Goal: Task Accomplishment & Management: Use online tool/utility

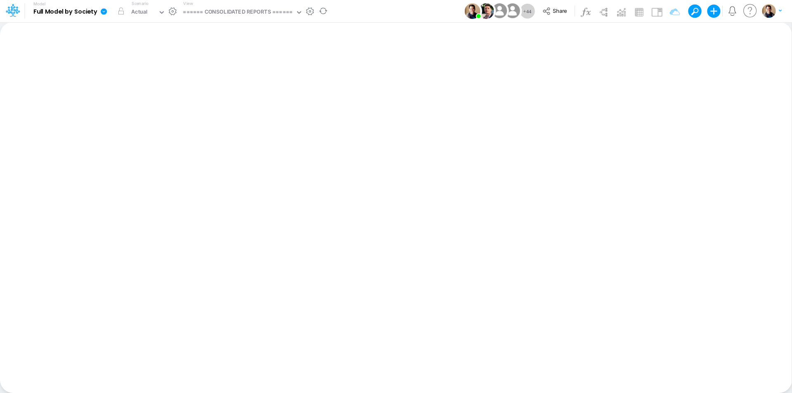
click at [104, 12] on icon at bounding box center [103, 11] width 7 height 7
click at [146, 85] on button "View model info" at bounding box center [145, 85] width 88 height 13
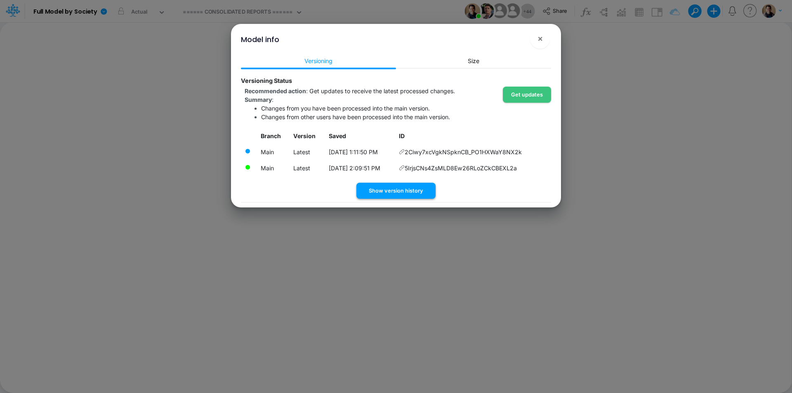
click at [396, 190] on button "Show version history" at bounding box center [396, 191] width 79 height 16
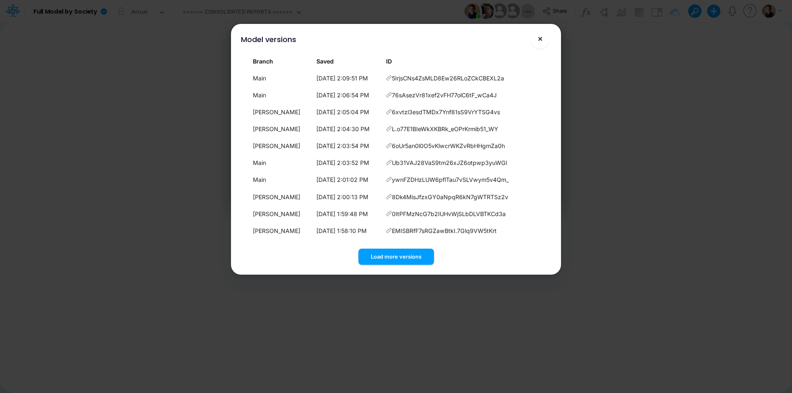
click at [541, 39] on span "×" at bounding box center [540, 38] width 5 height 10
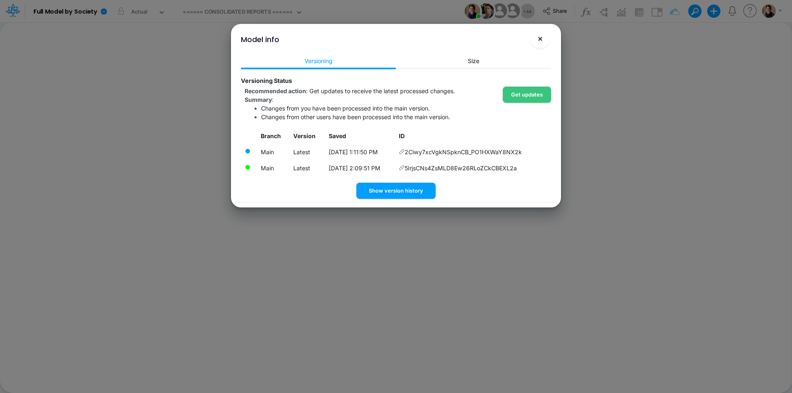
click at [545, 39] on button "×" at bounding box center [540, 39] width 20 height 20
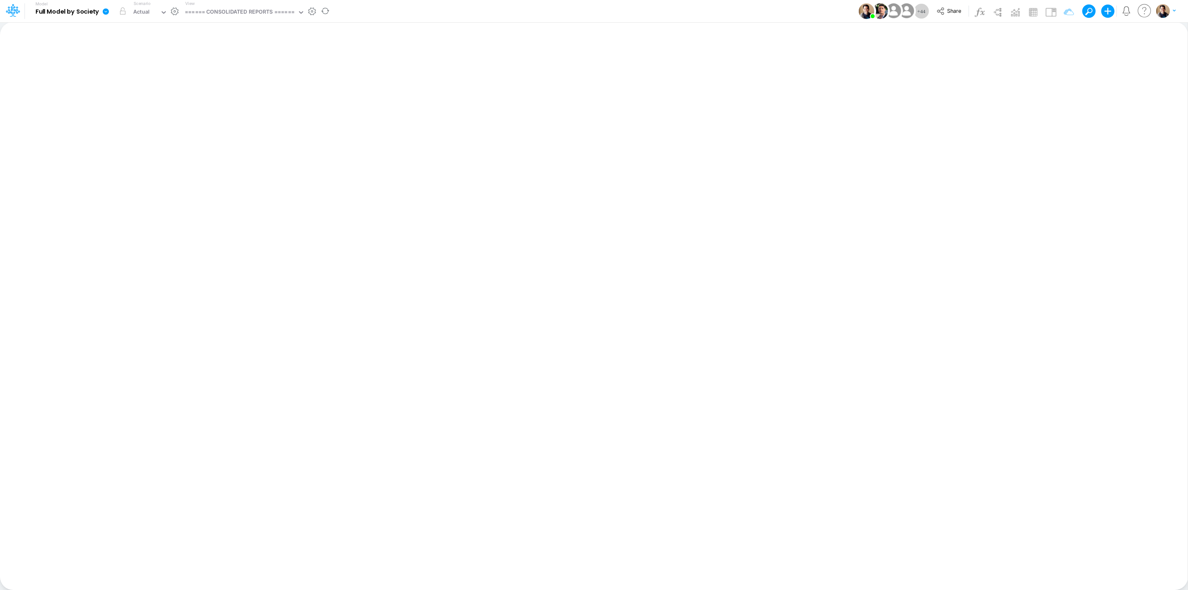
click at [103, 14] on icon at bounding box center [105, 11] width 7 height 7
click at [154, 83] on button "View model info" at bounding box center [147, 85] width 88 height 13
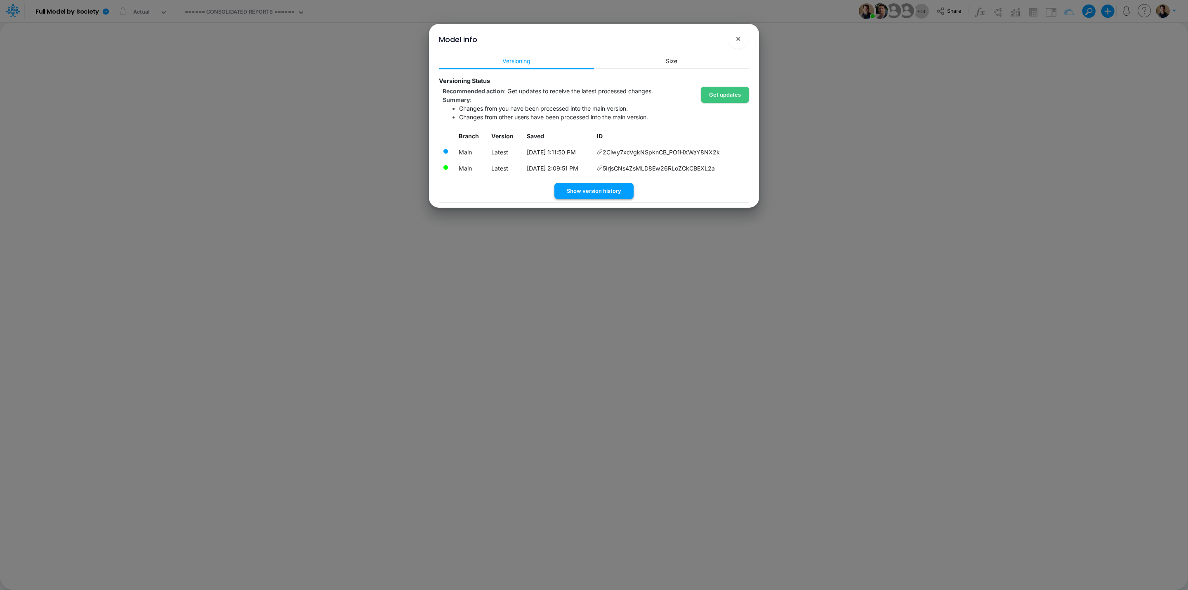
click at [602, 191] on button "Show version history" at bounding box center [594, 191] width 79 height 16
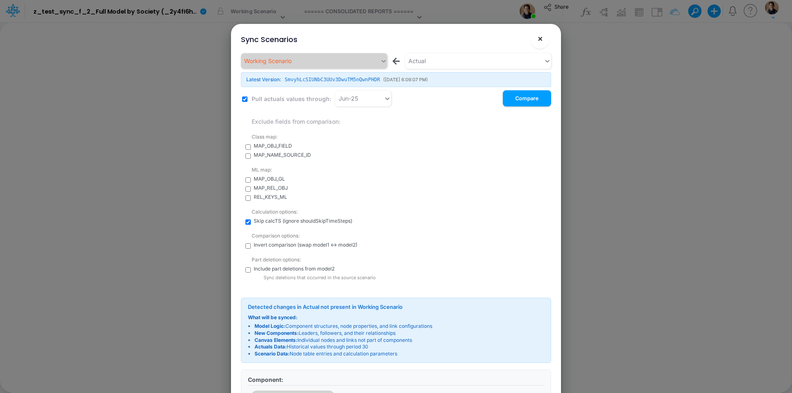
click at [543, 38] on button "×" at bounding box center [540, 39] width 20 height 20
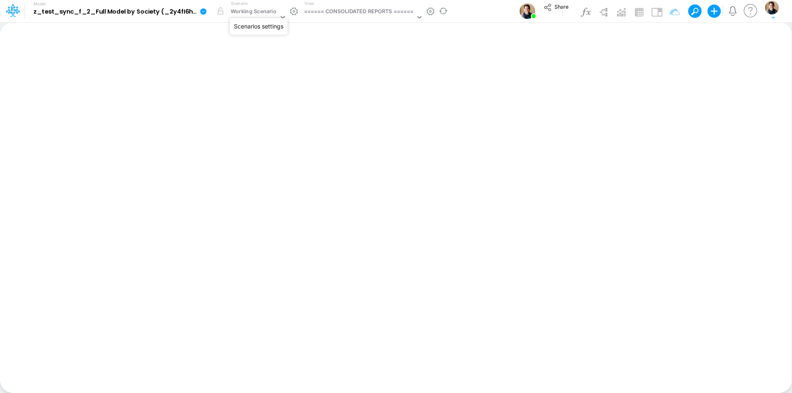
click at [296, 13] on button "button" at bounding box center [294, 11] width 9 height 9
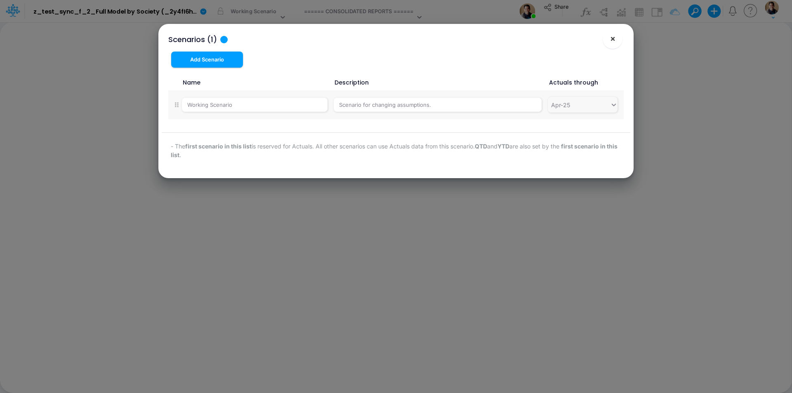
click at [611, 37] on span "×" at bounding box center [612, 38] width 5 height 10
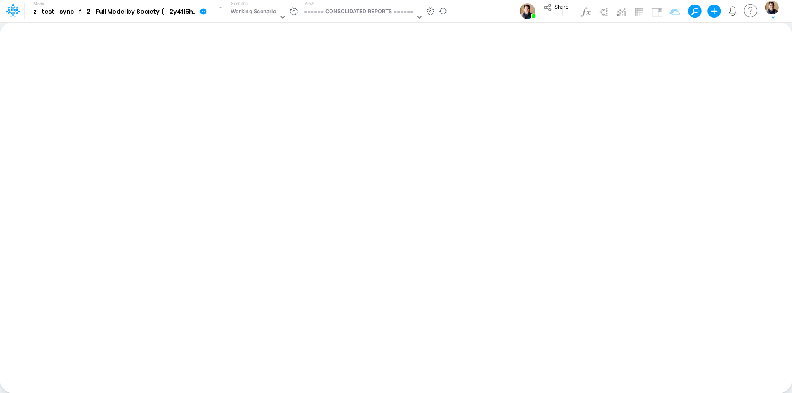
click at [202, 12] on icon at bounding box center [203, 11] width 6 height 6
click at [240, 86] on button "View model info" at bounding box center [245, 85] width 88 height 13
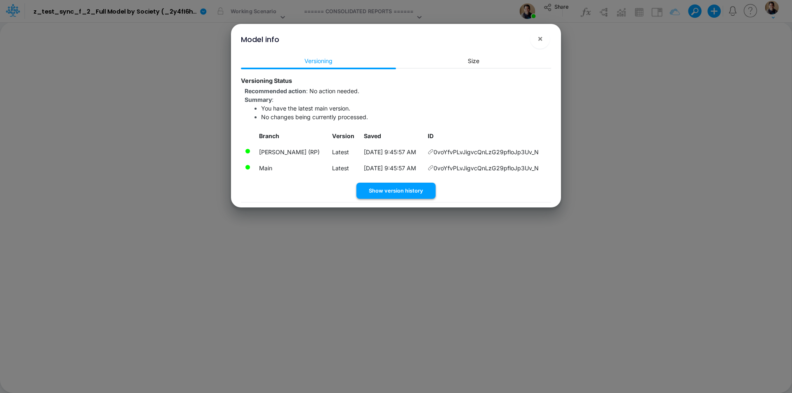
click at [404, 187] on button "Show version history" at bounding box center [396, 191] width 79 height 16
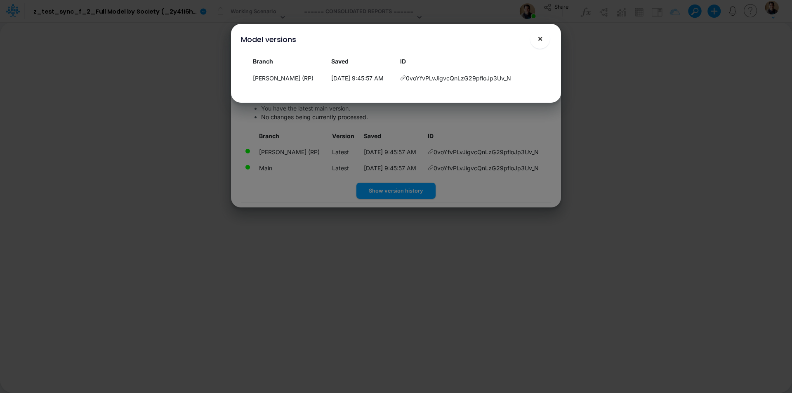
click at [546, 36] on button "×" at bounding box center [540, 39] width 20 height 20
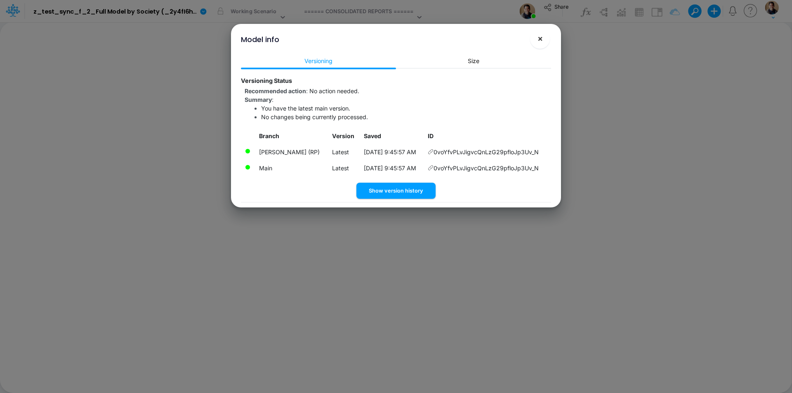
click at [540, 35] on span "×" at bounding box center [540, 38] width 5 height 10
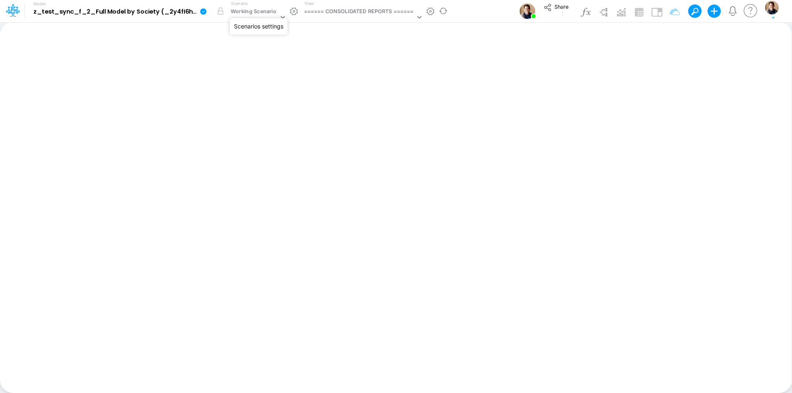
click at [291, 12] on button "button" at bounding box center [294, 11] width 9 height 9
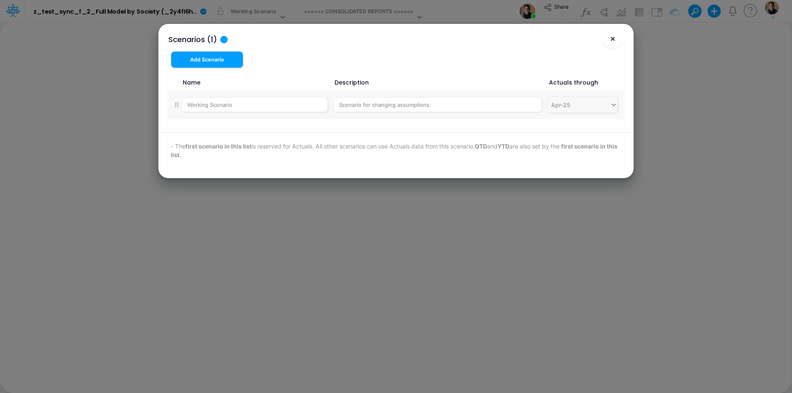
click at [614, 39] on span "×" at bounding box center [612, 38] width 5 height 10
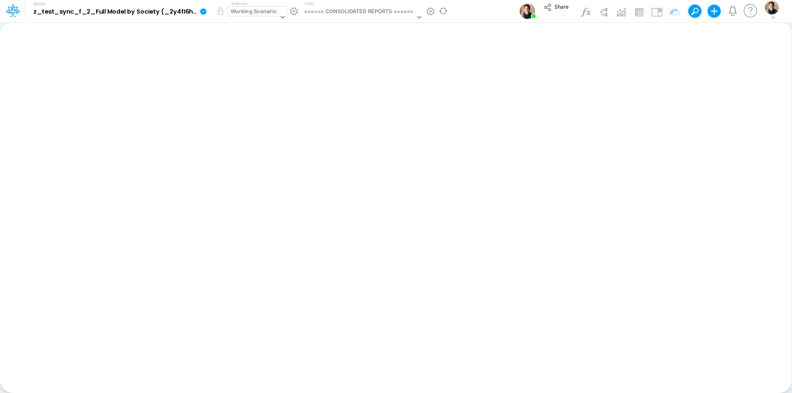
click at [240, 13] on div "Working Scenario" at bounding box center [254, 11] width 46 height 9
click at [246, 11] on div "Working Scenario" at bounding box center [254, 11] width 46 height 9
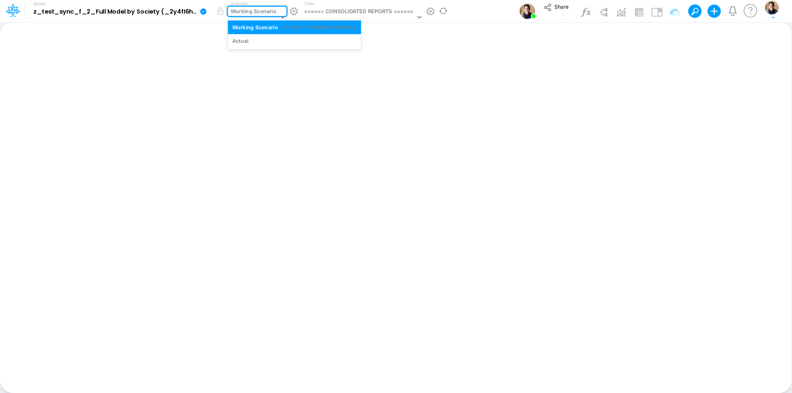
click at [246, 11] on div "Working Scenario" at bounding box center [254, 11] width 46 height 9
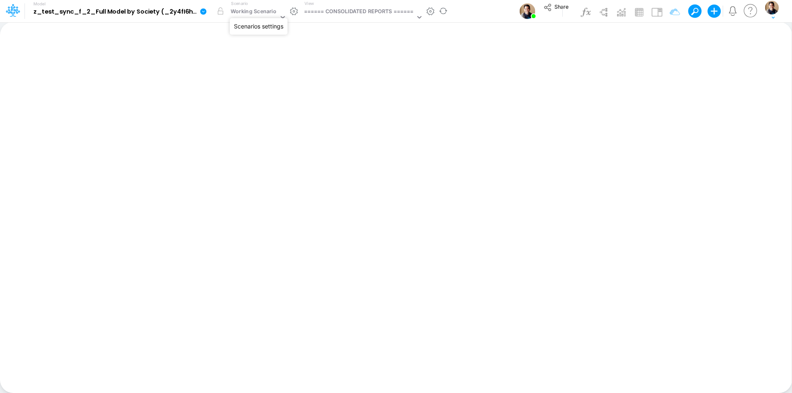
click at [294, 11] on button "button" at bounding box center [294, 11] width 9 height 9
click at [203, 9] on icon at bounding box center [203, 11] width 6 height 6
click at [239, 81] on button "View model info" at bounding box center [245, 85] width 88 height 13
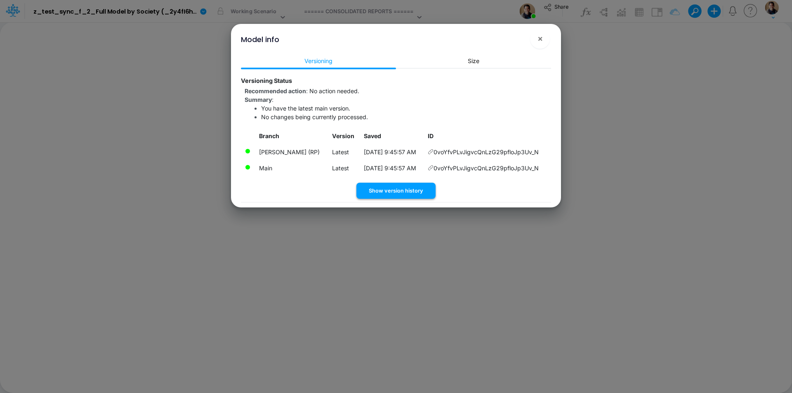
click at [422, 185] on button "Show version history" at bounding box center [396, 191] width 79 height 16
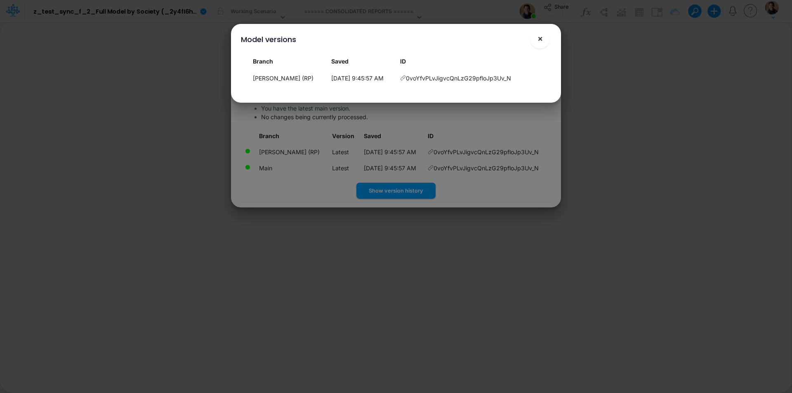
click at [543, 35] on button "×" at bounding box center [540, 39] width 20 height 20
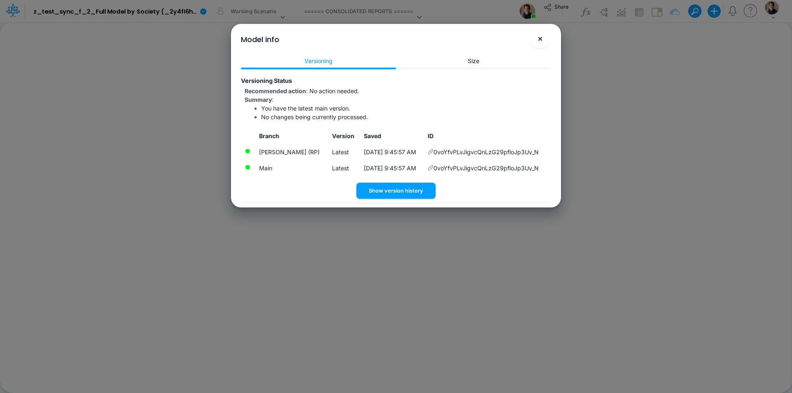
click at [543, 40] on button "×" at bounding box center [540, 39] width 20 height 20
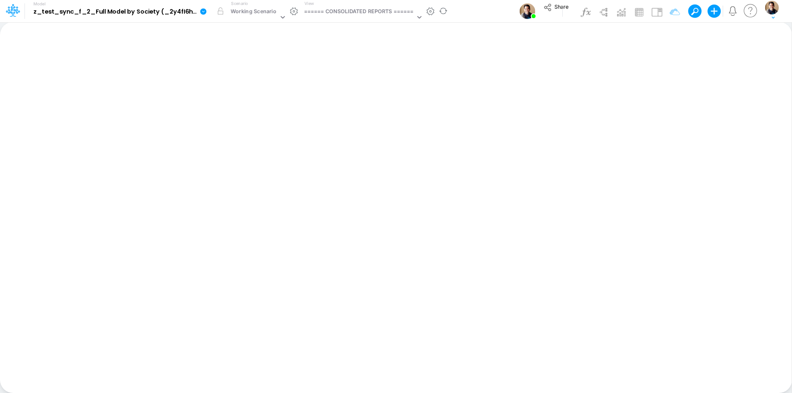
click at [201, 10] on icon at bounding box center [203, 11] width 6 height 6
click at [253, 94] on button "Sync Scenarios" at bounding box center [245, 98] width 88 height 13
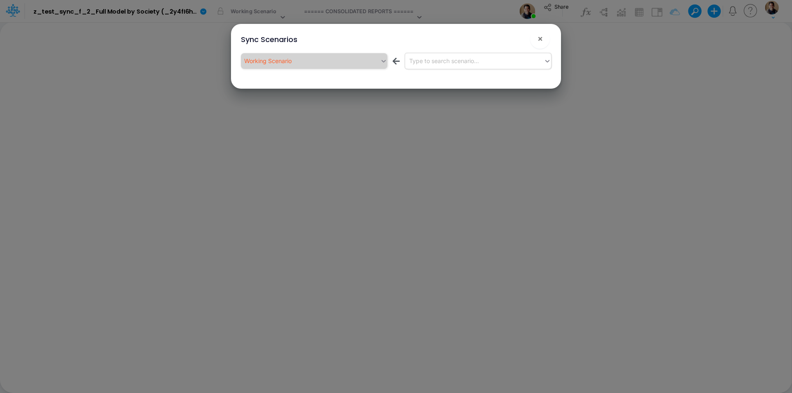
click at [483, 61] on div "Type to search scenario..." at bounding box center [474, 61] width 139 height 14
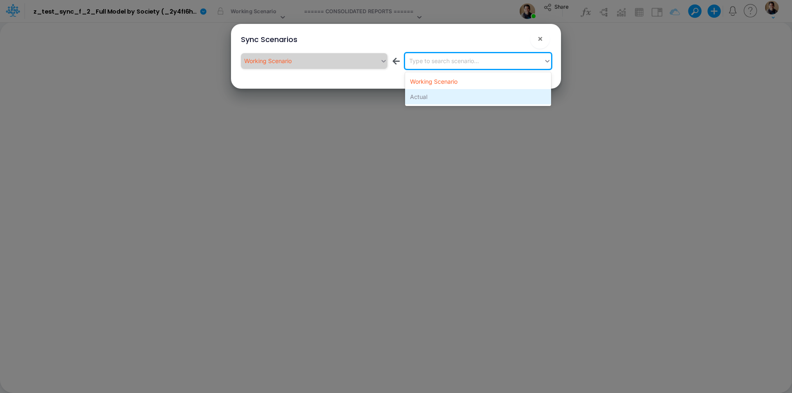
click at [472, 100] on div "Actual" at bounding box center [478, 96] width 146 height 15
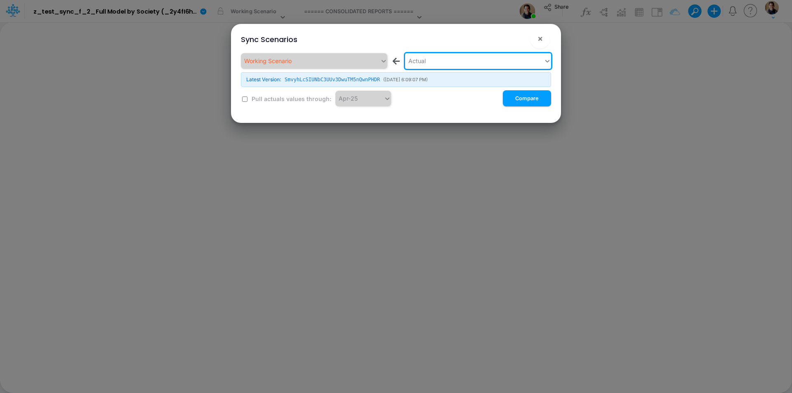
click at [245, 100] on input "checkbox" at bounding box center [244, 99] width 5 height 5
checkbox input "true"
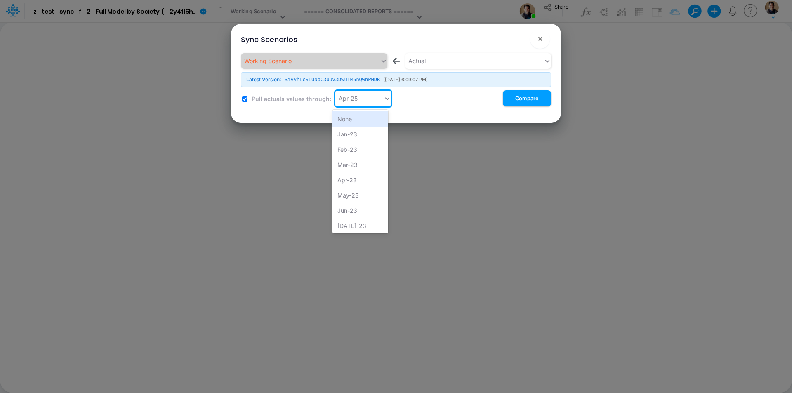
click at [343, 101] on div "Apr-25" at bounding box center [348, 98] width 19 height 9
type input "jun-25"
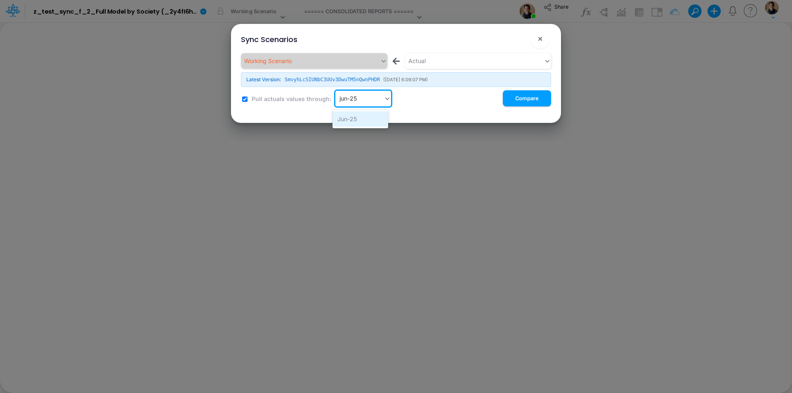
click at [369, 120] on div "Jun-25" at bounding box center [361, 118] width 56 height 15
click at [543, 39] on button "×" at bounding box center [540, 39] width 20 height 20
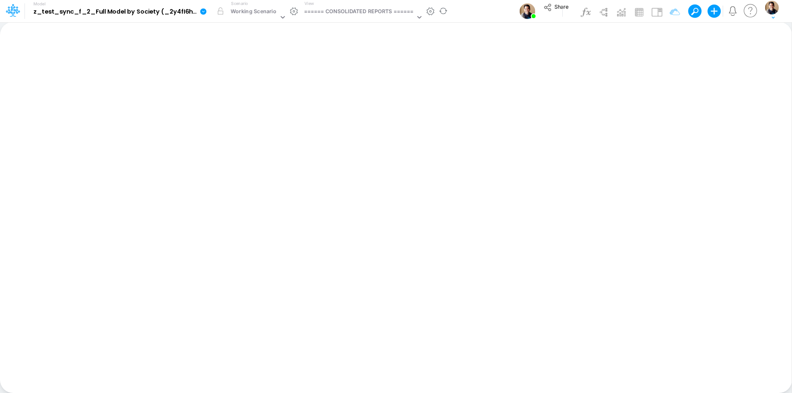
click at [204, 12] on icon at bounding box center [203, 11] width 6 height 6
click at [237, 97] on button "Sync Scenarios" at bounding box center [245, 98] width 88 height 13
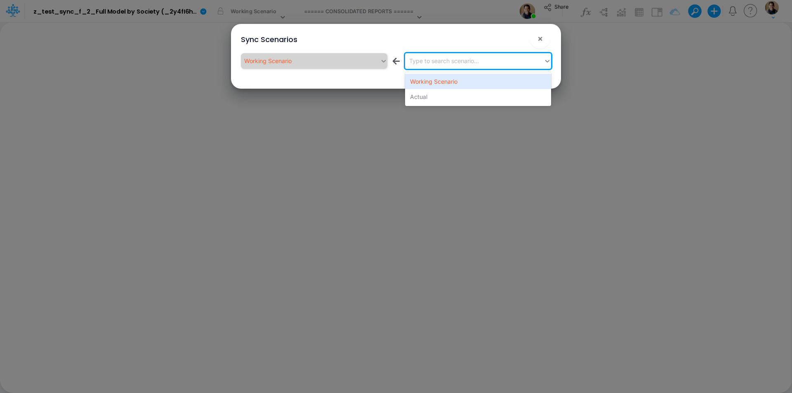
drag, startPoint x: 456, startPoint y: 65, endPoint x: 455, endPoint y: 69, distance: 4.3
click at [455, 69] on div "Working Scenario ← option Working Scenario focused, 1 of 2. 2 results available…" at bounding box center [396, 62] width 310 height 19
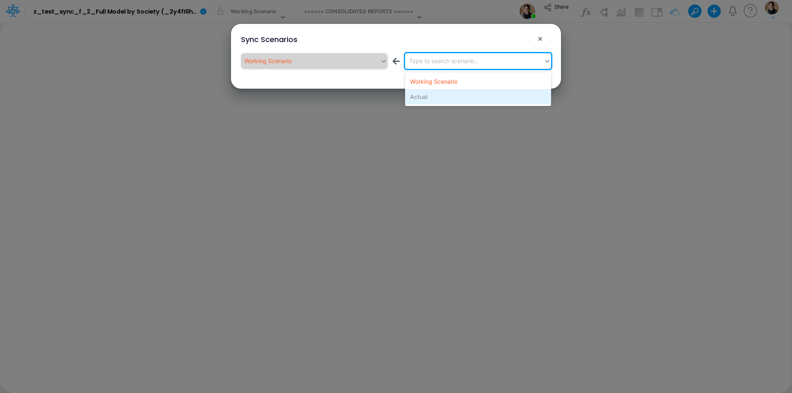
click at [450, 102] on div "Actual" at bounding box center [478, 96] width 146 height 15
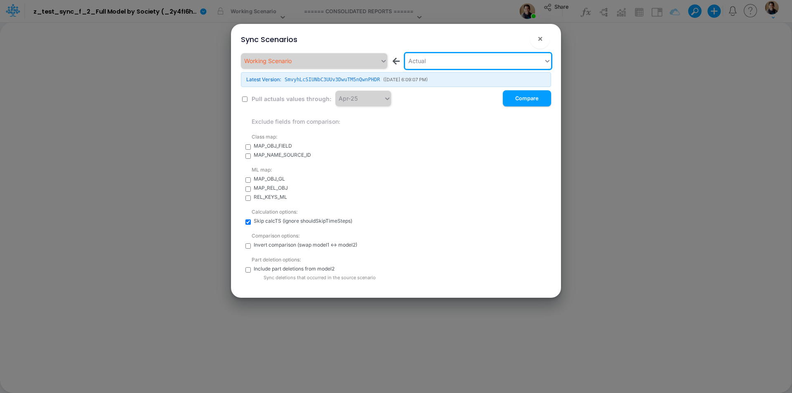
click at [276, 99] on label "Pull actuals values through:" at bounding box center [290, 99] width 81 height 9
click at [248, 98] on div "Working Scenario ← Actual Latest Version: SmvyhLcSIUNbC3UUv3DwuTM5nQwnPHDR ( 8/…" at bounding box center [396, 167] width 310 height 228
click at [245, 99] on input "checkbox" at bounding box center [244, 99] width 5 height 5
checkbox input "true"
click at [351, 100] on div "Apr-25" at bounding box center [348, 98] width 19 height 9
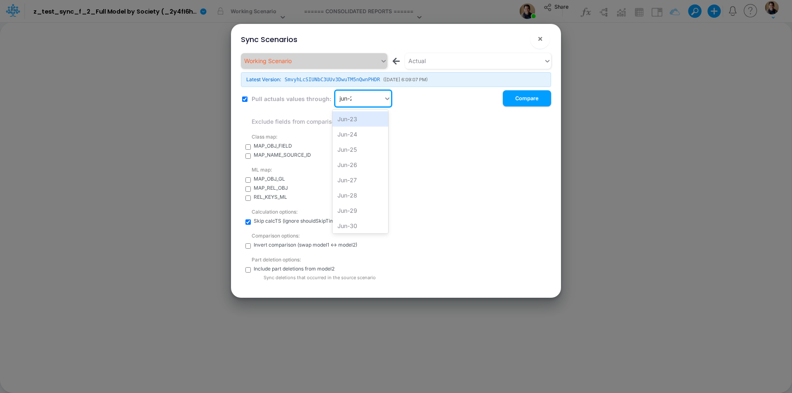
type input "jun-25"
click at [359, 120] on div "Jun-25" at bounding box center [361, 118] width 56 height 15
click at [531, 99] on button "Compare" at bounding box center [527, 98] width 48 height 16
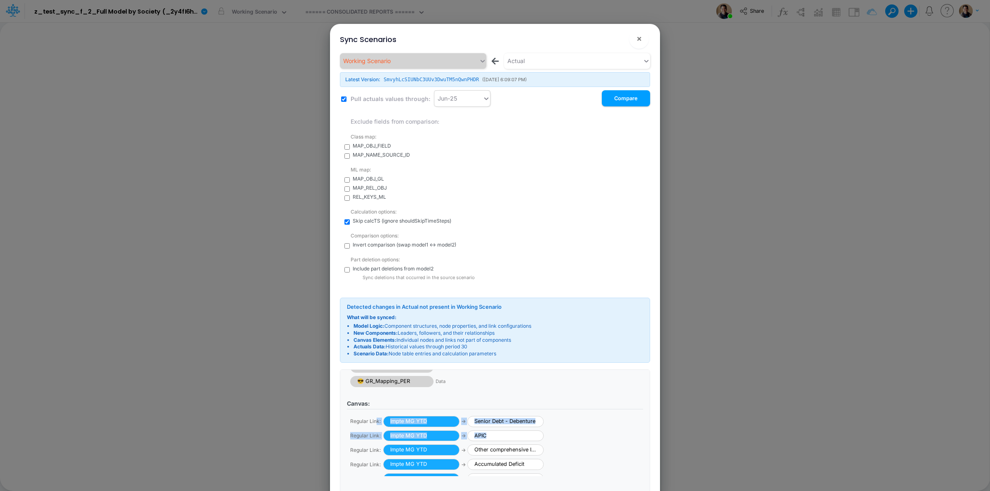
scroll to position [194, 0]
drag, startPoint x: 348, startPoint y: 424, endPoint x: 366, endPoint y: 437, distance: 22.3
click at [366, 393] on div "Regular Link : Impte MG PER → Senior Remuneration Regular Link : Impte MG PER →…" at bounding box center [495, 446] width 296 height 62
click at [356, 393] on span "Regular Link :" at bounding box center [366, 441] width 33 height 7
drag, startPoint x: 351, startPoint y: 444, endPoint x: 379, endPoint y: 444, distance: 28.1
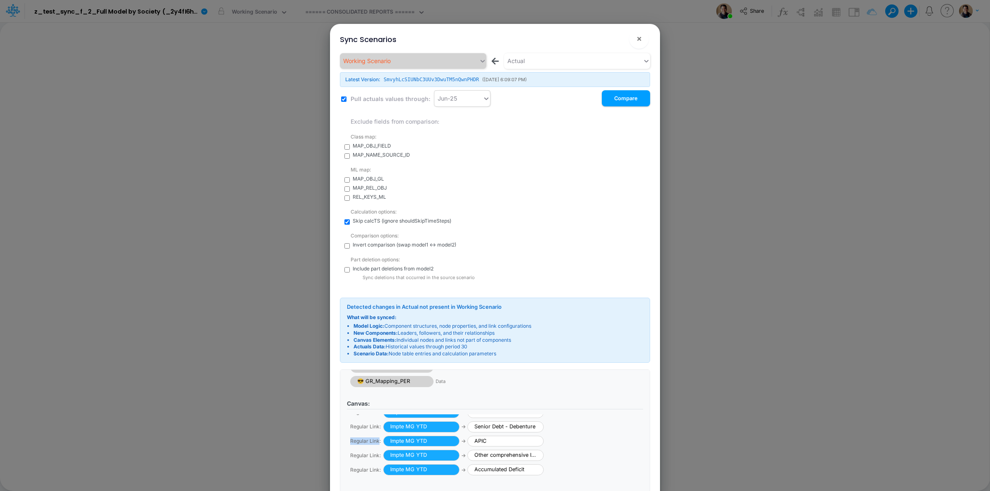
click at [379, 393] on span "Regular Link :" at bounding box center [366, 441] width 33 height 7
copy span "Regular Link"
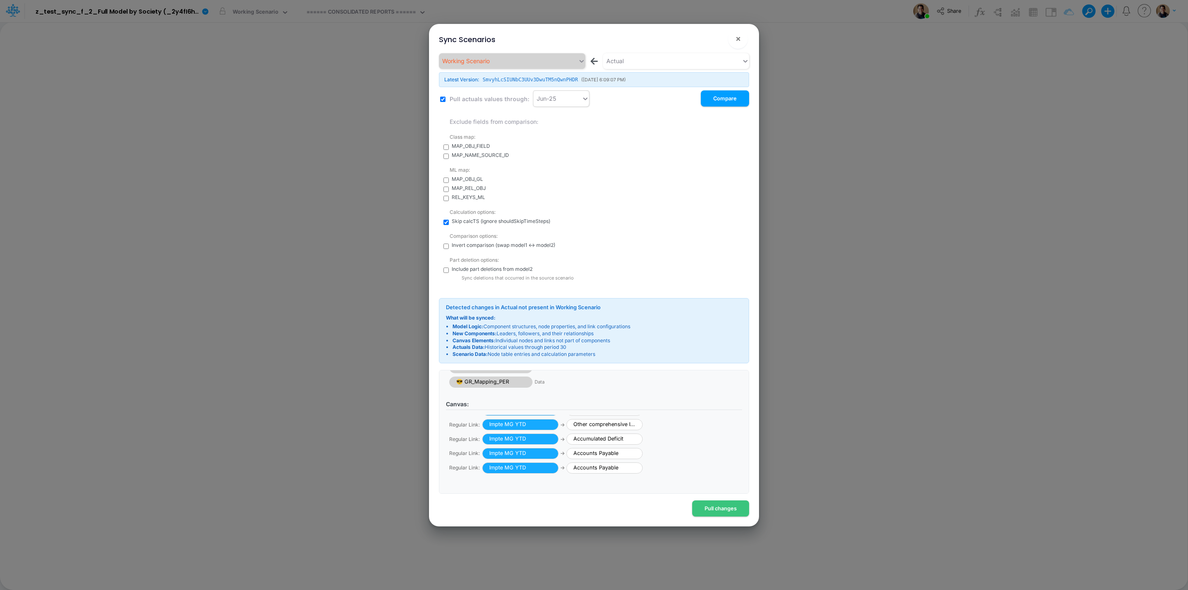
scroll to position [229, 0]
click at [726, 393] on button "Pull changes" at bounding box center [720, 508] width 57 height 16
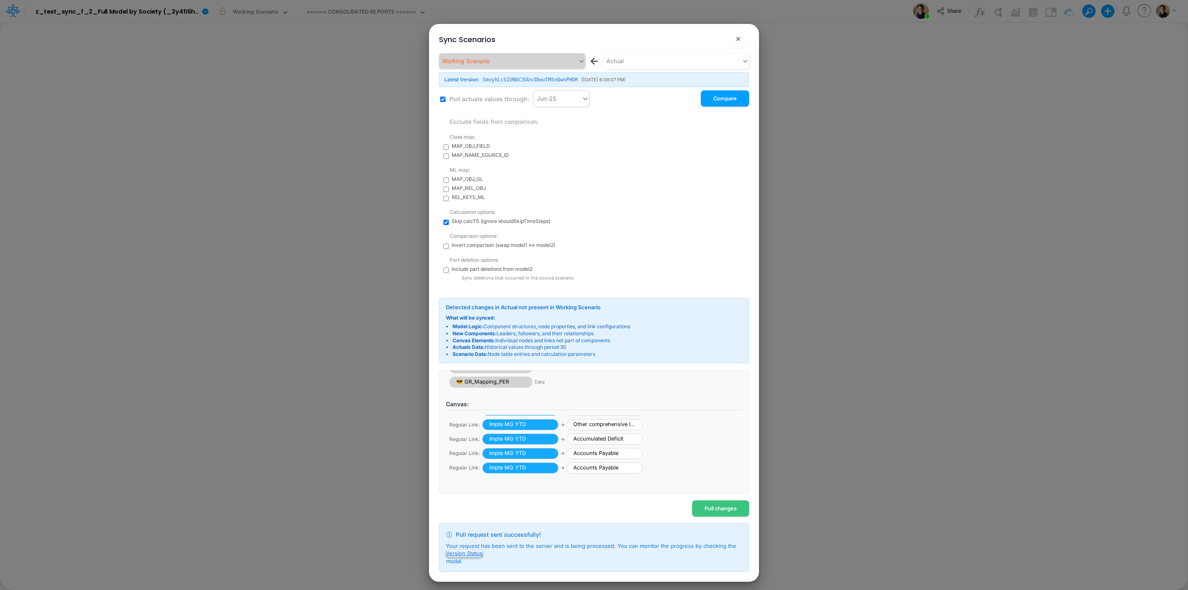
click at [472, 393] on button "Version Status" at bounding box center [464, 552] width 37 height 7
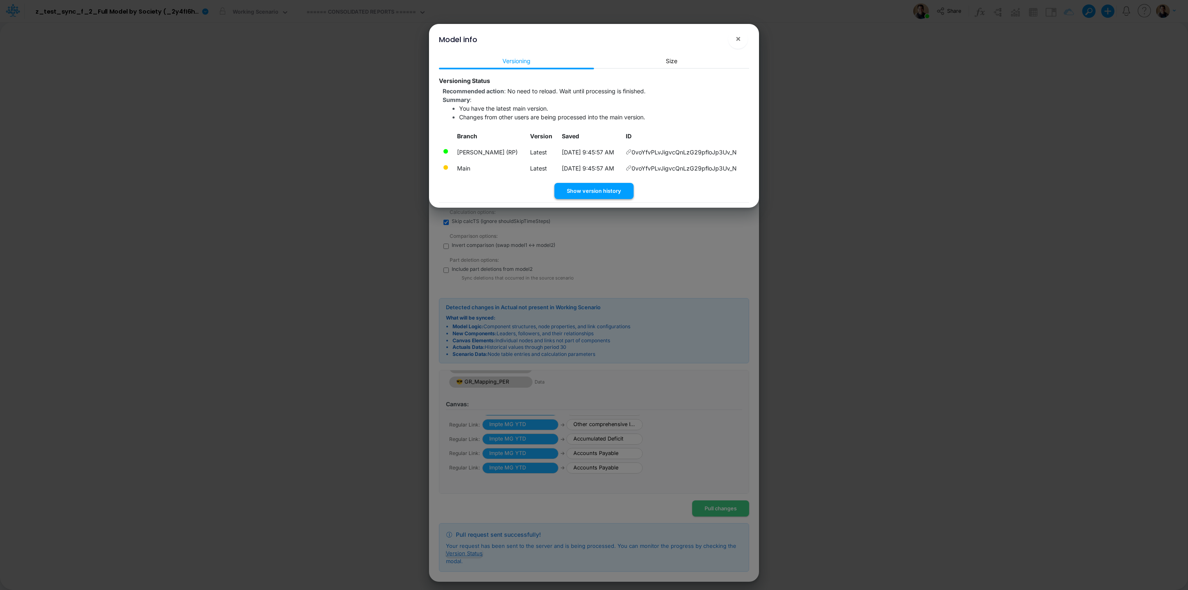
click at [598, 187] on button "Show version history" at bounding box center [594, 191] width 79 height 16
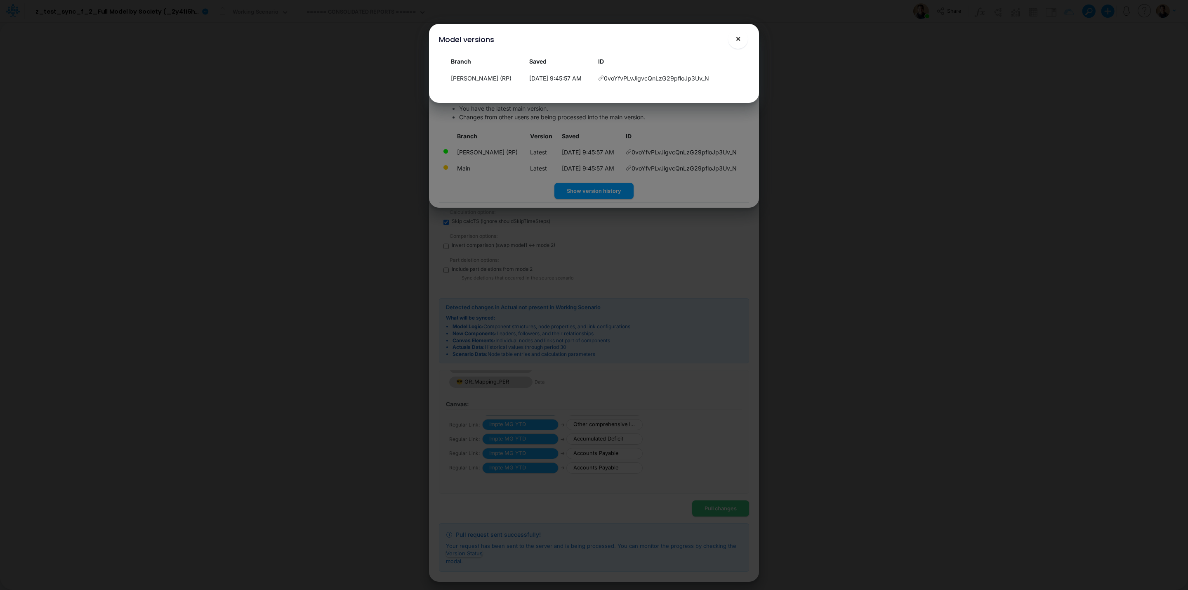
click at [738, 45] on button "×" at bounding box center [738, 39] width 20 height 20
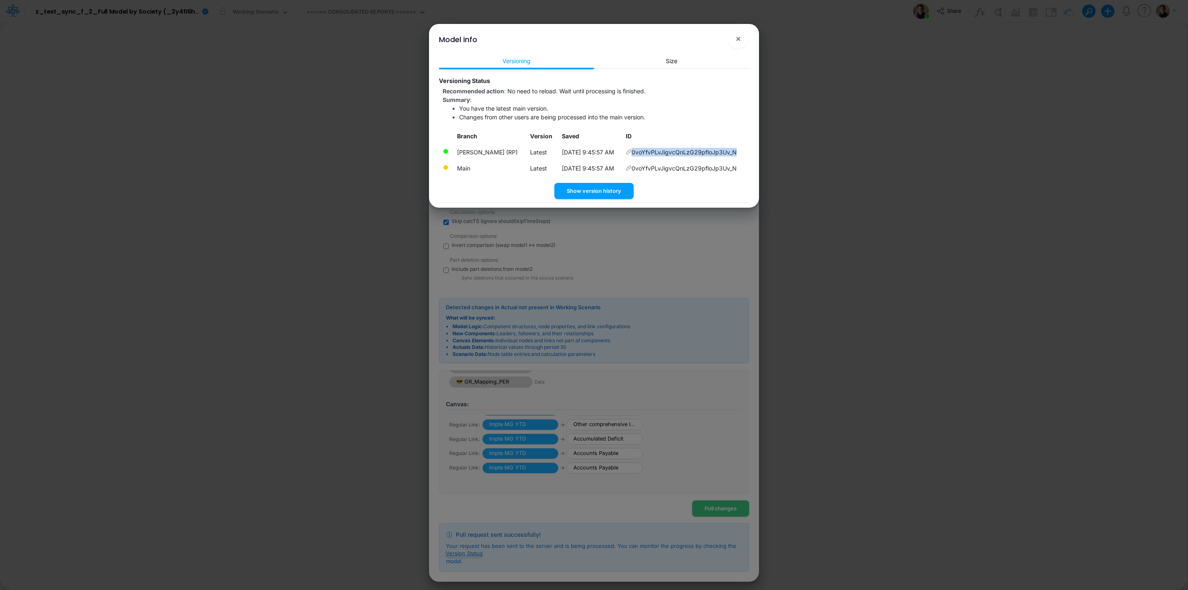
drag, startPoint x: 744, startPoint y: 155, endPoint x: 635, endPoint y: 151, distance: 109.4
click at [635, 151] on td "0voYfvPLvJigvcQnLzG29pfloJp3Uv_N" at bounding box center [685, 152] width 127 height 16
copy span "0voYfvPLvJigvcQnLzG29pfloJp3Uv_N"
click at [742, 35] on button "×" at bounding box center [738, 39] width 20 height 20
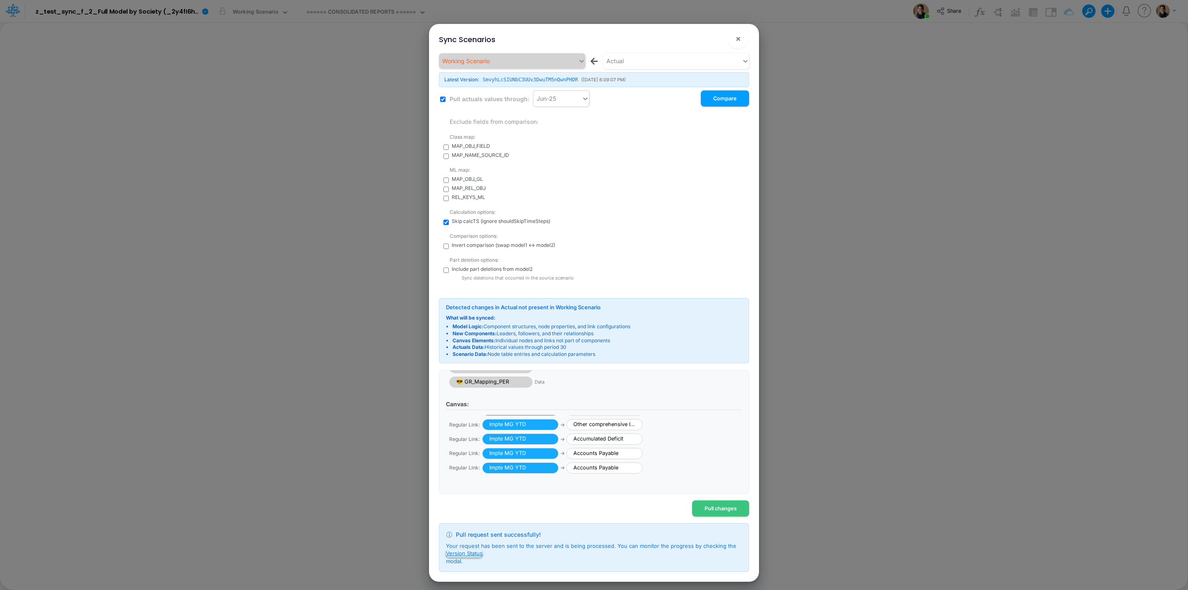
click at [472, 393] on button "Version Status" at bounding box center [464, 552] width 37 height 7
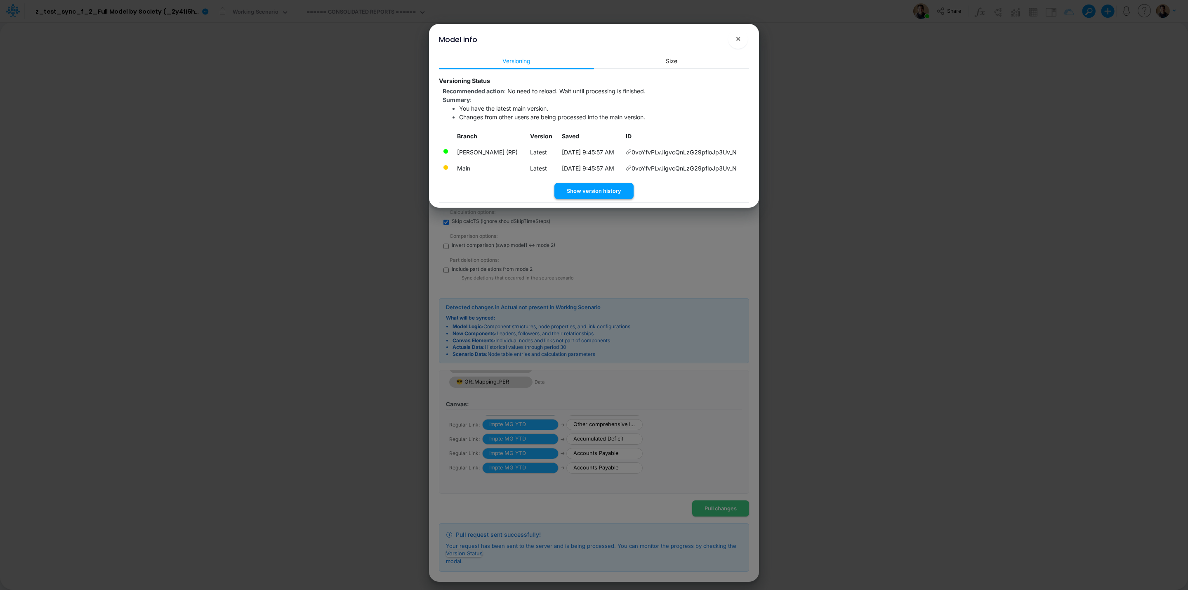
click at [591, 192] on button "Show version history" at bounding box center [594, 191] width 79 height 16
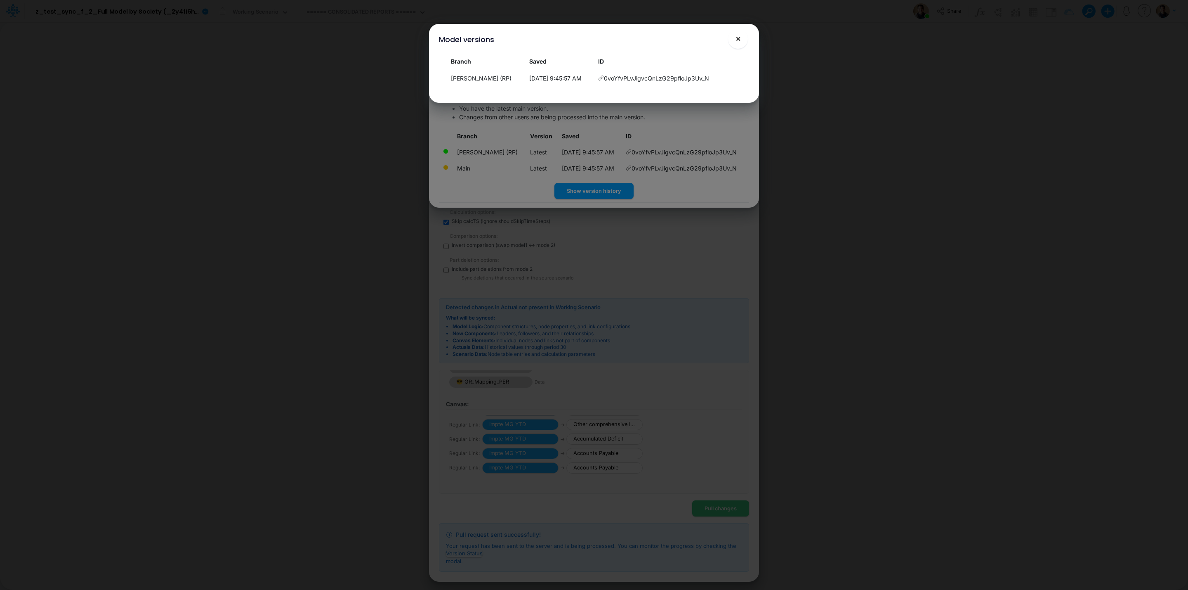
click at [738, 38] on span "×" at bounding box center [738, 38] width 5 height 10
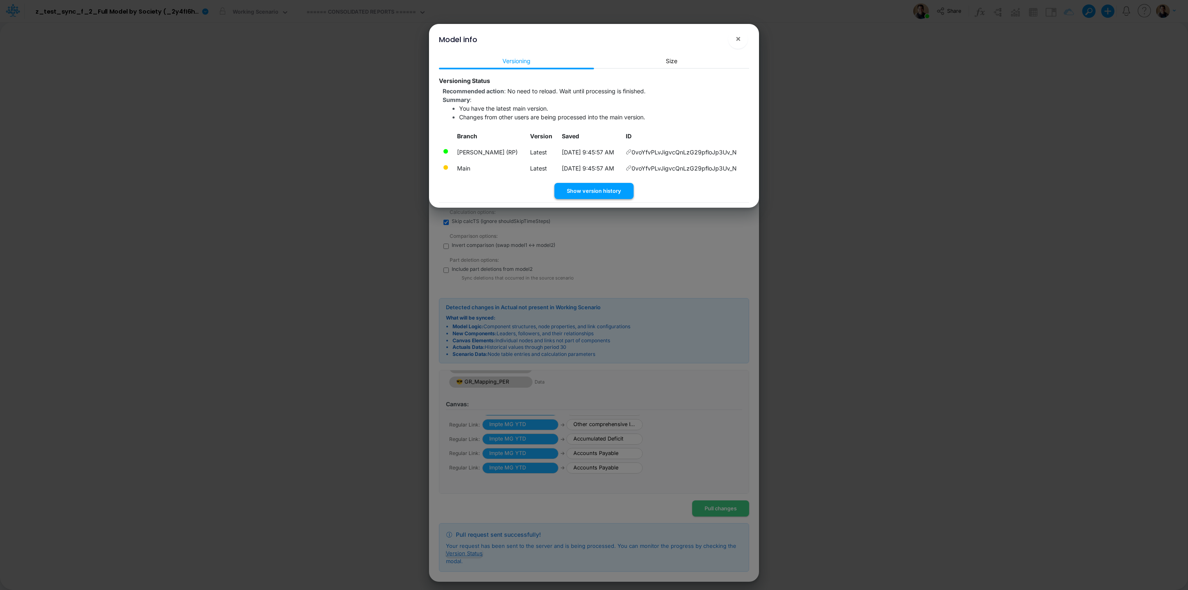
click at [593, 189] on button "Show version history" at bounding box center [594, 191] width 79 height 16
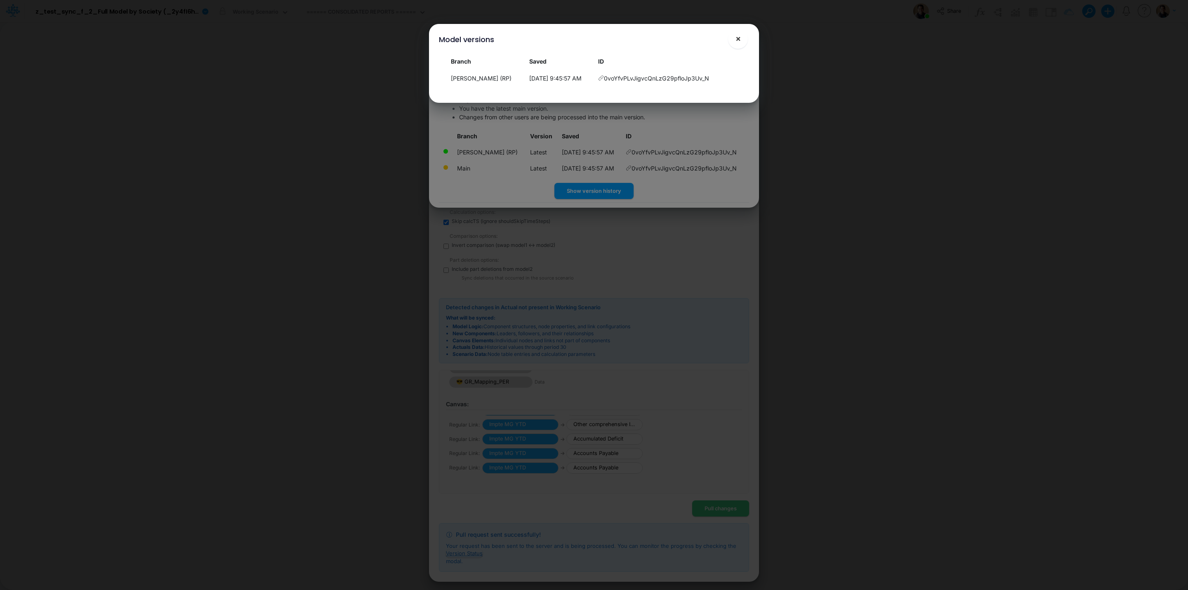
click at [741, 37] on span "×" at bounding box center [738, 38] width 5 height 10
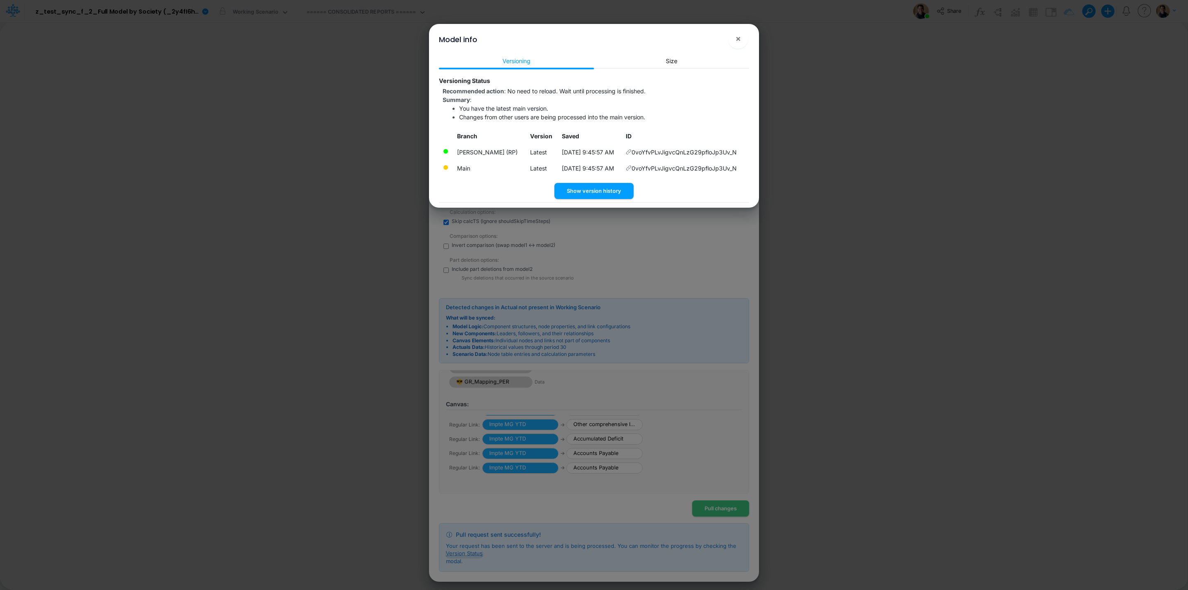
click at [567, 393] on div "Model info × Versioning Size Versioning Status Recommended action : No need to …" at bounding box center [594, 295] width 1188 height 590
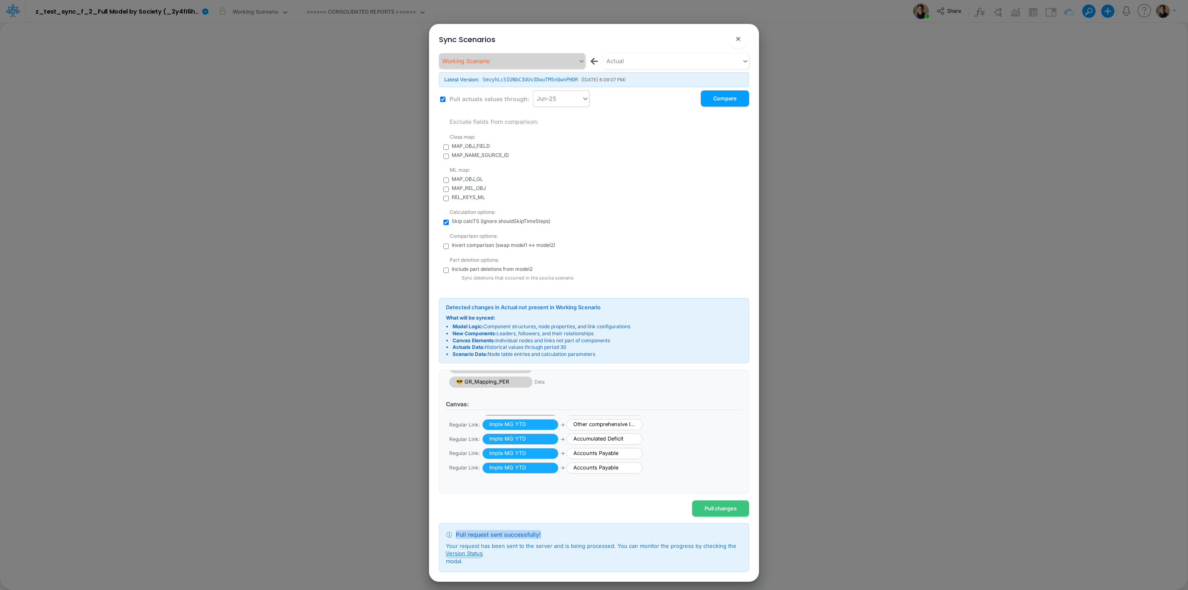
drag, startPoint x: 567, startPoint y: 535, endPoint x: 456, endPoint y: 539, distance: 111.5
click at [456, 393] on div "Pull request sent successfully!" at bounding box center [594, 534] width 296 height 9
copy span "Pull request sent successfully!"
drag, startPoint x: 615, startPoint y: 355, endPoint x: 448, endPoint y: 327, distance: 169.5
click at [448, 327] on ul "Model Logic: Component structures, node properties, and link configurations New…" at bounding box center [594, 340] width 296 height 35
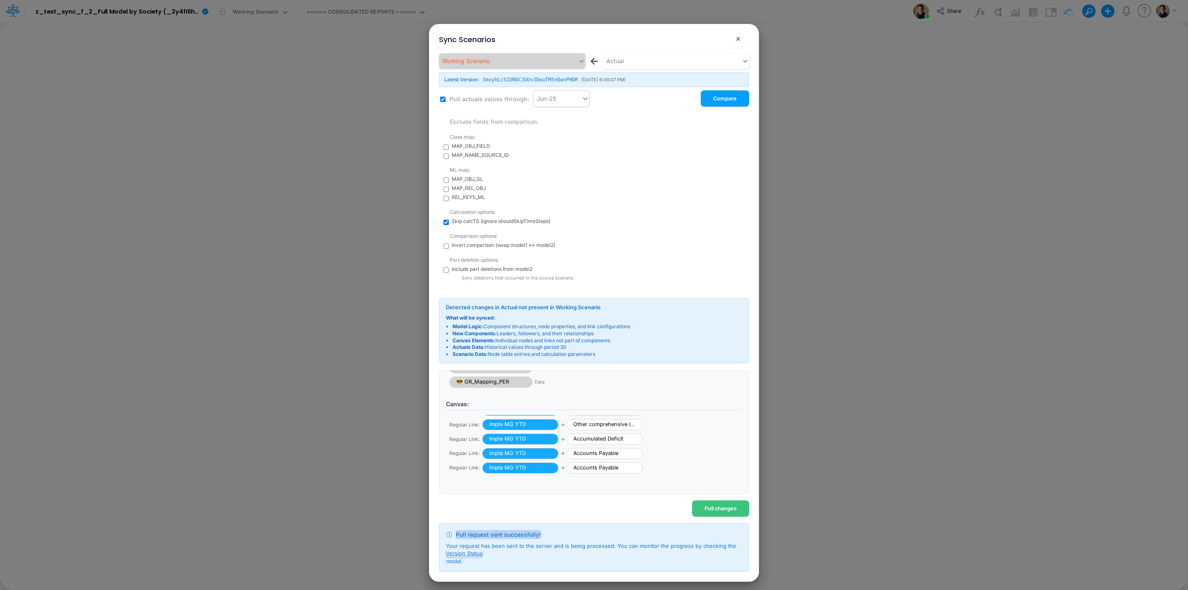
copy ul "Model Logic: Component structures, node properties, and link configurations New…"
drag, startPoint x: 450, startPoint y: 316, endPoint x: 493, endPoint y: 313, distance: 43.0
click at [493, 313] on div "Detected changes in Actual not present in Working Scenario What will be synced:…" at bounding box center [594, 330] width 310 height 65
copy strong "hat will be synce"
click at [741, 40] on span "×" at bounding box center [738, 38] width 5 height 10
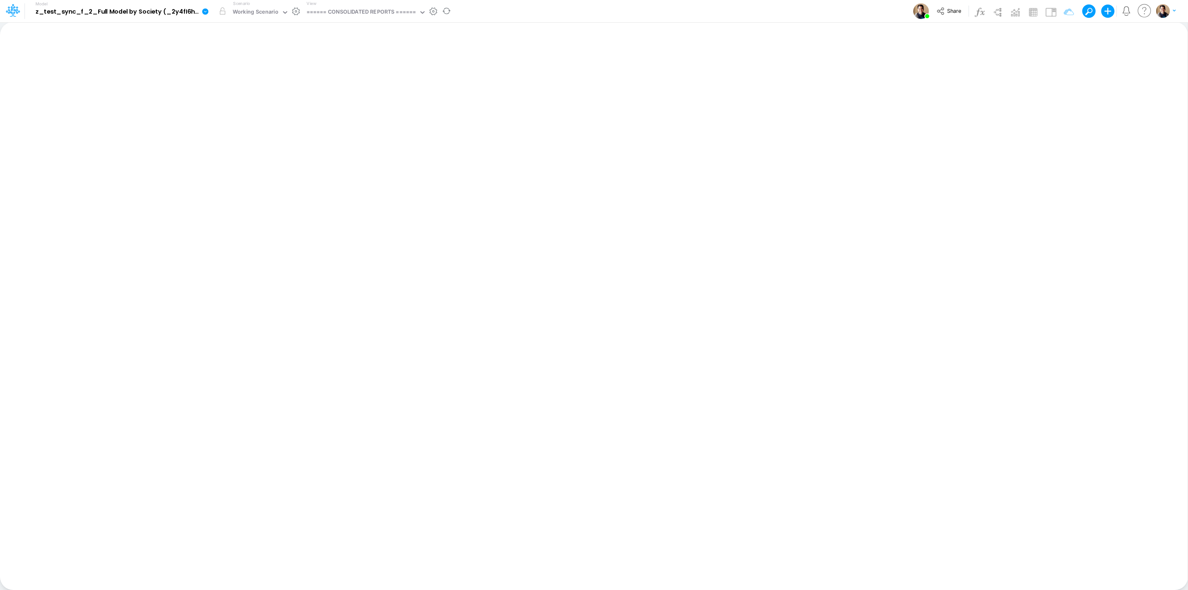
click at [204, 13] on icon at bounding box center [205, 11] width 6 height 6
click at [258, 83] on button "View model info" at bounding box center [247, 85] width 88 height 13
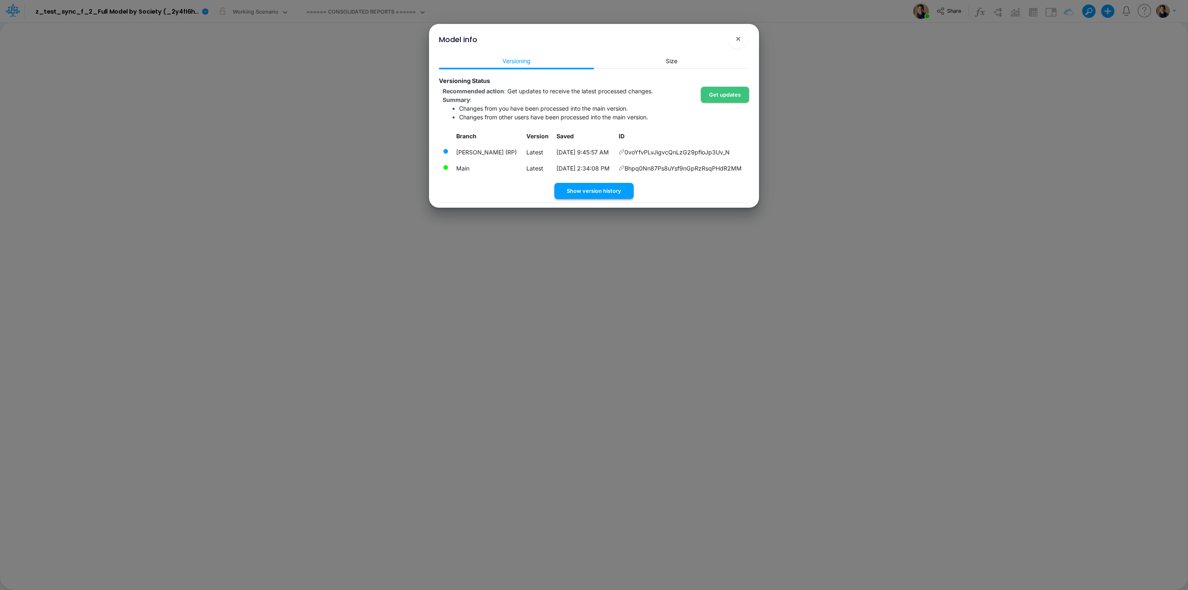
click at [611, 192] on button "Show version history" at bounding box center [594, 191] width 79 height 16
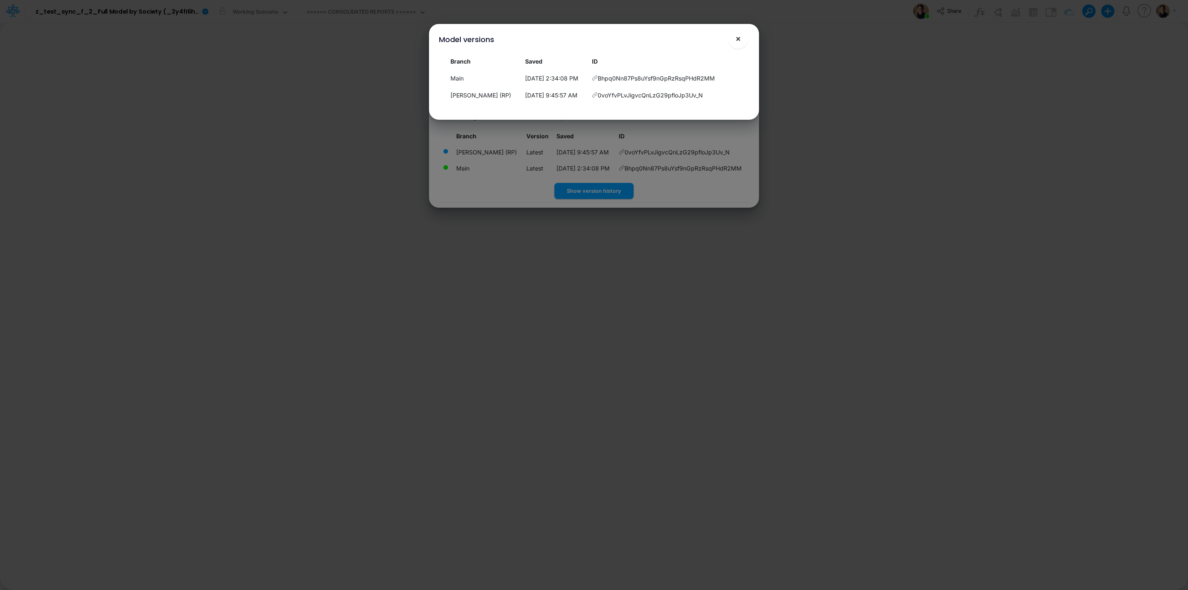
click at [741, 35] on span "×" at bounding box center [738, 38] width 5 height 10
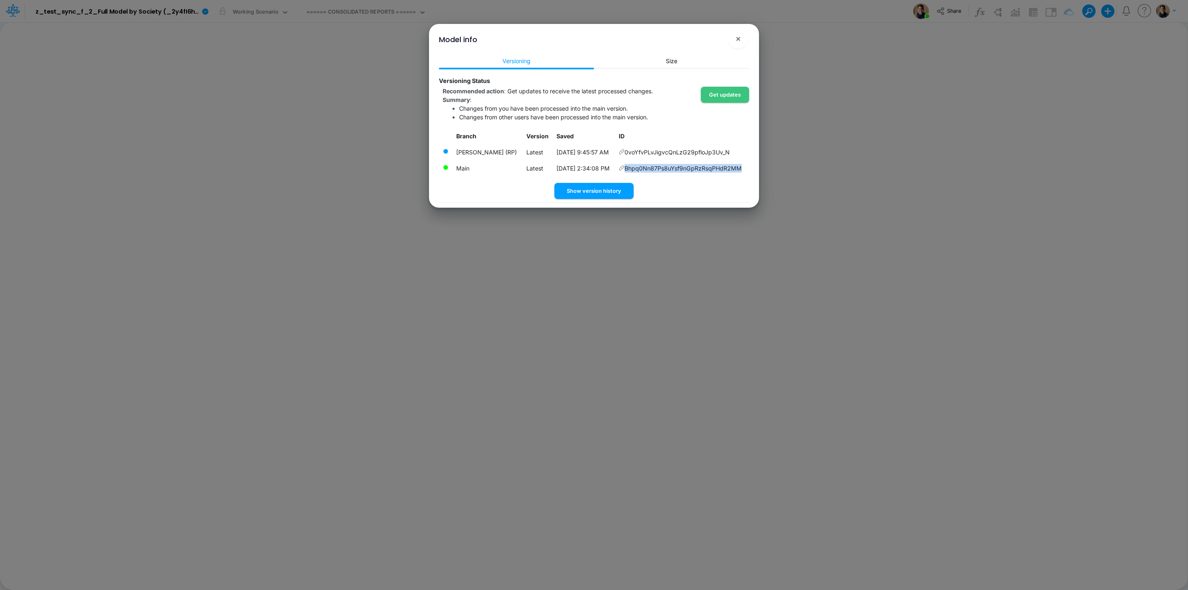
drag, startPoint x: 749, startPoint y: 167, endPoint x: 743, endPoint y: 167, distance: 6.2
click at [743, 167] on td "Bhpq0Nn87Ps8uYsf9nGpRzRsqPHdR2MM" at bounding box center [682, 168] width 134 height 16
copy td "Bhpq0Nn87Ps8uYsf9nGpRzRsqPHdR2MM"
click at [739, 35] on span "×" at bounding box center [738, 38] width 5 height 10
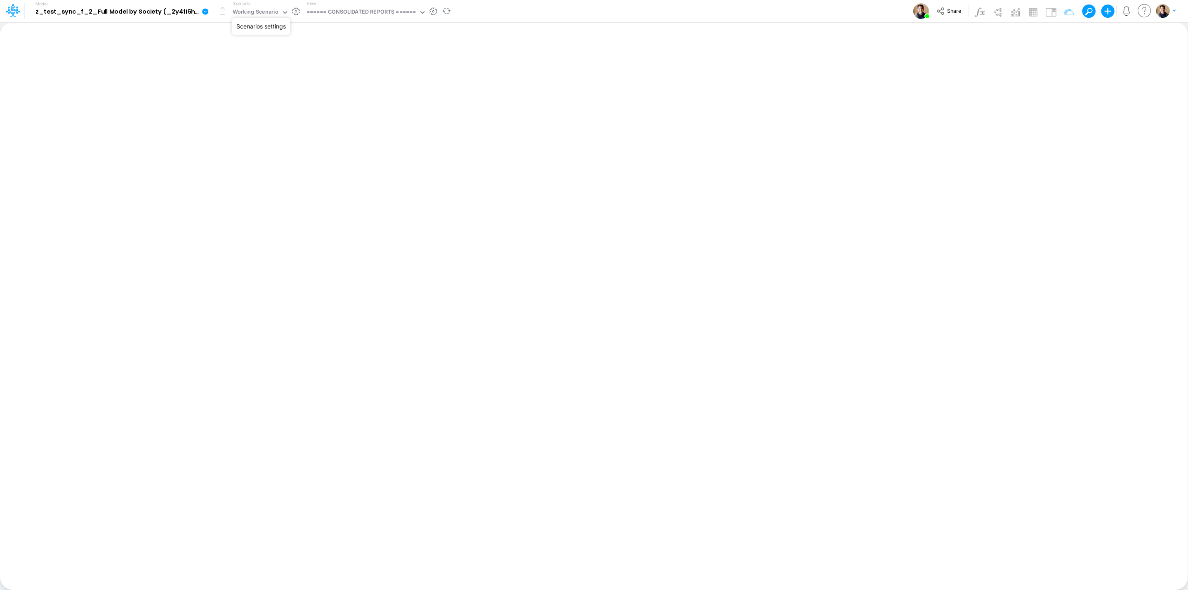
click at [296, 9] on button "button" at bounding box center [296, 11] width 9 height 9
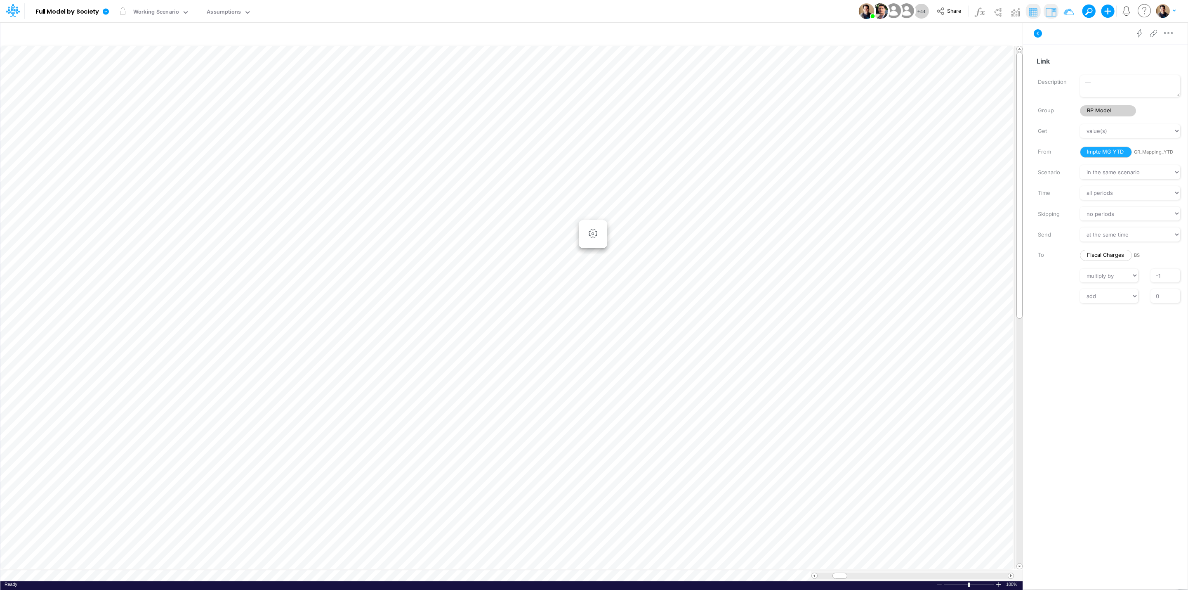
select select "Multiply"
select select "Add"
click at [108, 11] on icon at bounding box center [106, 11] width 6 height 6
click at [139, 85] on button "View model info" at bounding box center [147, 85] width 88 height 13
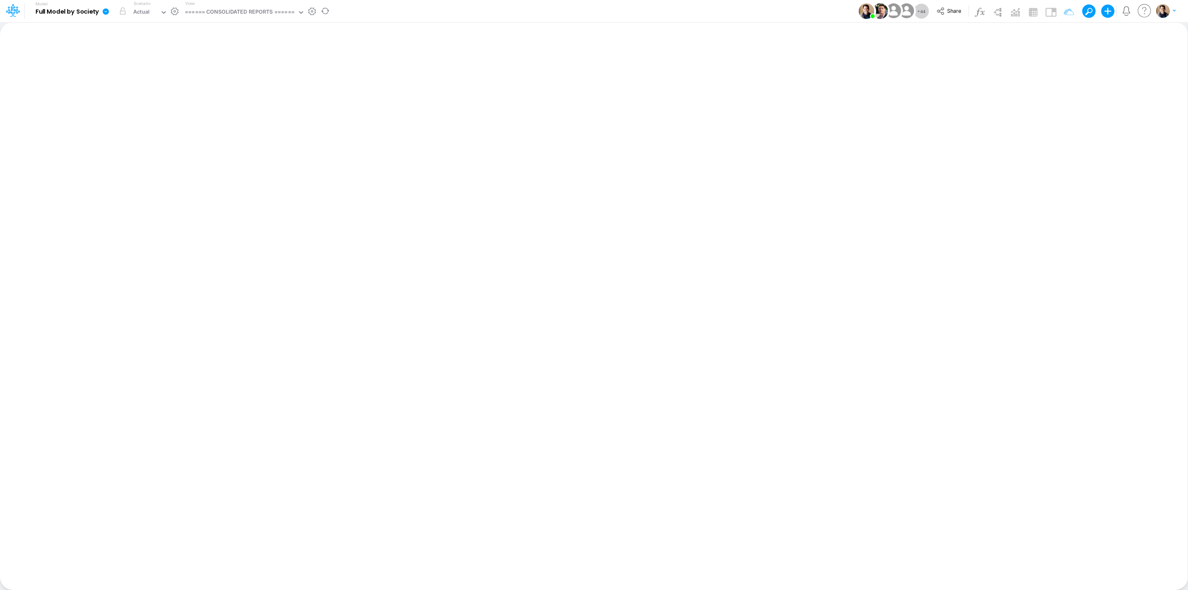
click at [110, 7] on link at bounding box center [107, 10] width 17 height 21
click at [148, 98] on button "Sync Scenarios" at bounding box center [147, 98] width 88 height 13
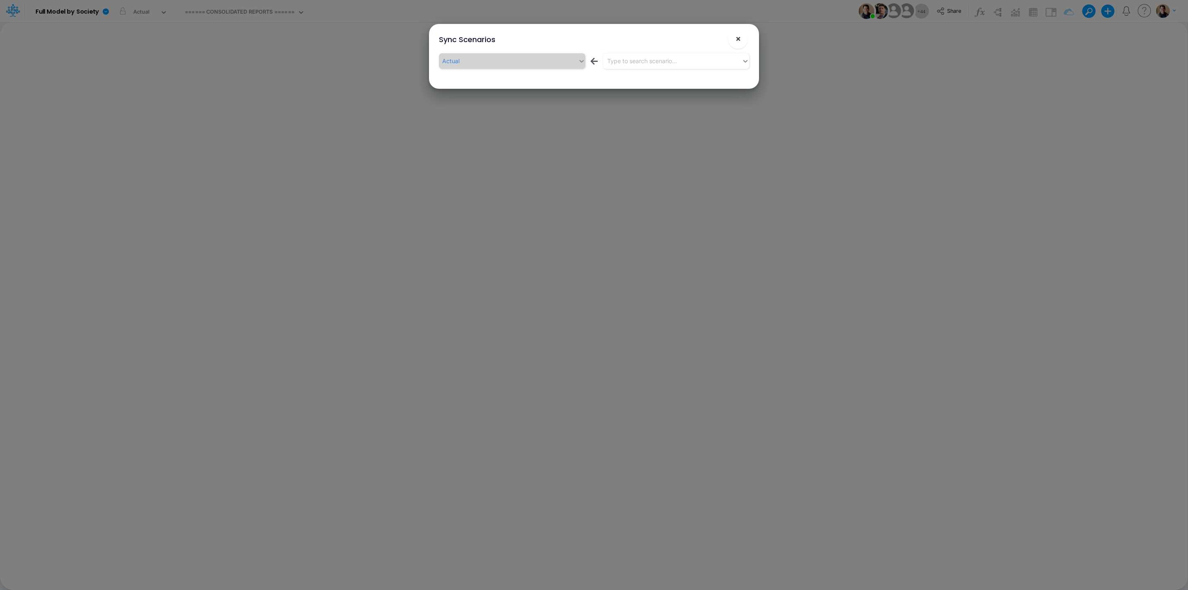
click at [743, 37] on button "×" at bounding box center [738, 39] width 20 height 20
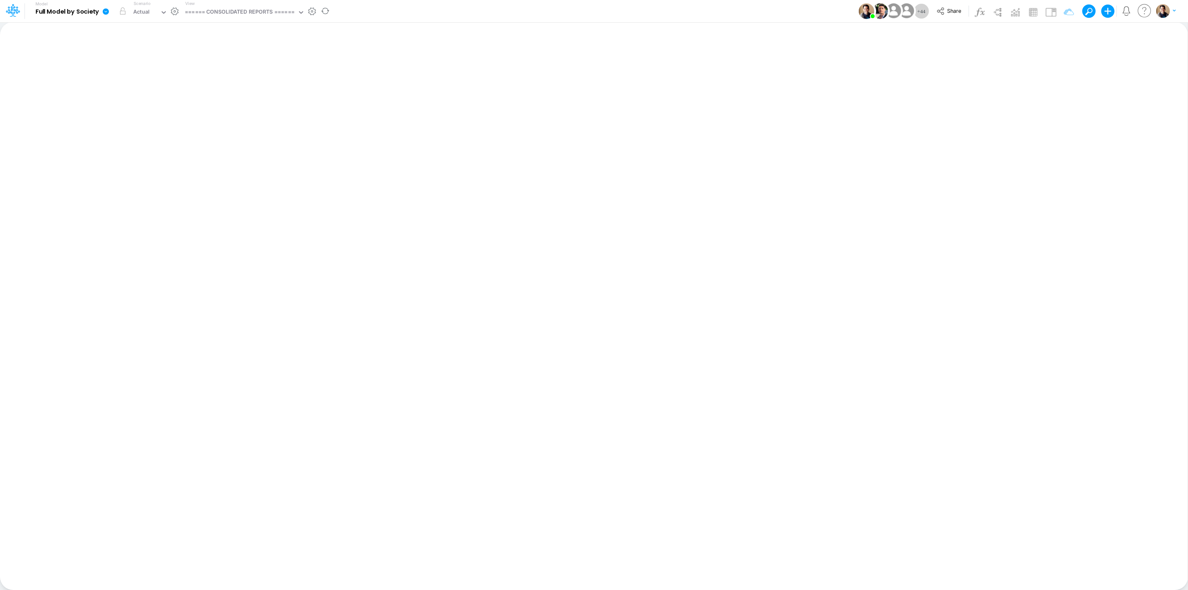
click at [98, 13] on b "Full Model by Society" at bounding box center [67, 11] width 64 height 7
click at [103, 11] on icon at bounding box center [106, 11] width 6 height 6
click at [145, 30] on button "Edit model settings" at bounding box center [147, 33] width 88 height 13
click at [108, 11] on icon at bounding box center [106, 11] width 6 height 6
click at [146, 84] on button "View model info" at bounding box center [147, 85] width 88 height 13
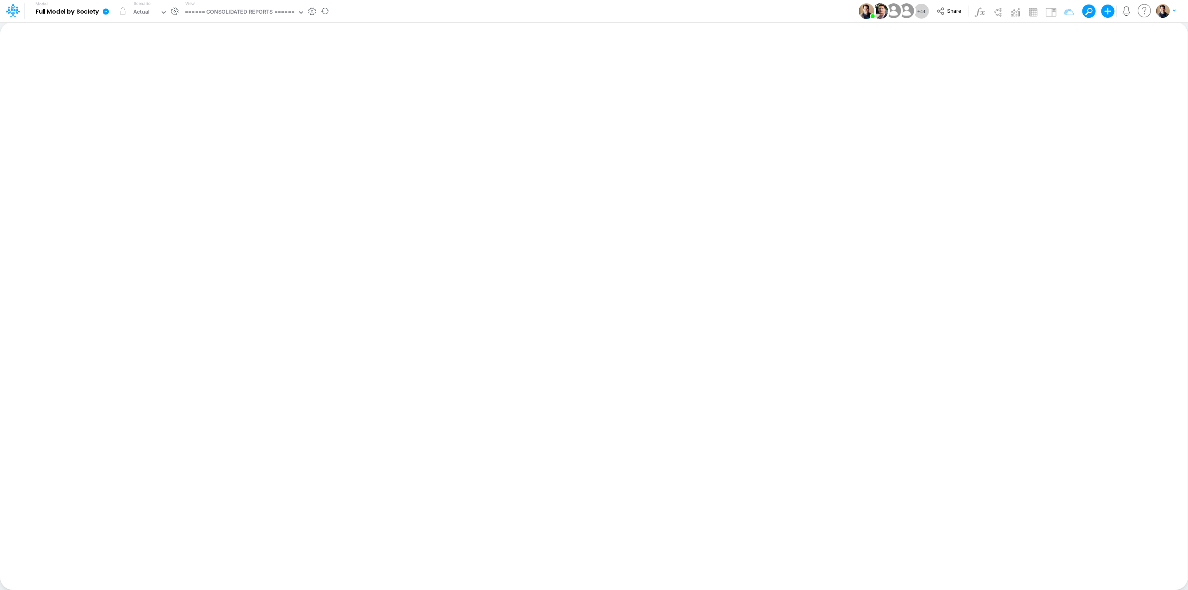
click at [105, 8] on icon at bounding box center [105, 11] width 7 height 7
click at [142, 95] on button "Sync Scenarios" at bounding box center [147, 98] width 88 height 13
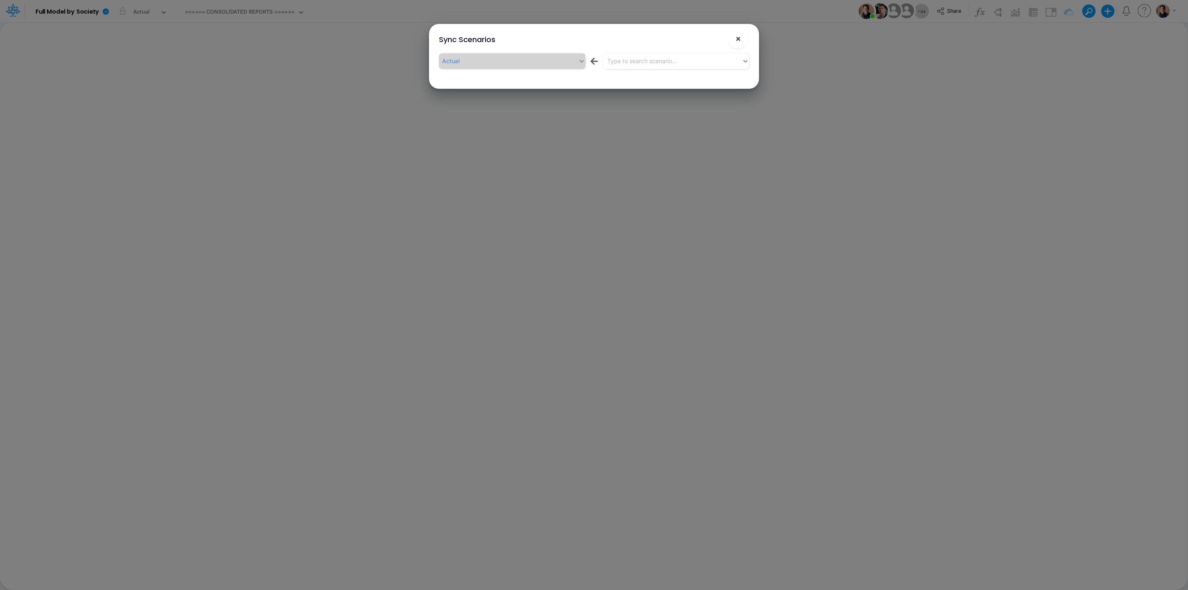
click at [739, 35] on span "×" at bounding box center [738, 38] width 5 height 10
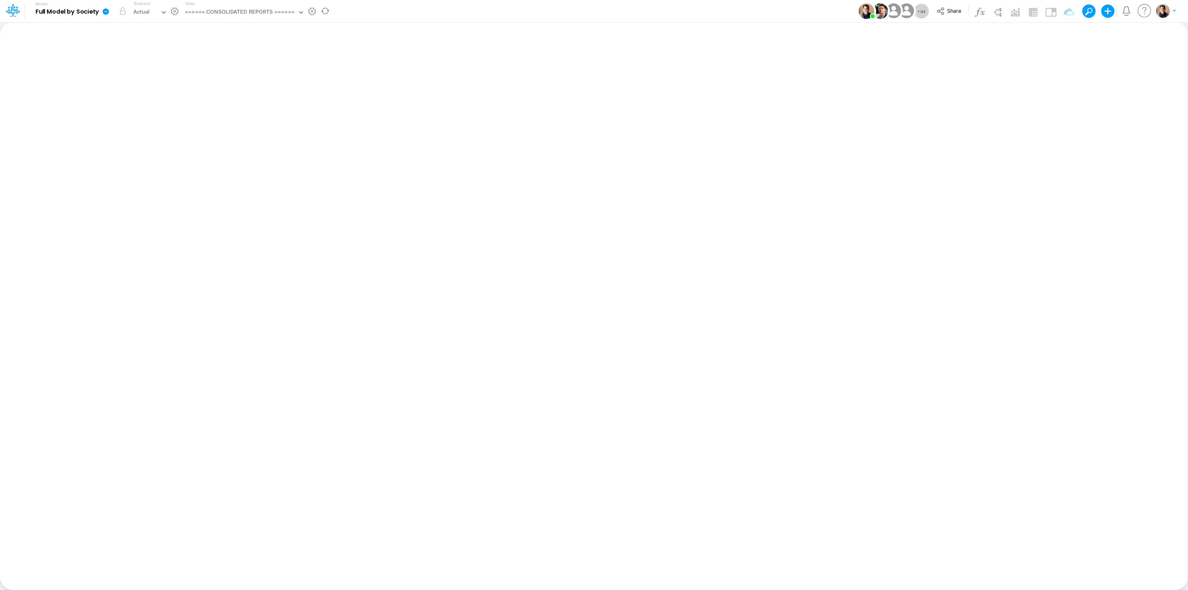
click at [107, 8] on icon at bounding box center [105, 11] width 7 height 7
click at [164, 89] on button "View model info" at bounding box center [147, 85] width 88 height 13
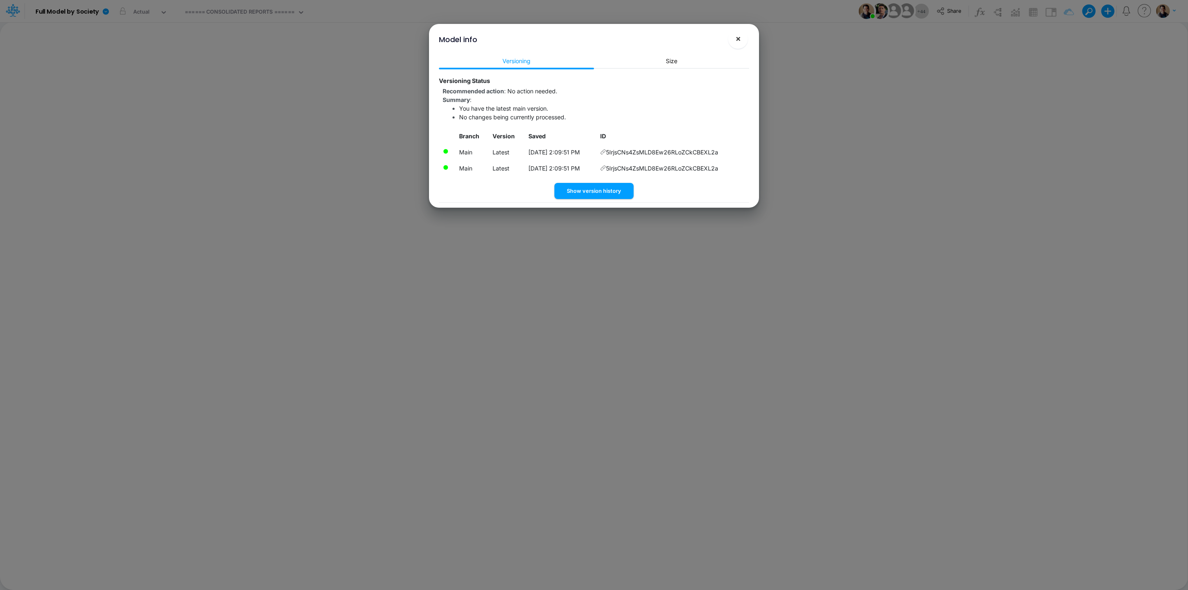
click at [743, 34] on button "×" at bounding box center [738, 39] width 20 height 20
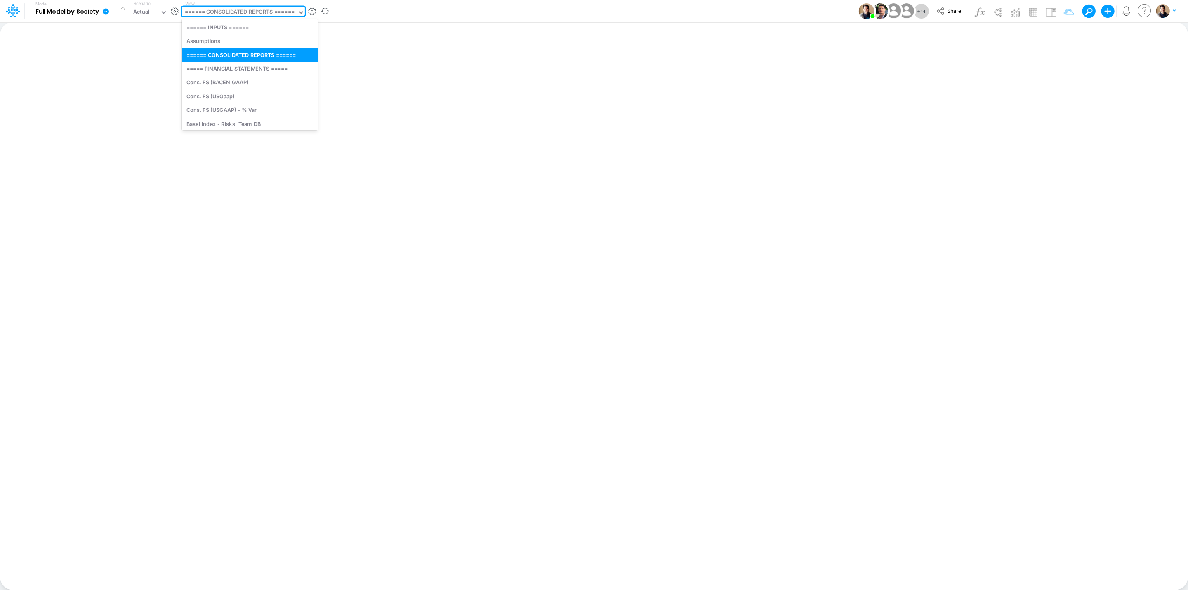
click at [273, 11] on div "====== CONSOLIDATED REPORTS ======" at bounding box center [240, 12] width 110 height 9
type input "a"
click at [269, 26] on div "Assumptions" at bounding box center [250, 27] width 136 height 14
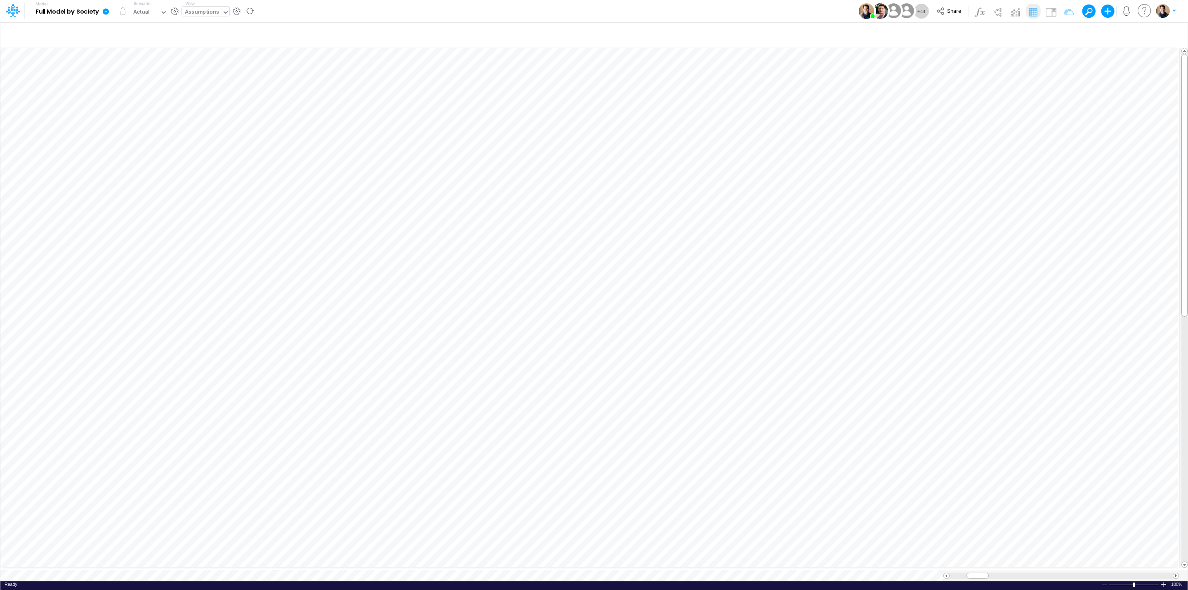
scroll to position [0, 0]
click at [746, 260] on icon "button" at bounding box center [741, 260] width 12 height 9
select select "field"
select select "Percentage"
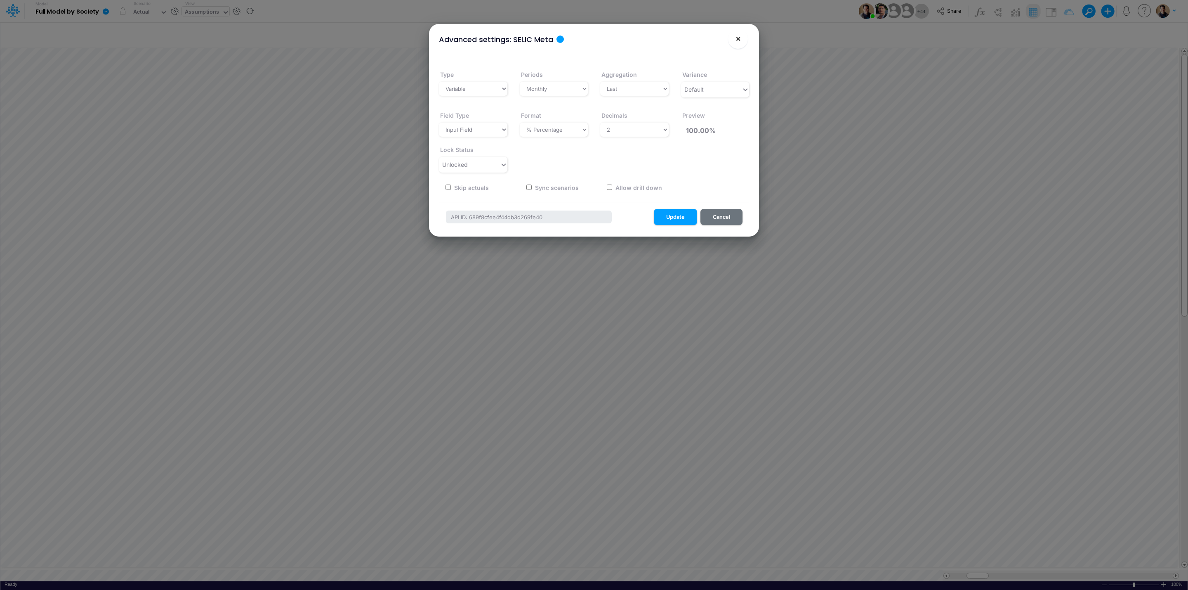
click at [743, 38] on button "×" at bounding box center [738, 39] width 20 height 20
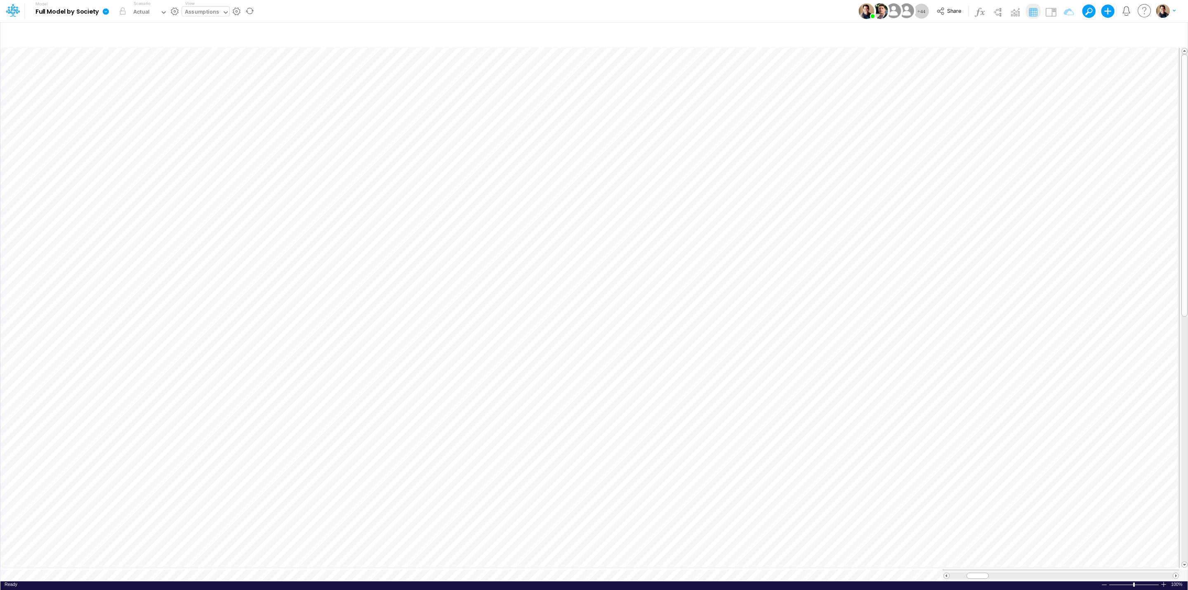
click at [106, 13] on icon at bounding box center [106, 11] width 6 height 6
click at [14, 9] on icon at bounding box center [13, 10] width 14 height 14
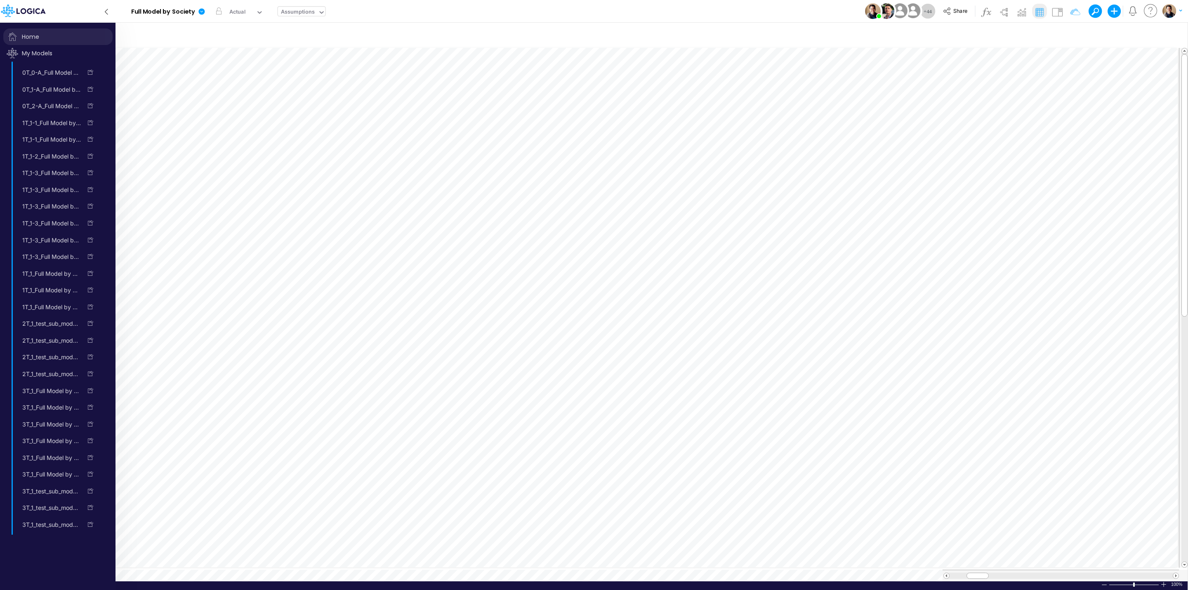
click at [50, 36] on span "Home" at bounding box center [57, 36] width 109 height 17
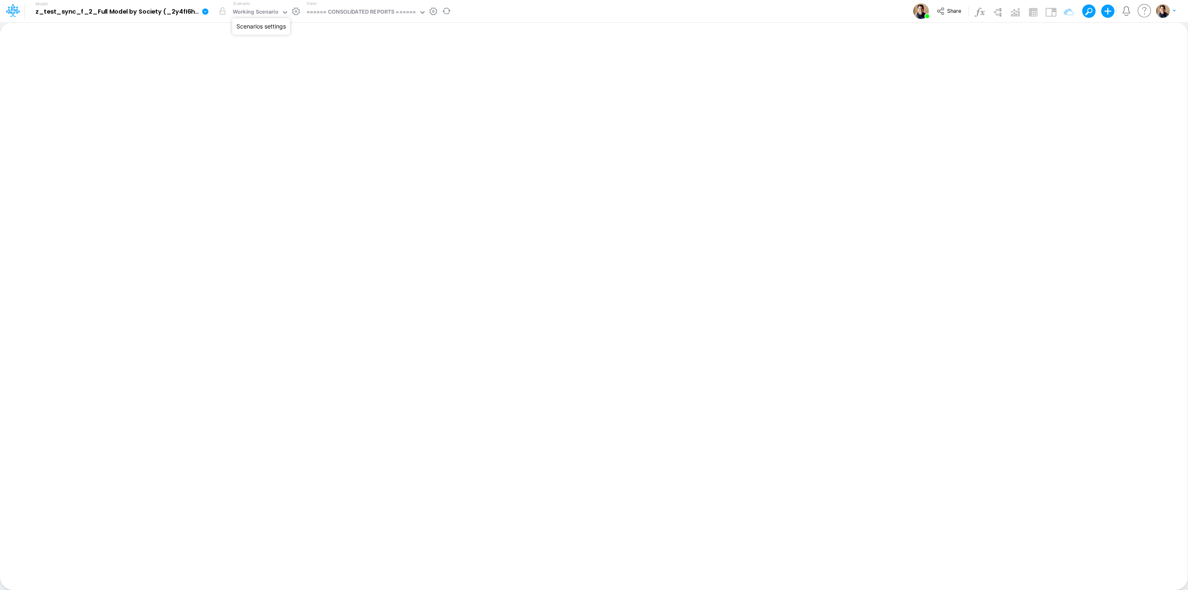
click at [296, 13] on button "button" at bounding box center [296, 11] width 9 height 9
click at [106, 9] on icon at bounding box center [106, 11] width 6 height 6
click at [144, 83] on button "View model info" at bounding box center [147, 85] width 88 height 13
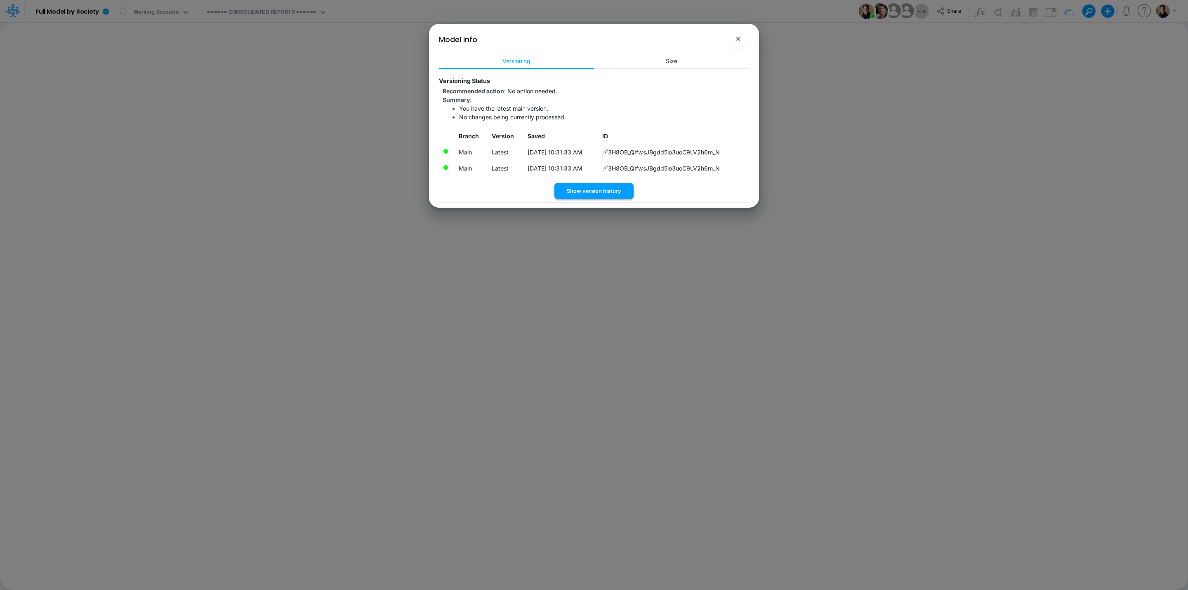
click at [604, 192] on button "Show version history" at bounding box center [594, 191] width 79 height 16
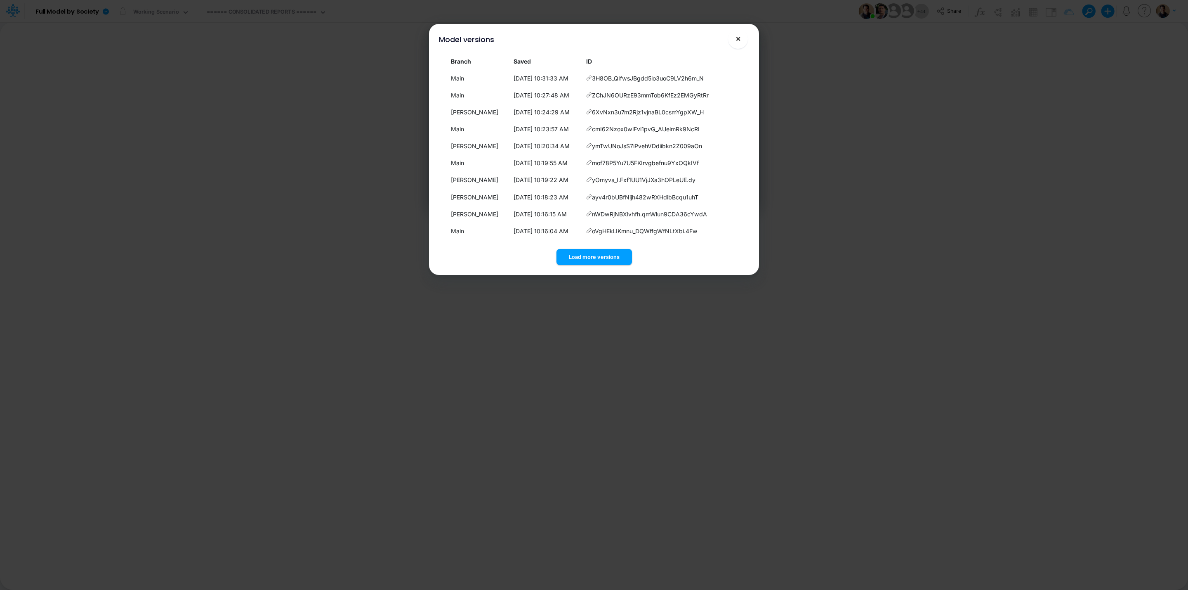
click at [743, 38] on button "×" at bounding box center [738, 39] width 20 height 20
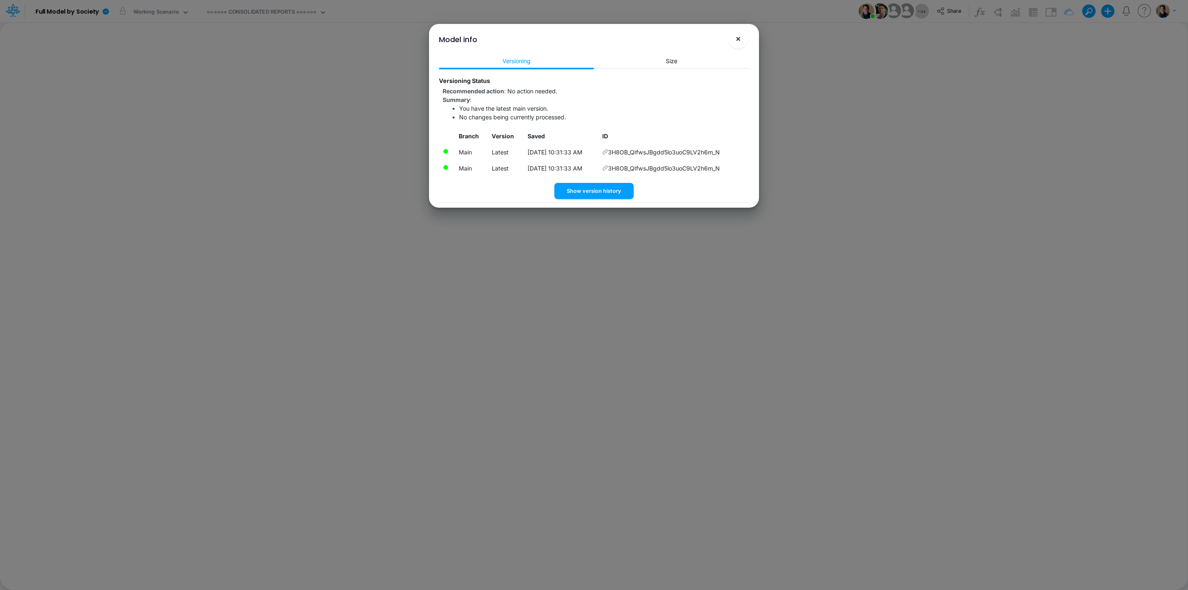
click at [737, 35] on span "×" at bounding box center [738, 38] width 5 height 10
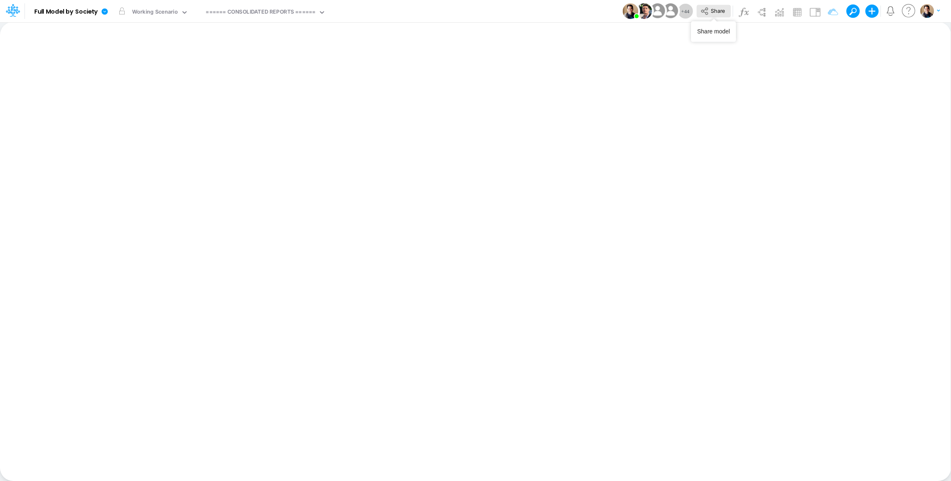
click at [708, 10] on icon at bounding box center [704, 11] width 9 height 9
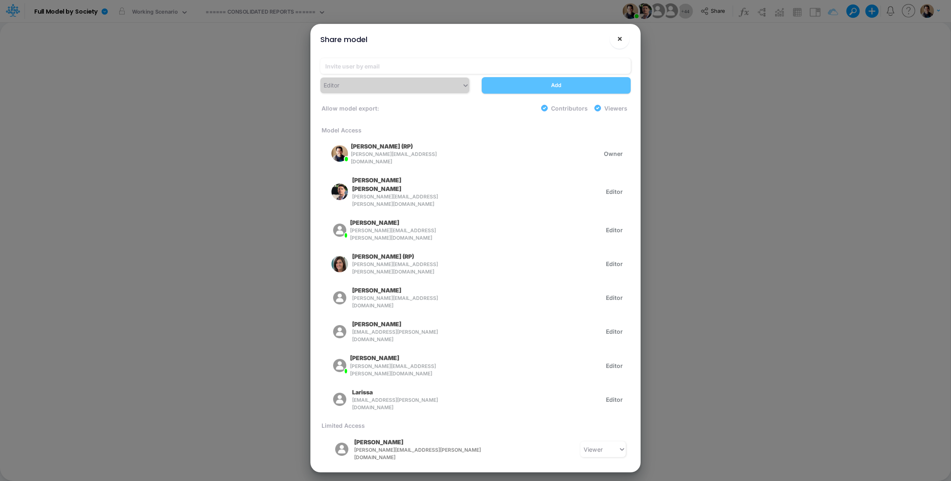
click at [623, 43] on button "×" at bounding box center [620, 39] width 20 height 20
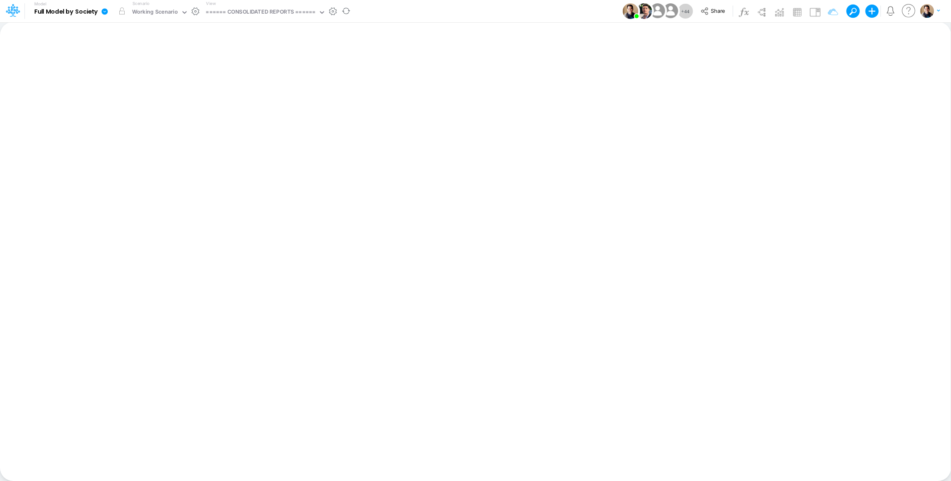
click at [106, 12] on icon at bounding box center [105, 11] width 6 height 6
click at [155, 84] on button "View model info" at bounding box center [146, 85] width 88 height 13
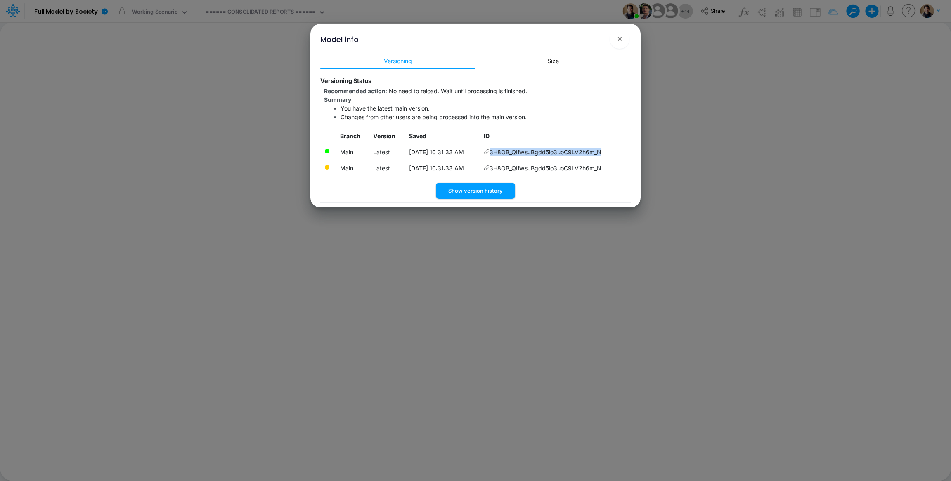
drag, startPoint x: 610, startPoint y: 154, endPoint x: 494, endPoint y: 157, distance: 116.0
click at [494, 157] on td "3H8OB_QIfwsJBgdd5lo3uoC9LV2h6m_N" at bounding box center [555, 152] width 151 height 16
copy td "3H8OB_QIfwsJBgdd5lo3uoC9LV2h6m_N"
click at [622, 40] on span "×" at bounding box center [619, 38] width 5 height 10
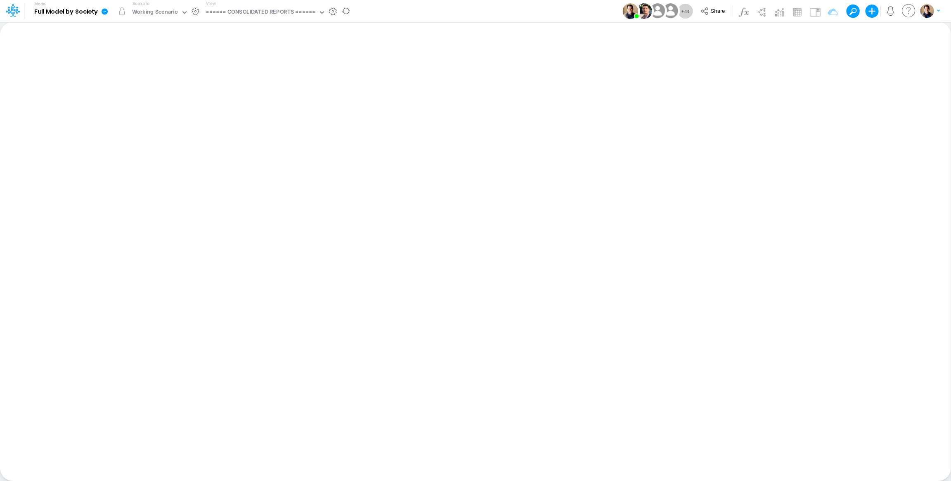
drag, startPoint x: 104, startPoint y: 10, endPoint x: 108, endPoint y: 18, distance: 9.1
click at [104, 10] on icon at bounding box center [105, 11] width 6 height 6
click at [152, 82] on button "View model info" at bounding box center [146, 85] width 88 height 13
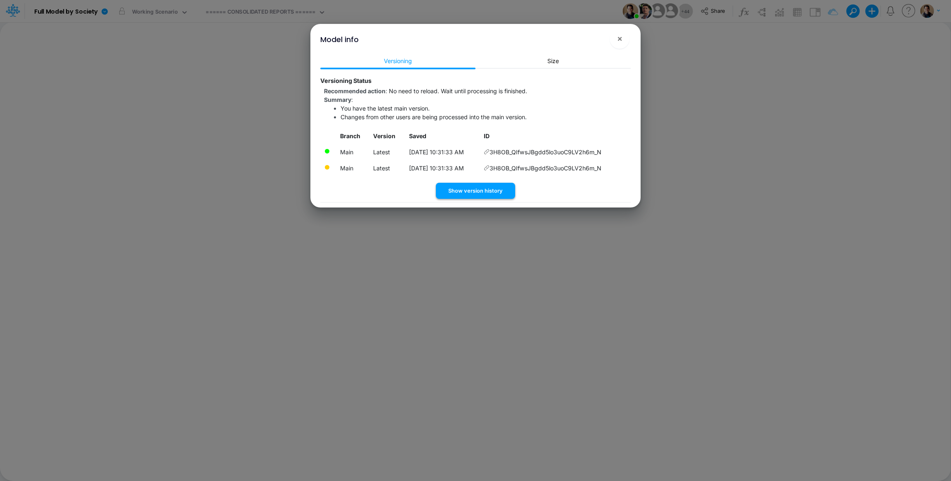
click at [482, 194] on button "Show version history" at bounding box center [475, 191] width 79 height 16
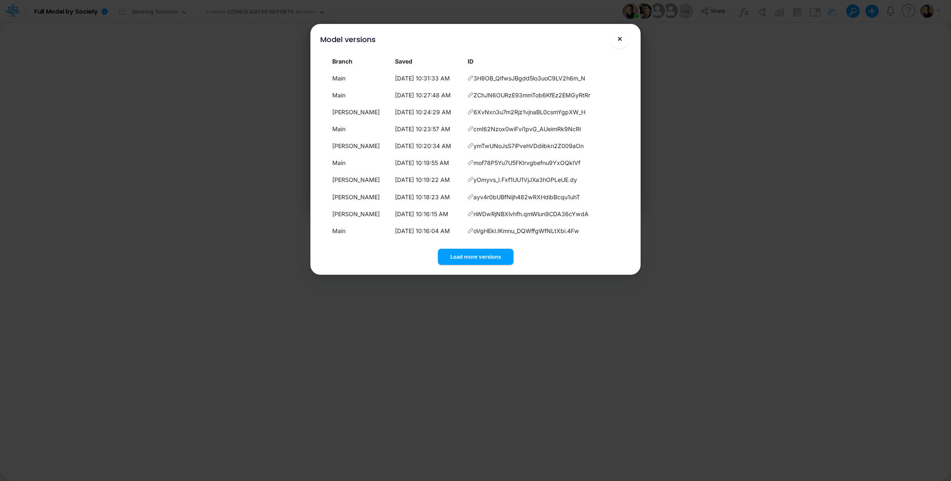
click at [622, 40] on span "×" at bounding box center [619, 38] width 5 height 10
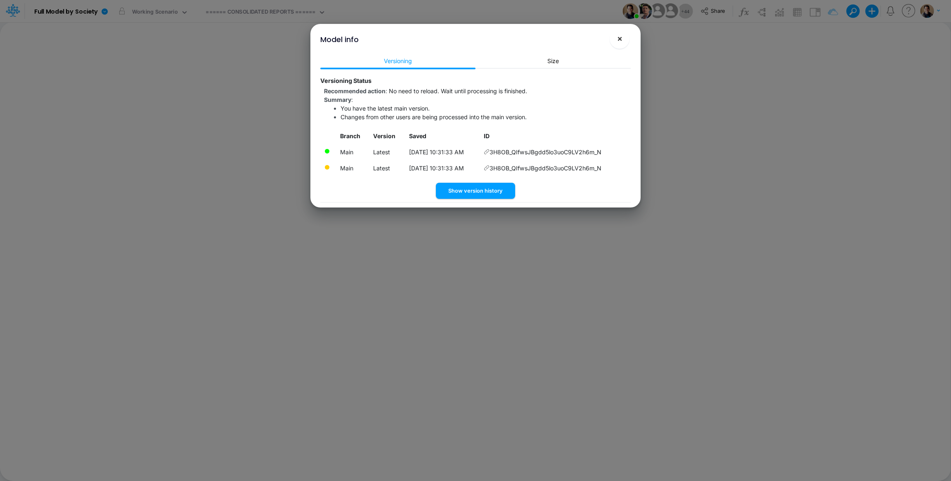
click at [620, 40] on span "×" at bounding box center [619, 38] width 5 height 10
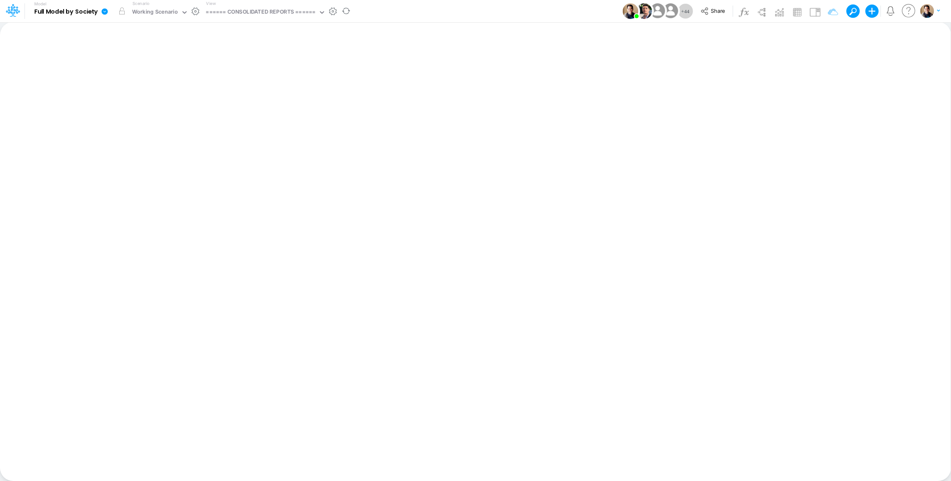
click at [105, 12] on icon at bounding box center [105, 11] width 6 height 6
click at [167, 89] on button "View model info" at bounding box center [146, 85] width 88 height 13
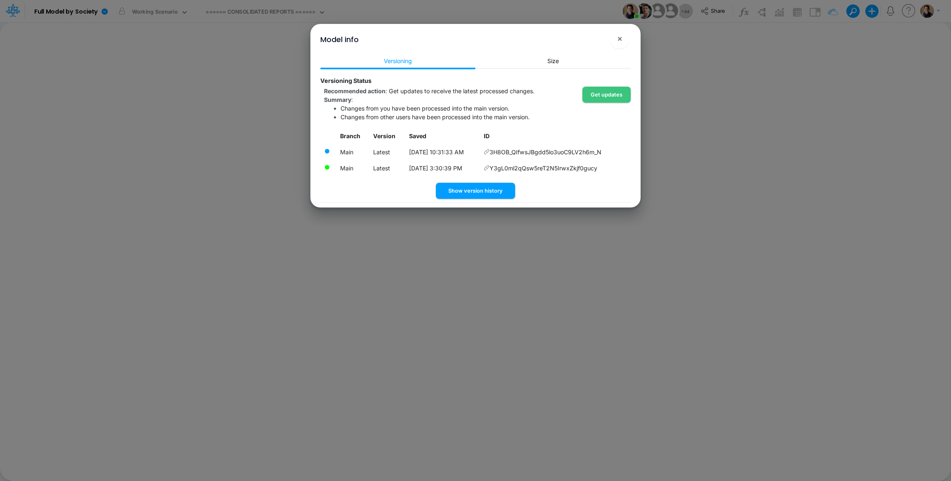
drag, startPoint x: 601, startPoint y: 170, endPoint x: 597, endPoint y: 172, distance: 4.3
click at [597, 172] on td "Y3gL0ml2qQsw5reT2N5IrwxZkjf0gucy" at bounding box center [555, 168] width 151 height 16
drag, startPoint x: 610, startPoint y: 166, endPoint x: 429, endPoint y: 171, distance: 180.8
click at [429, 171] on tr "Main Latest 8/15/2025, 3:30:39 PM Y3gL0ml2qQsw5reT2N5IrwxZkjf0gucy" at bounding box center [475, 168] width 310 height 16
click at [354, 191] on div "Show version history" at bounding box center [475, 191] width 310 height 16
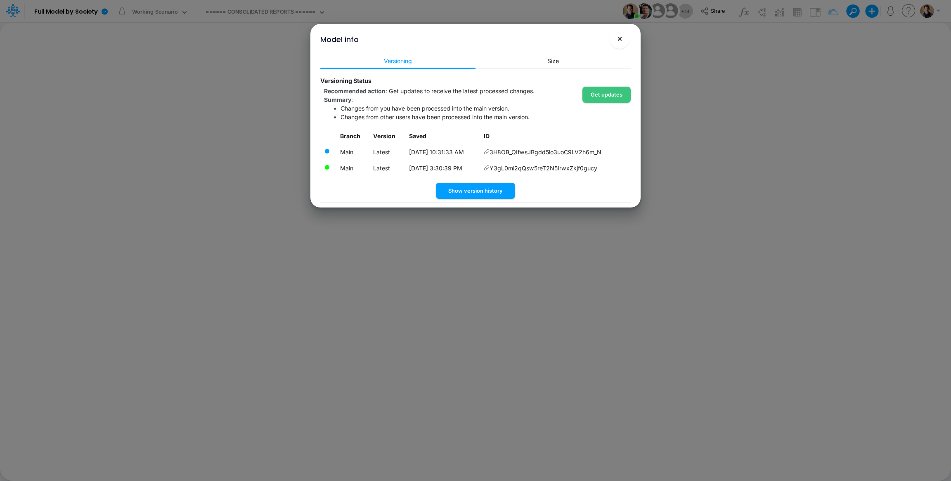
click at [619, 44] on button "×" at bounding box center [620, 39] width 20 height 20
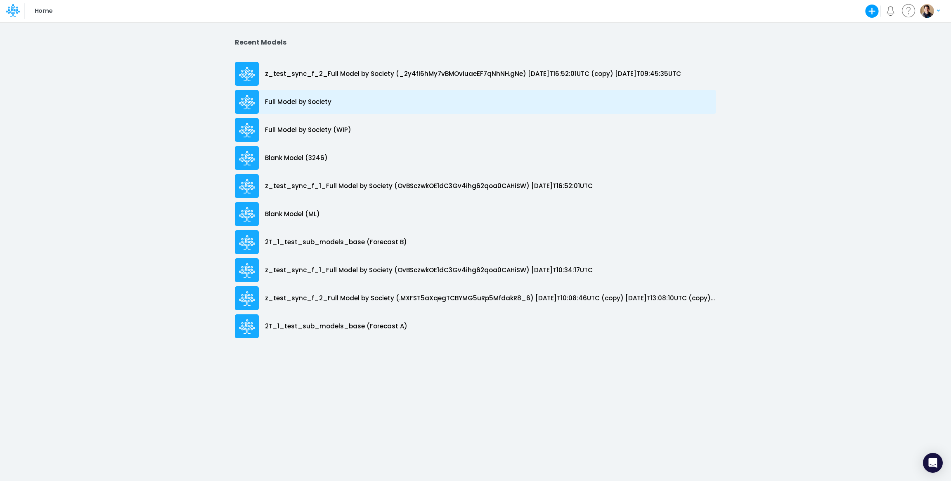
click at [300, 104] on p "Full Model by Society" at bounding box center [298, 101] width 66 height 9
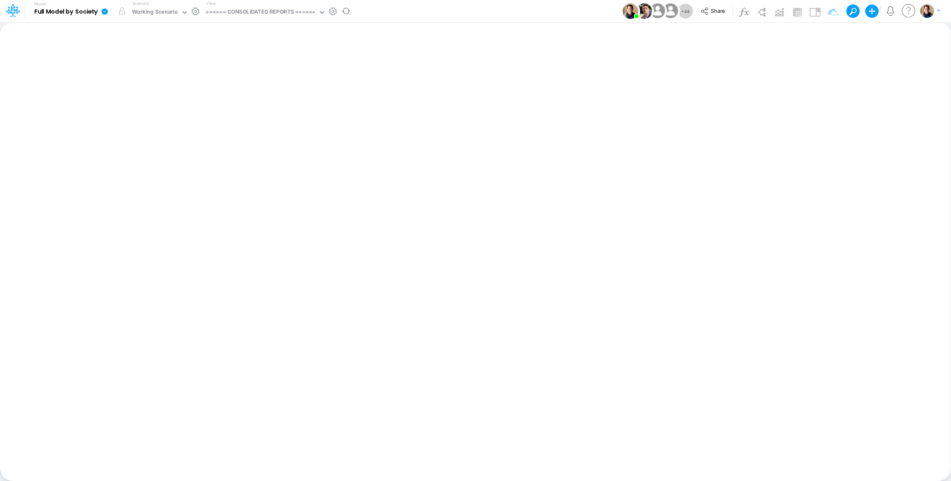
click at [168, 5] on div "Scenario Working Scenario" at bounding box center [160, 10] width 62 height 21
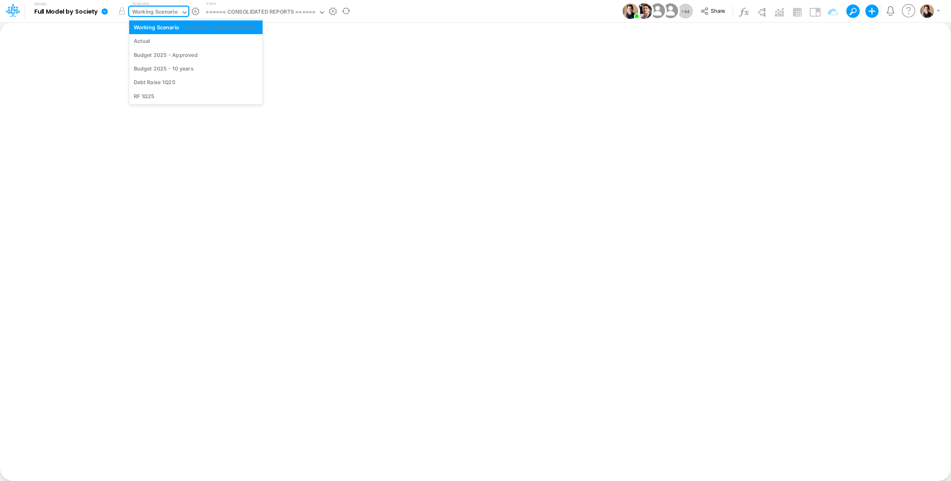
click at [169, 10] on div "Working Scenario" at bounding box center [155, 12] width 46 height 9
click at [168, 40] on div "Actual" at bounding box center [196, 41] width 125 height 8
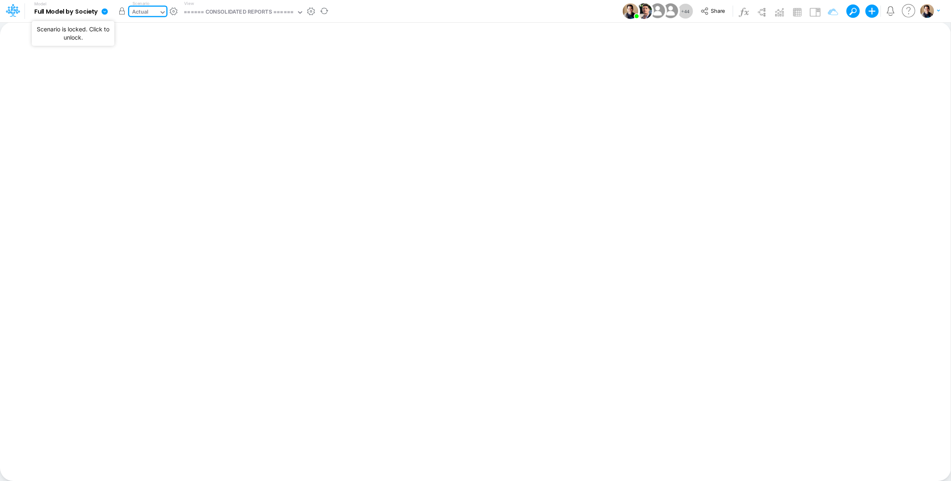
click at [123, 11] on button "button" at bounding box center [121, 11] width 15 height 15
click at [151, 13] on div "Actual" at bounding box center [144, 13] width 30 height 12
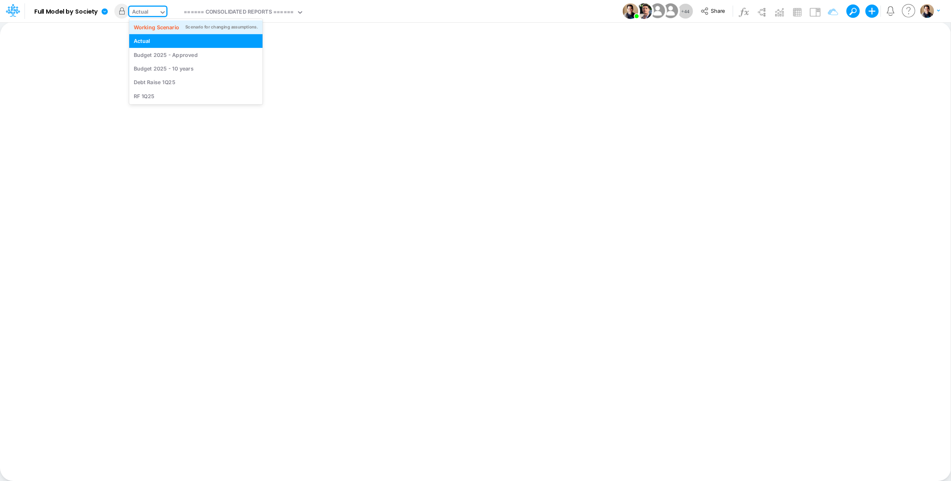
click at [156, 26] on div "Working Scenario" at bounding box center [157, 27] width 46 height 8
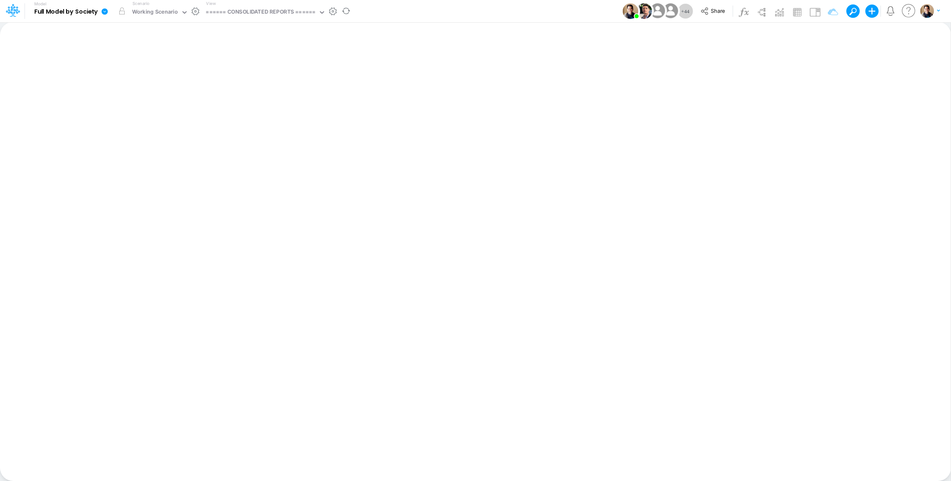
click at [104, 13] on icon at bounding box center [105, 11] width 6 height 6
click at [153, 97] on button "Sync Scenarios" at bounding box center [146, 98] width 88 height 13
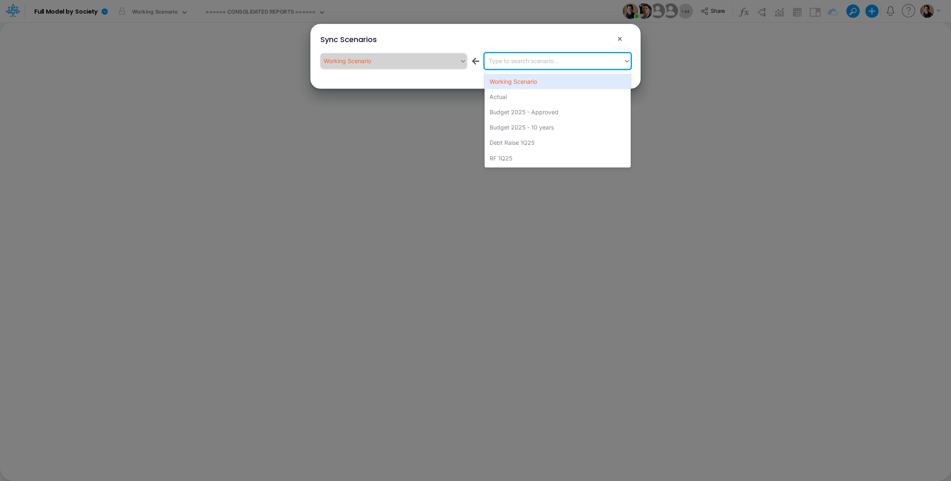
click at [539, 58] on div "Type to search scenario..." at bounding box center [524, 61] width 70 height 9
click at [539, 89] on div "Actual" at bounding box center [557, 96] width 146 height 15
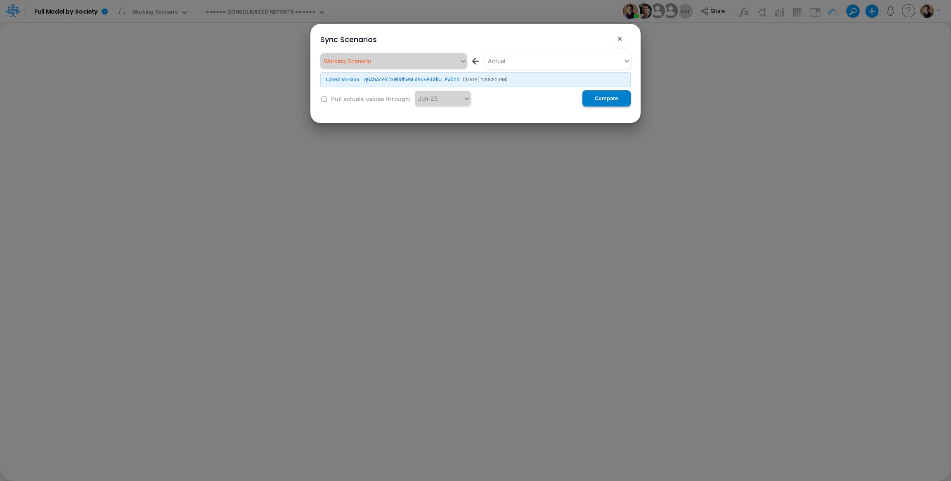
click at [600, 102] on button "Compare" at bounding box center [606, 98] width 48 height 16
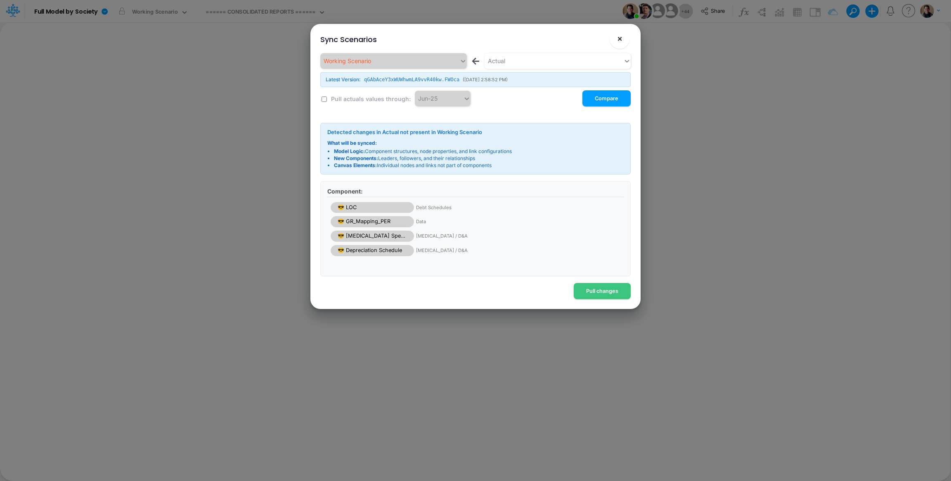
click at [619, 36] on span "×" at bounding box center [619, 38] width 5 height 10
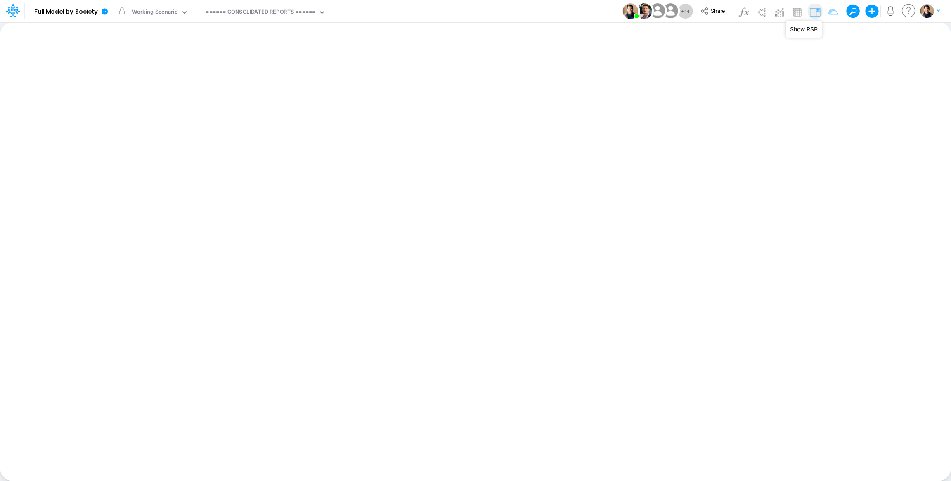
click at [811, 11] on img at bounding box center [814, 11] width 13 height 13
click at [278, 12] on div "====== CONSOLIDATED REPORTS ======" at bounding box center [261, 12] width 110 height 9
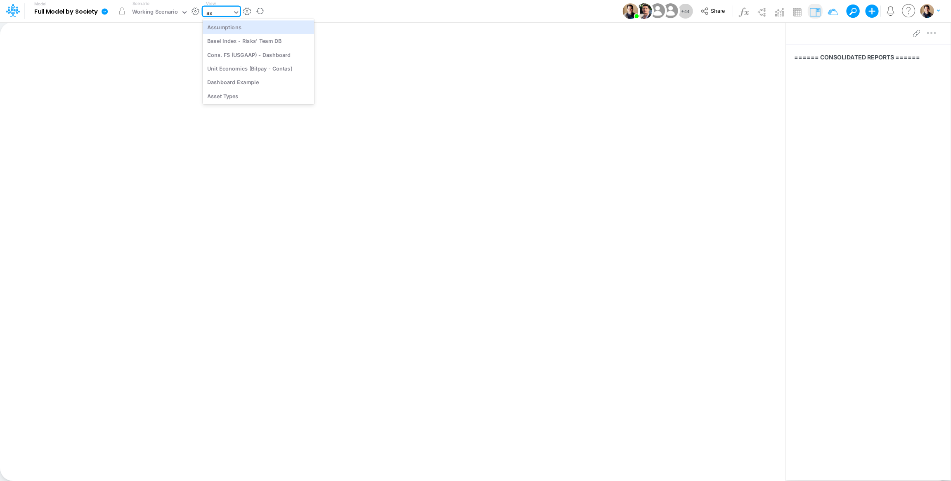
type input "ass"
click at [274, 21] on div "Assumptions" at bounding box center [258, 27] width 111 height 14
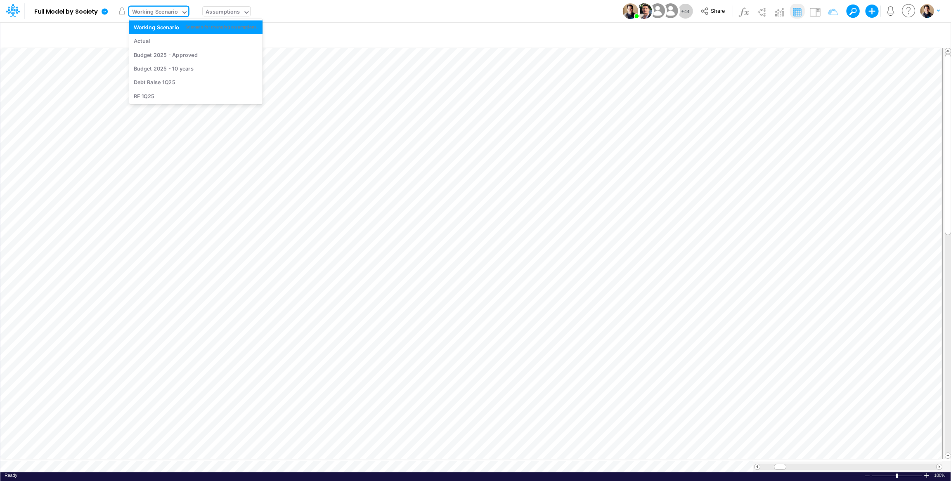
click at [160, 8] on div "Working Scenario" at bounding box center [155, 12] width 46 height 9
click at [106, 11] on icon at bounding box center [105, 11] width 6 height 6
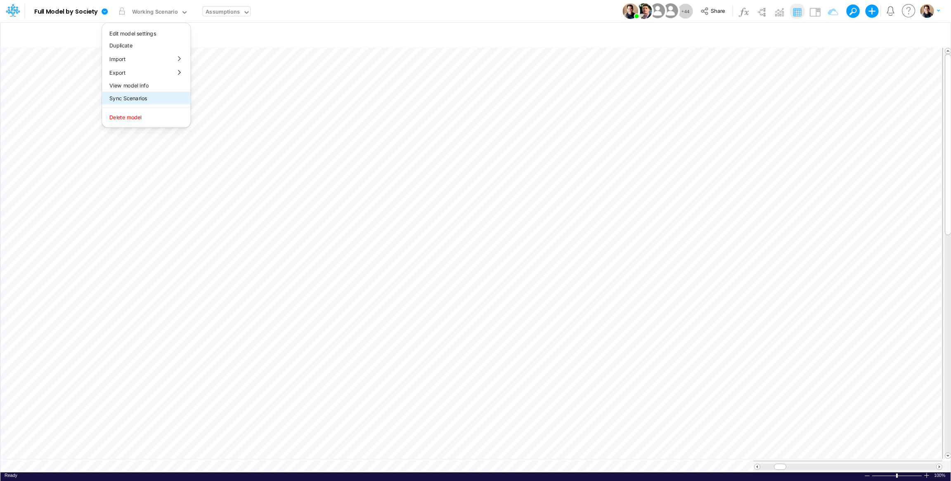
click at [156, 96] on button "Sync Scenarios" at bounding box center [146, 98] width 88 height 13
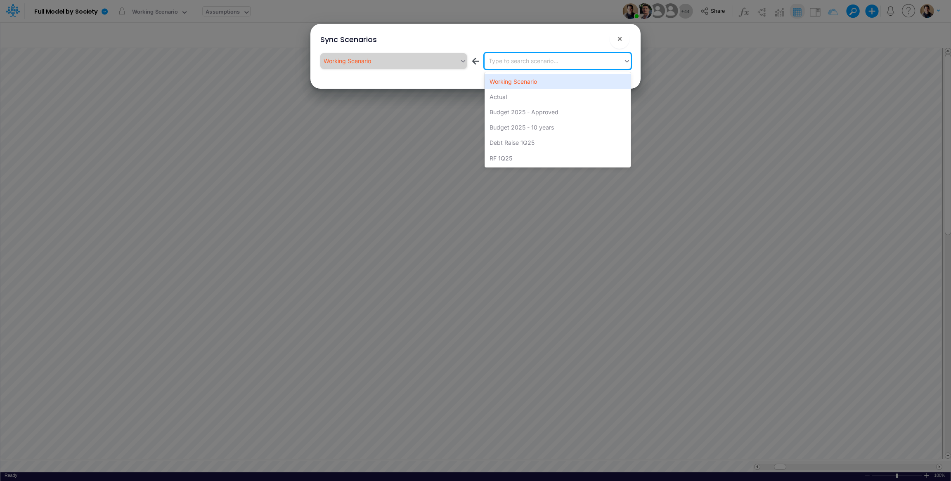
click at [511, 60] on div "Type to search scenario..." at bounding box center [524, 61] width 70 height 9
click at [526, 97] on div "Actual" at bounding box center [557, 96] width 146 height 15
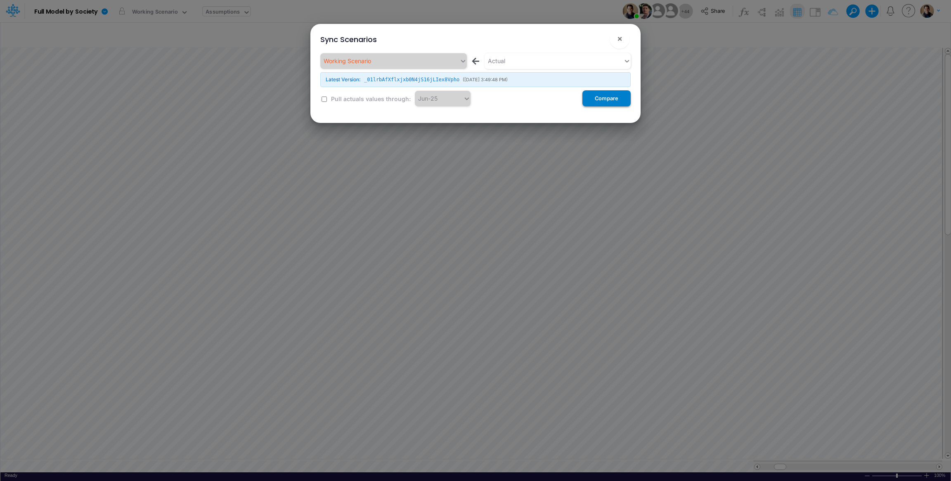
click at [595, 99] on button "Compare" at bounding box center [606, 98] width 48 height 16
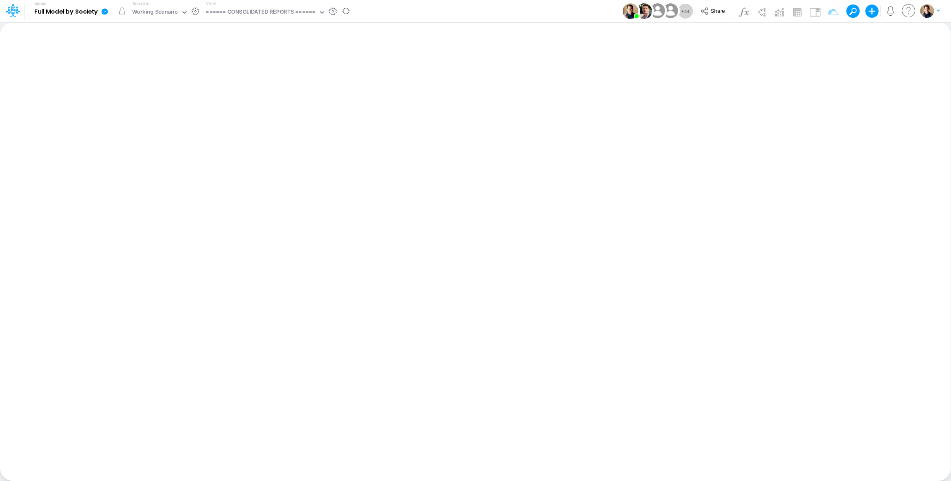
click at [106, 10] on icon at bounding box center [105, 11] width 6 height 6
click at [153, 86] on button "View model info" at bounding box center [146, 85] width 88 height 13
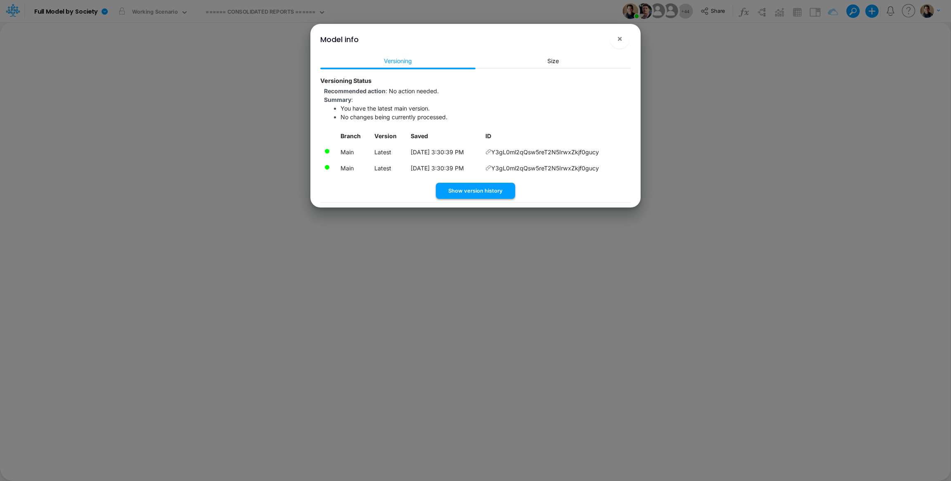
click at [491, 193] on button "Show version history" at bounding box center [475, 191] width 79 height 16
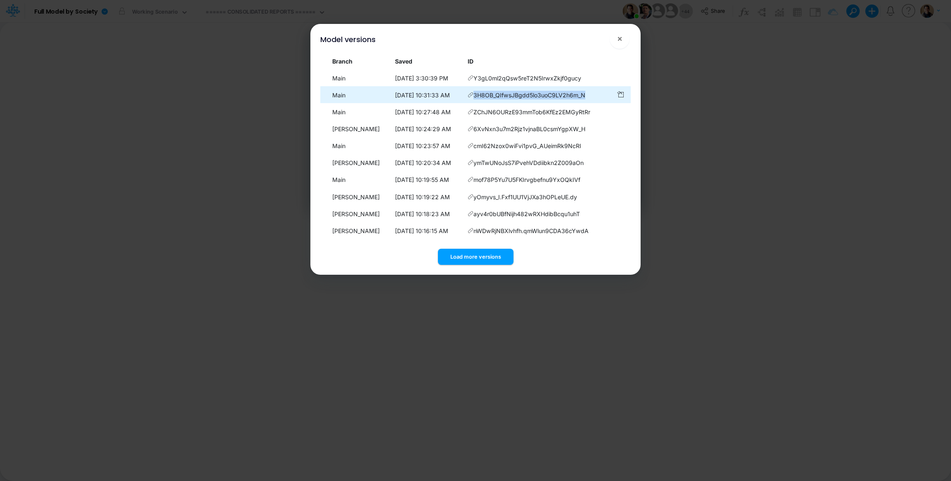
drag, startPoint x: 604, startPoint y: 94, endPoint x: 491, endPoint y: 100, distance: 112.4
click at [491, 100] on td "3H8OB_QIfwsJBgdd5lo3uoC9LV2h6m_N" at bounding box center [538, 95] width 149 height 16
copy span "3H8OB_QIfwsJBgdd5lo3uoC9LV2h6m_N"
click at [624, 36] on button "×" at bounding box center [620, 39] width 20 height 20
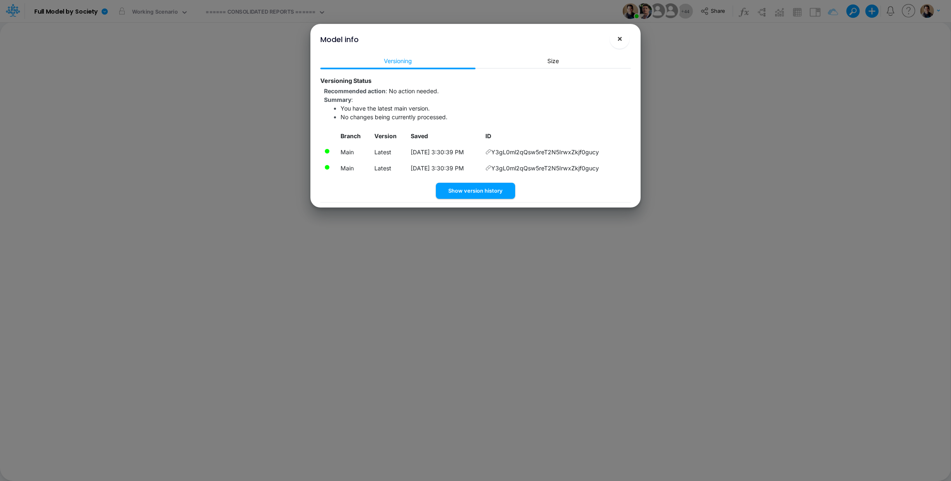
drag, startPoint x: 618, startPoint y: 38, endPoint x: 364, endPoint y: 10, distance: 256.2
click at [618, 38] on span "×" at bounding box center [619, 38] width 5 height 10
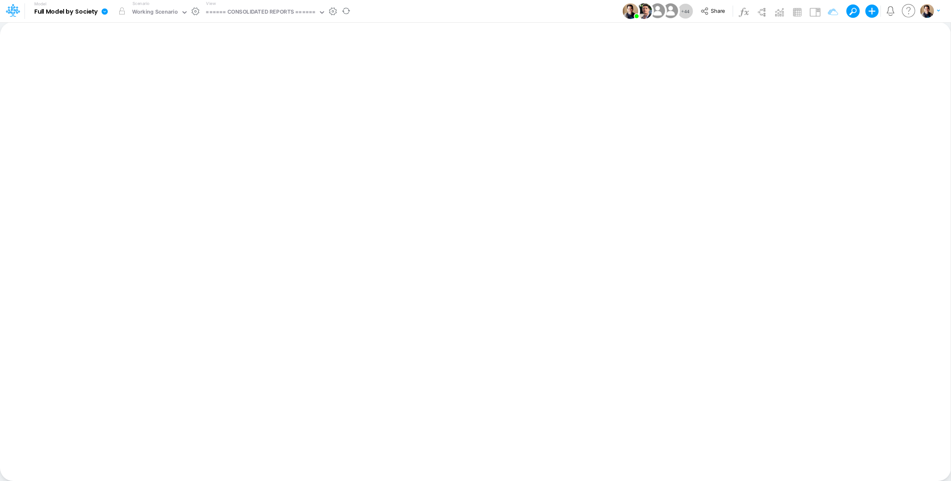
click at [105, 9] on icon at bounding box center [105, 11] width 6 height 6
click at [159, 87] on button "View model info" at bounding box center [146, 85] width 88 height 13
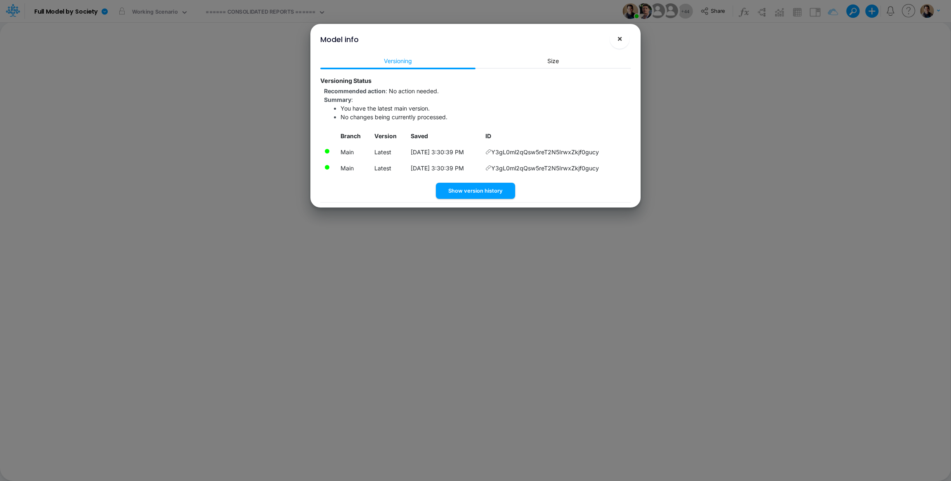
click at [618, 43] on span "×" at bounding box center [619, 38] width 5 height 10
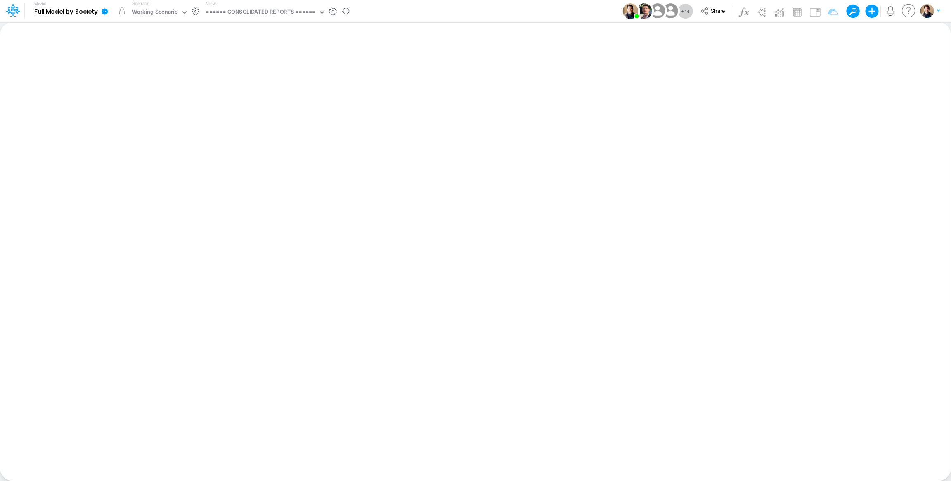
click at [105, 13] on icon at bounding box center [105, 11] width 6 height 6
click at [156, 92] on button "Sync Scenarios" at bounding box center [146, 98] width 88 height 13
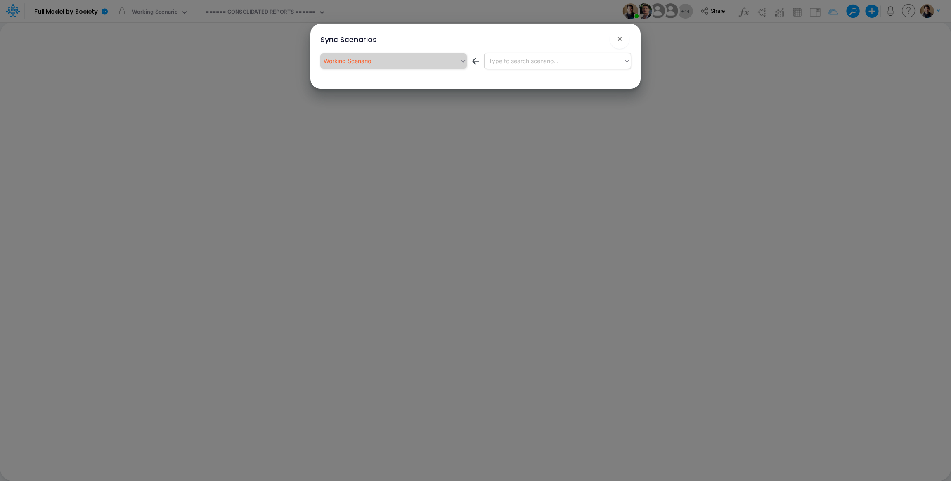
click at [533, 62] on div "Type to search scenario..." at bounding box center [524, 61] width 70 height 9
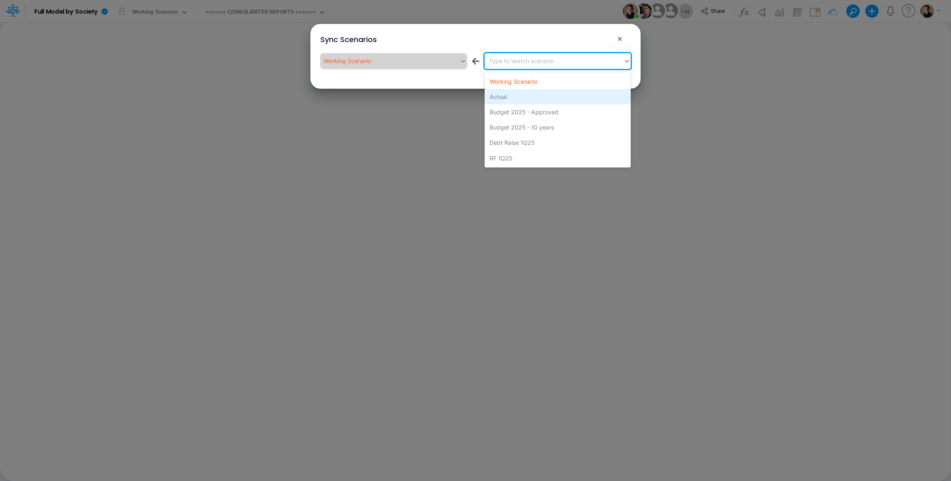
click at [534, 92] on div "Actual" at bounding box center [557, 96] width 146 height 15
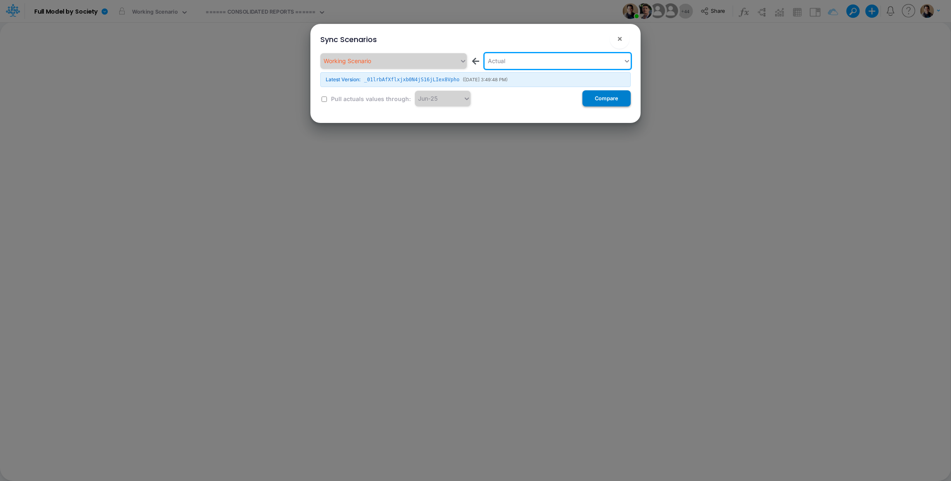
click at [619, 99] on button "Compare" at bounding box center [606, 98] width 48 height 16
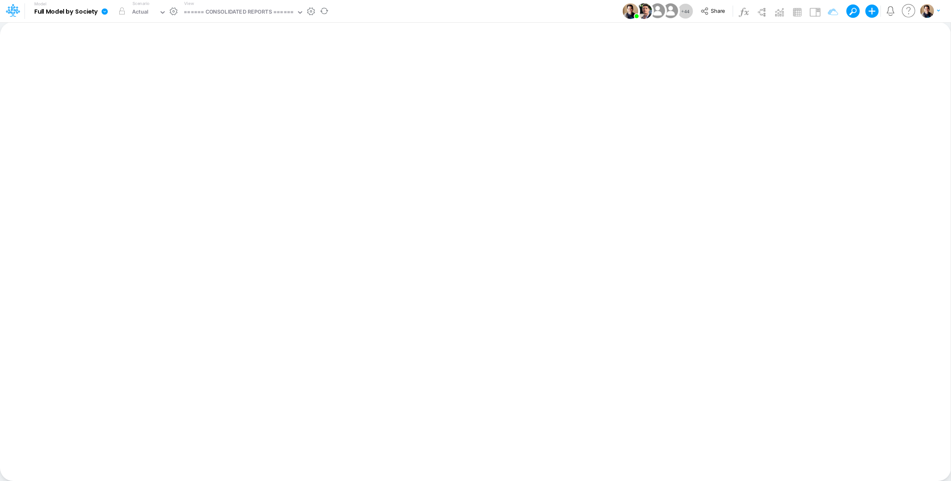
click at [107, 12] on icon at bounding box center [105, 11] width 6 height 6
click at [132, 85] on button "View model info" at bounding box center [146, 85] width 88 height 13
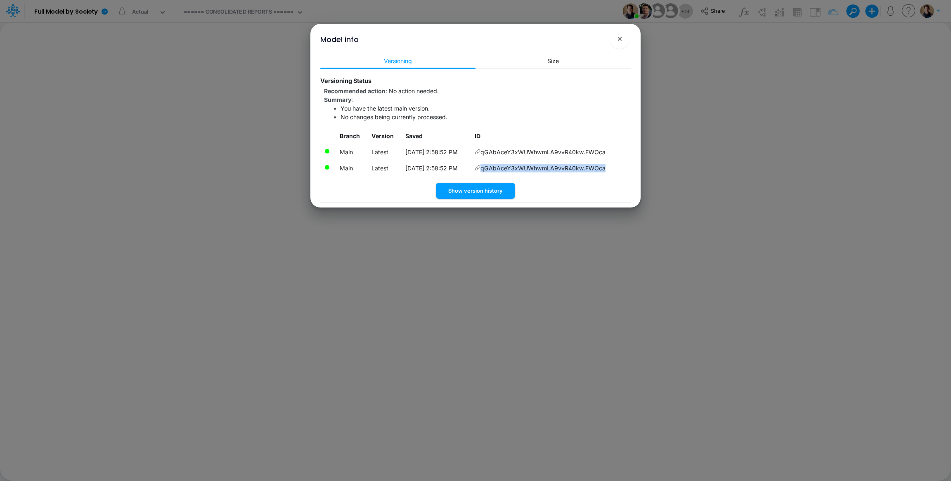
drag, startPoint x: 620, startPoint y: 169, endPoint x: 609, endPoint y: 168, distance: 11.6
click at [609, 168] on td "qGAbAceY3xWUWhwmLA9vvR40kw.FWOca" at bounding box center [551, 168] width 160 height 16
copy td "qGAbAceY3xWUWhwmLA9vvR40kw.FWOca"
click at [616, 40] on button "×" at bounding box center [620, 39] width 20 height 20
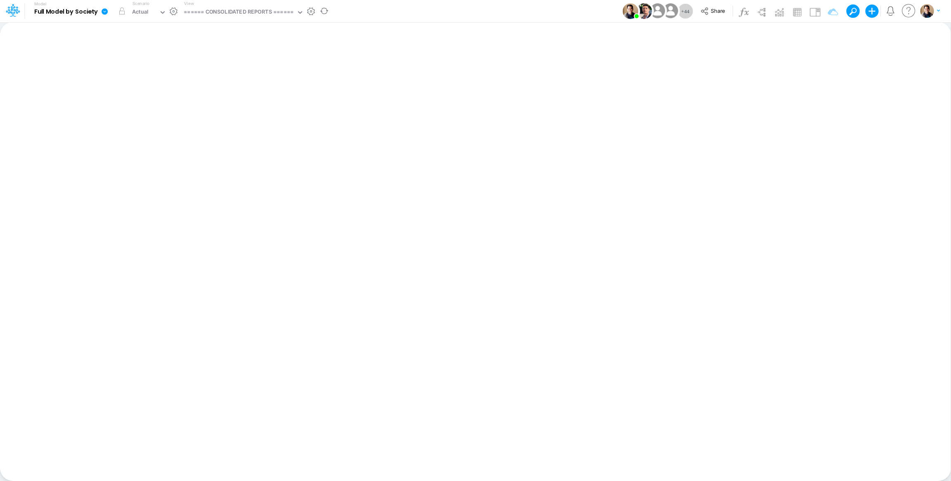
click at [101, 14] on icon at bounding box center [104, 11] width 7 height 7
click at [137, 84] on button "View model info" at bounding box center [146, 85] width 88 height 13
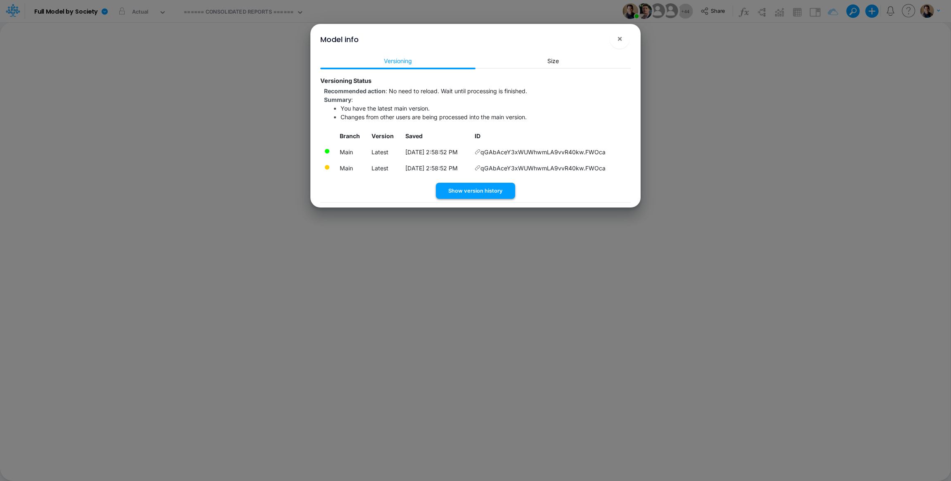
click at [460, 188] on button "Show version history" at bounding box center [475, 191] width 79 height 16
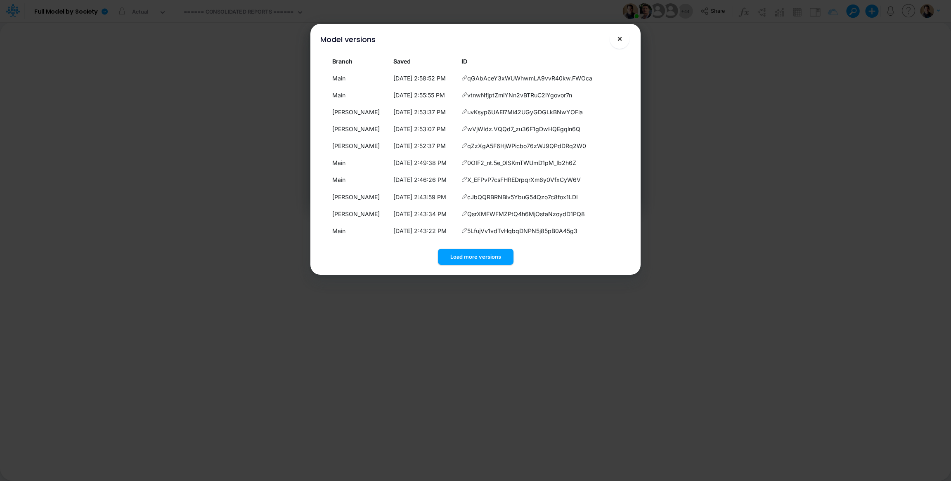
click at [621, 38] on span "×" at bounding box center [619, 38] width 5 height 10
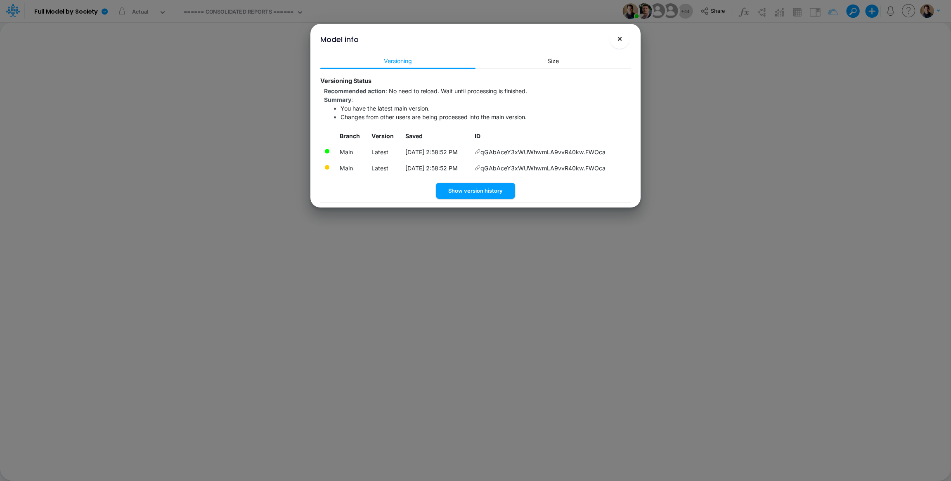
click at [619, 39] on span "×" at bounding box center [619, 38] width 5 height 10
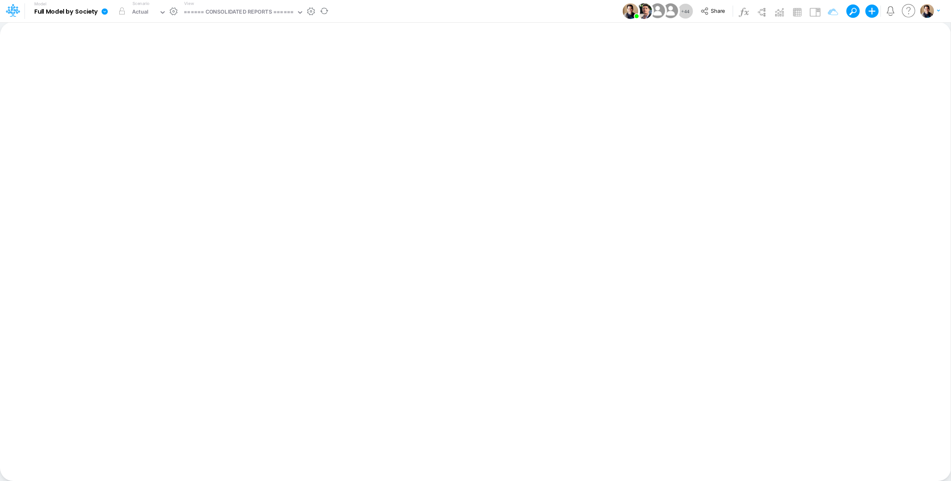
click at [102, 9] on icon at bounding box center [105, 11] width 6 height 6
click at [165, 83] on button "View model info" at bounding box center [146, 85] width 88 height 13
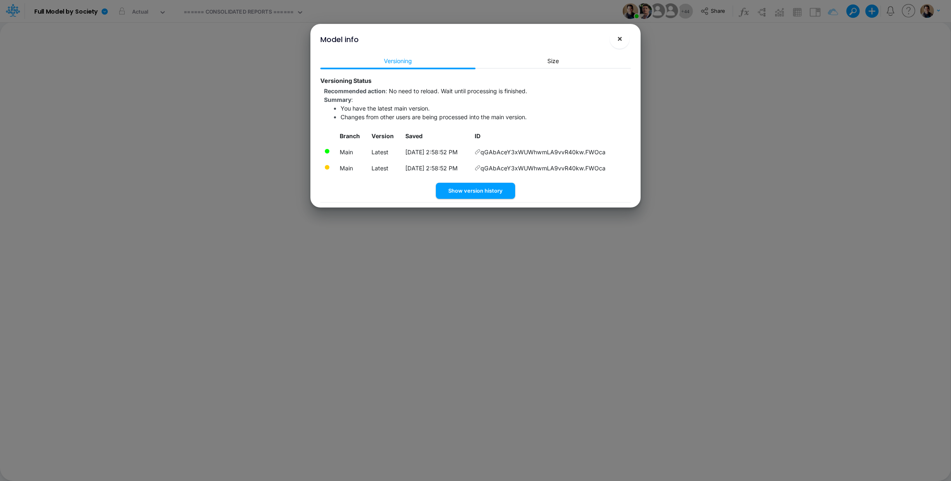
click at [620, 40] on span "×" at bounding box center [619, 38] width 5 height 10
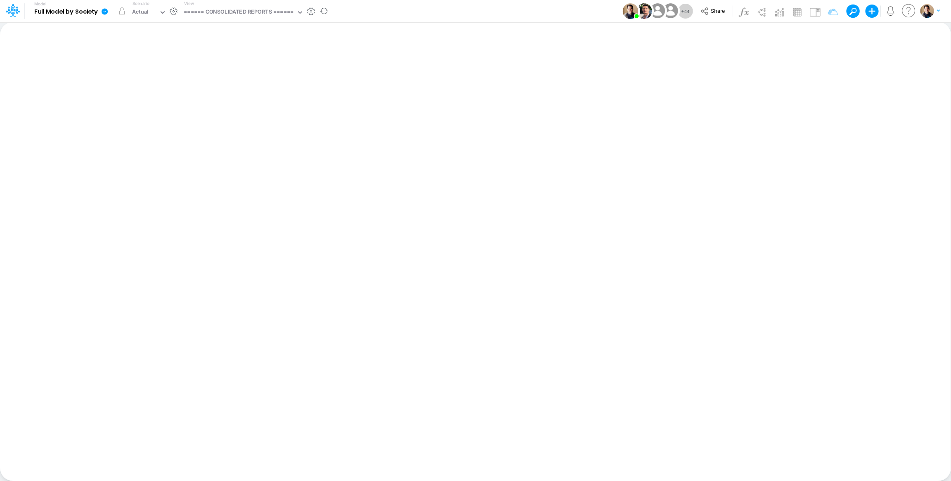
click at [103, 12] on icon at bounding box center [105, 11] width 6 height 6
click at [140, 86] on button "View model info" at bounding box center [146, 85] width 88 height 13
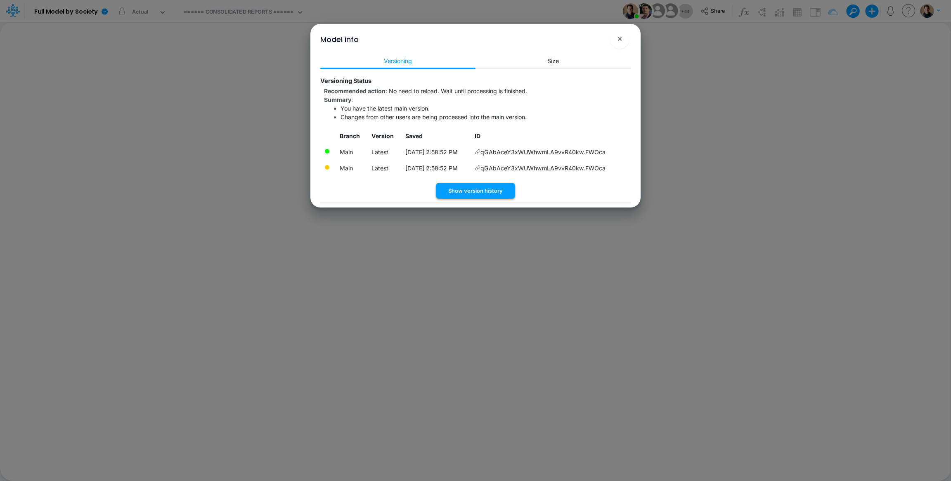
click at [487, 189] on button "Show version history" at bounding box center [475, 191] width 79 height 16
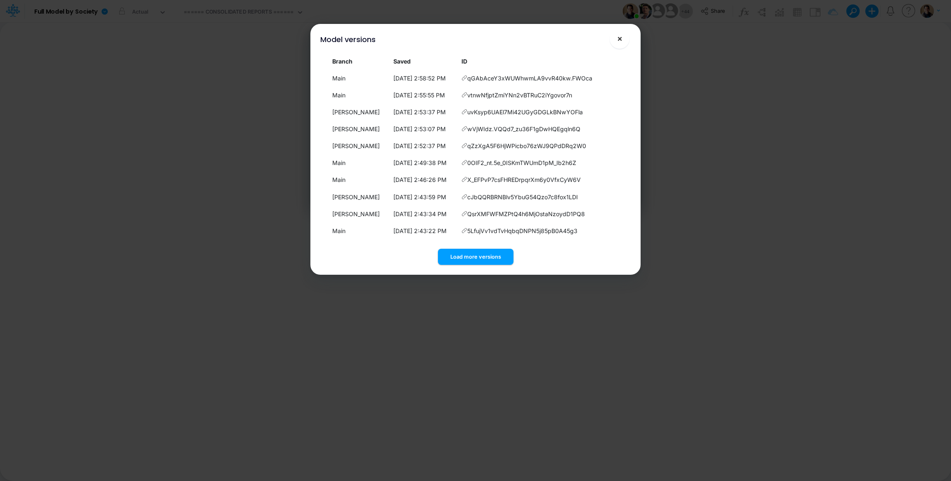
click at [620, 40] on span "×" at bounding box center [619, 38] width 5 height 10
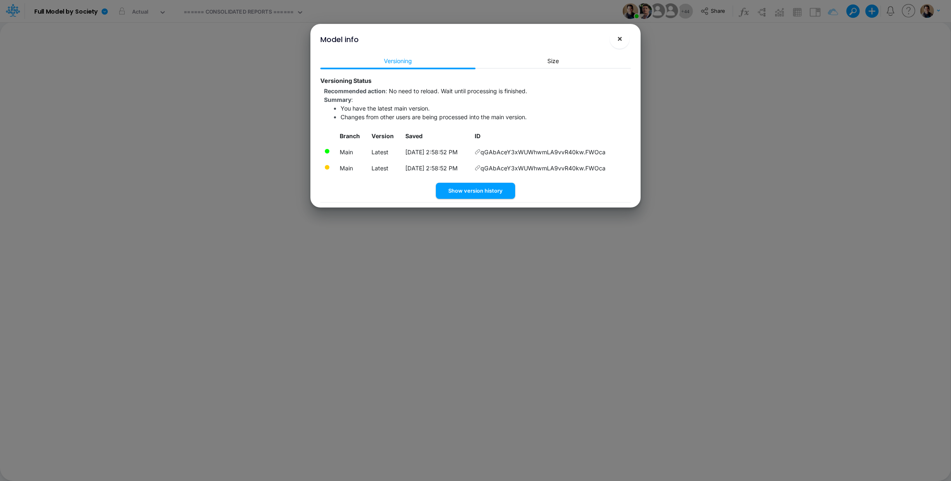
click at [620, 38] on span "×" at bounding box center [619, 38] width 5 height 10
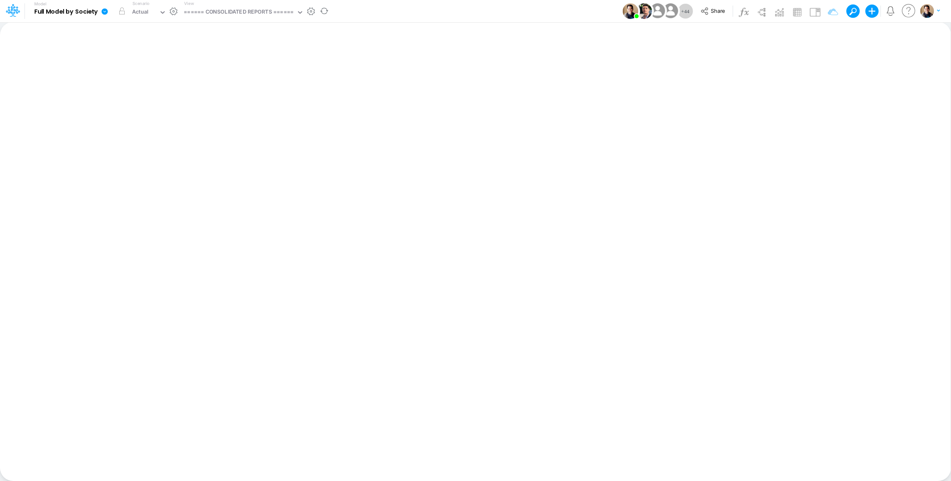
click at [102, 12] on icon at bounding box center [105, 11] width 6 height 6
click at [150, 84] on button "View model info" at bounding box center [146, 85] width 88 height 13
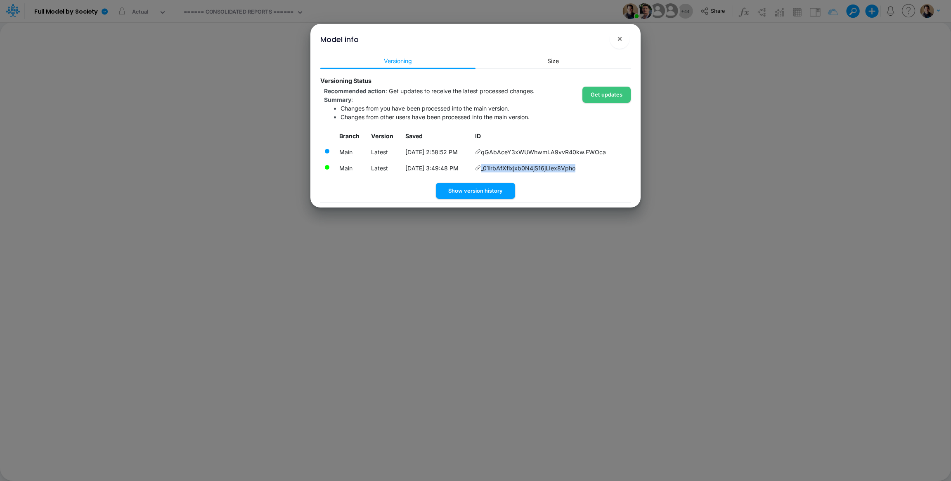
click at [581, 168] on td "_01lrbAfXflxjxb0N4jS16jLIex8Vpho" at bounding box center [550, 168] width 159 height 16
copy td "_01lrbAfXflxjxb0N4jS16jLIex8Vpho"
drag, startPoint x: 615, startPoint y: 149, endPoint x: 488, endPoint y: 154, distance: 127.2
click at [488, 154] on td "qGAbAceY3xWUWhwmLA9vvR40kw.FWOca" at bounding box center [550, 152] width 159 height 16
copy span "qGAbAceY3xWUWhwmLA9vvR40kw.FWOca"
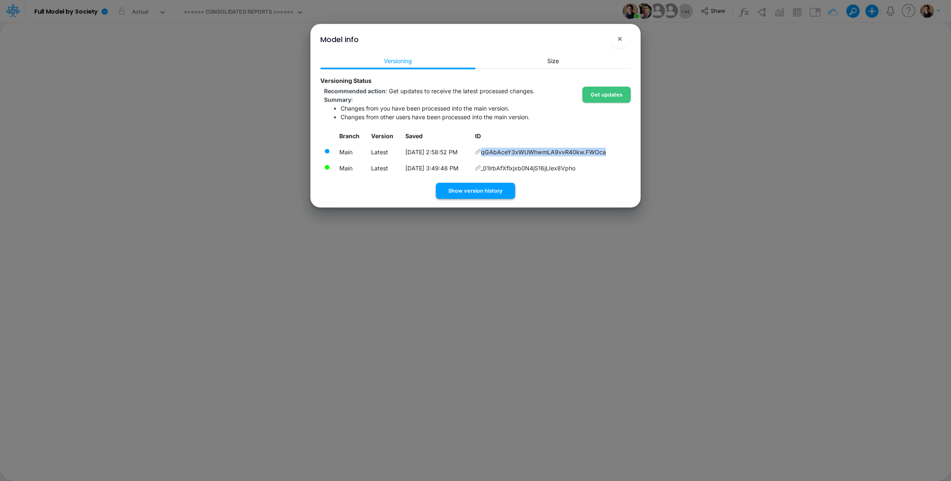
click at [499, 194] on button "Show version history" at bounding box center [475, 191] width 79 height 16
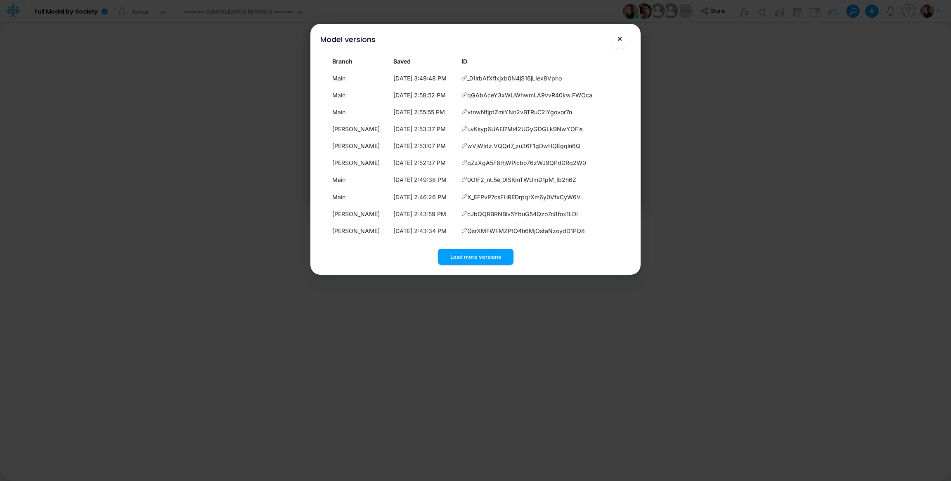
click at [620, 37] on span "×" at bounding box center [619, 38] width 5 height 10
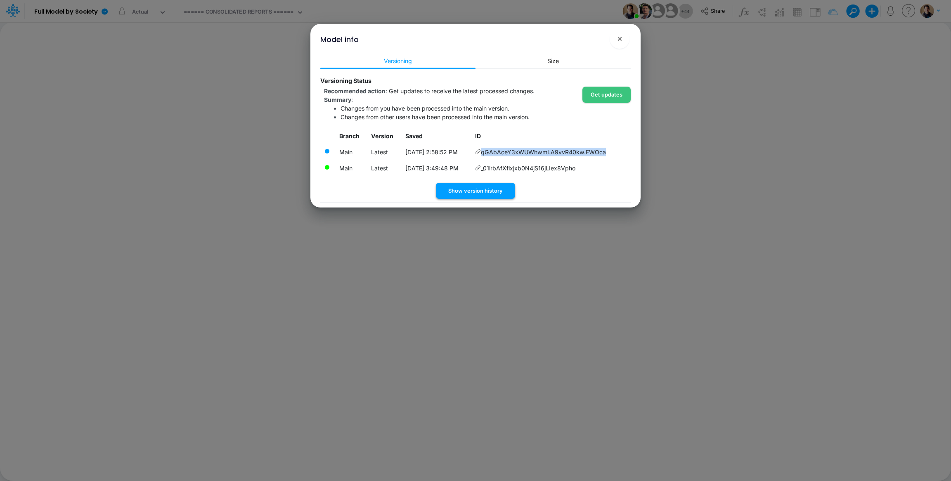
click at [461, 189] on button "Show version history" at bounding box center [475, 191] width 79 height 16
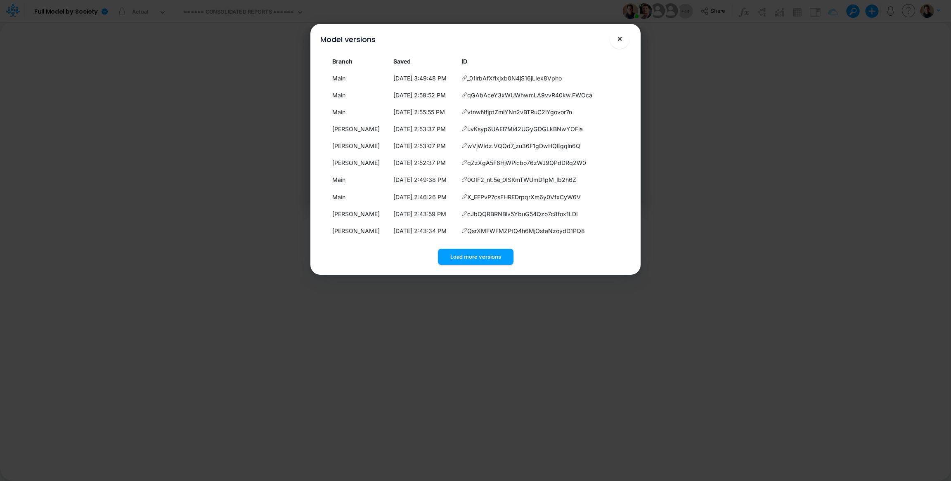
click at [623, 42] on button "×" at bounding box center [620, 39] width 20 height 20
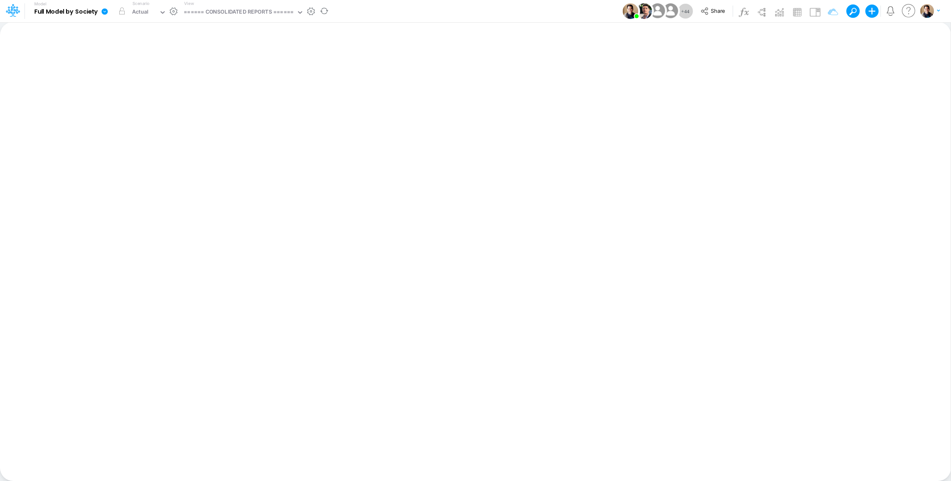
click at [105, 11] on icon at bounding box center [105, 11] width 6 height 6
click at [162, 95] on button "Sync Scenarios" at bounding box center [146, 98] width 88 height 13
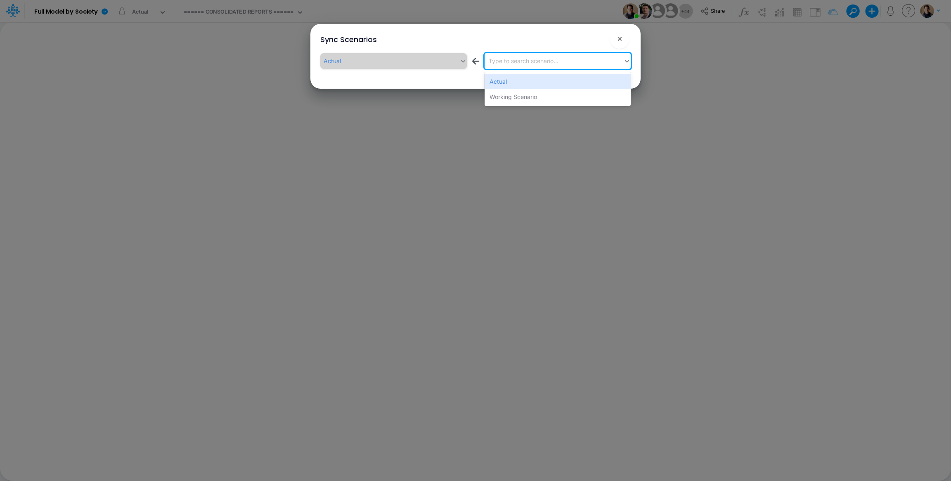
click at [524, 64] on div "Type to search scenario..." at bounding box center [524, 61] width 70 height 9
click at [526, 95] on div "Working Scenario" at bounding box center [557, 96] width 146 height 15
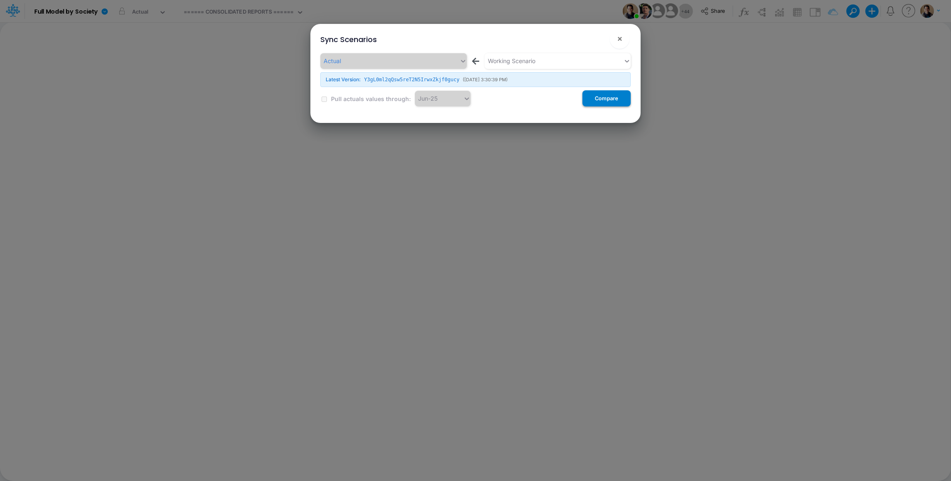
click at [611, 97] on button "Compare" at bounding box center [606, 98] width 48 height 16
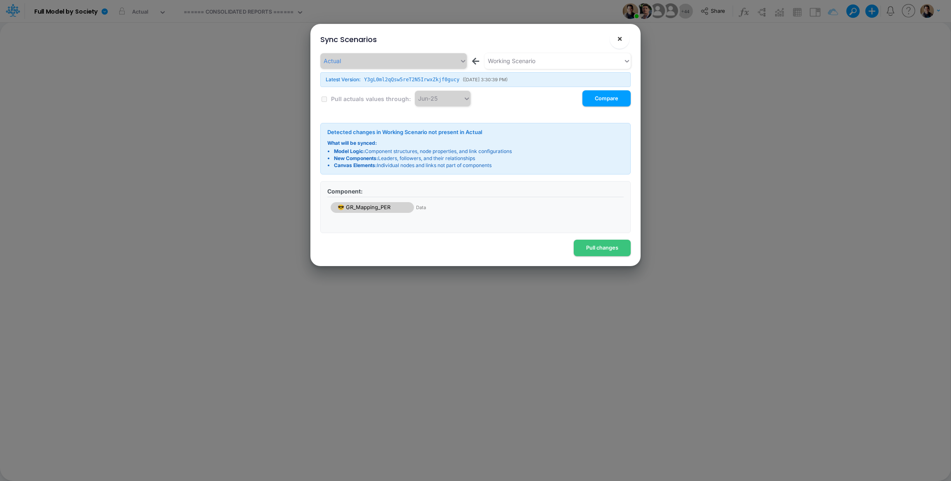
click at [619, 38] on span "×" at bounding box center [619, 38] width 5 height 10
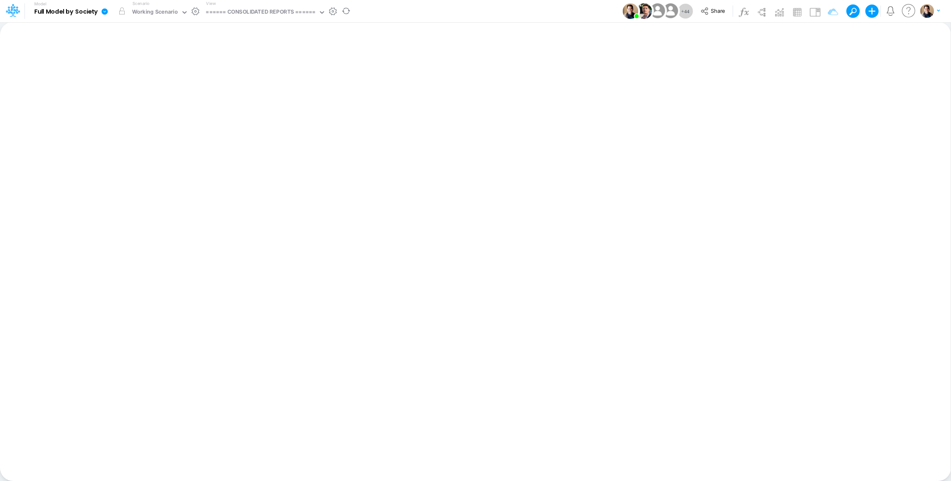
click at [105, 11] on icon at bounding box center [104, 11] width 7 height 7
click at [163, 95] on button "Sync Scenarios" at bounding box center [146, 98] width 88 height 13
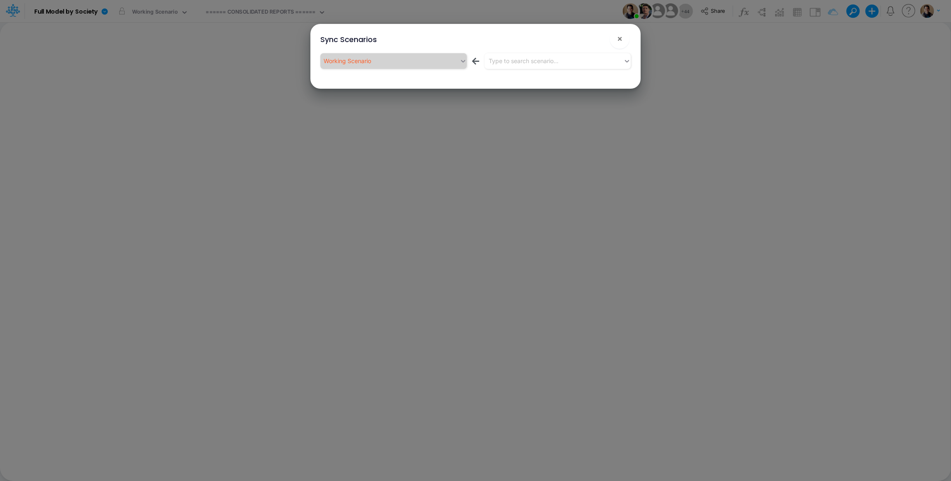
click at [562, 69] on div "Working Scenario ← Type to search scenario..." at bounding box center [475, 62] width 310 height 19
click at [556, 64] on div "Type to search scenario..." at bounding box center [524, 61] width 70 height 9
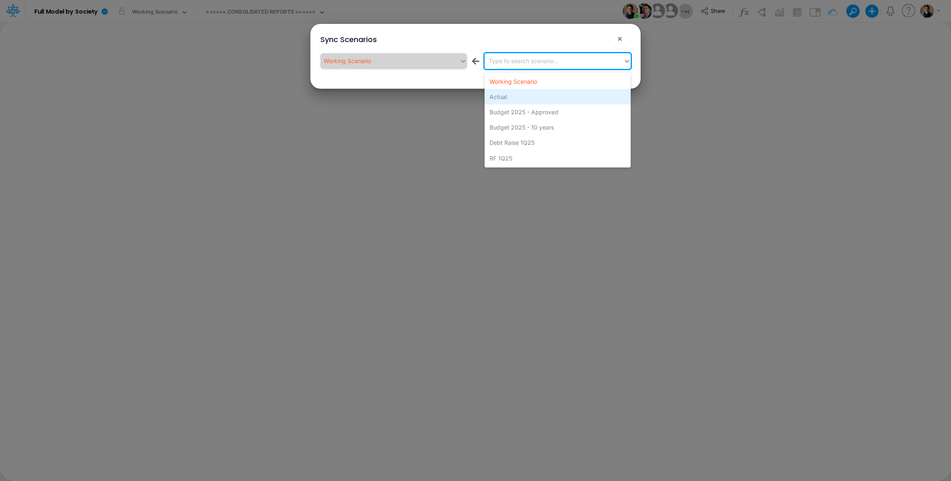
click at [548, 95] on div "Actual" at bounding box center [557, 96] width 146 height 15
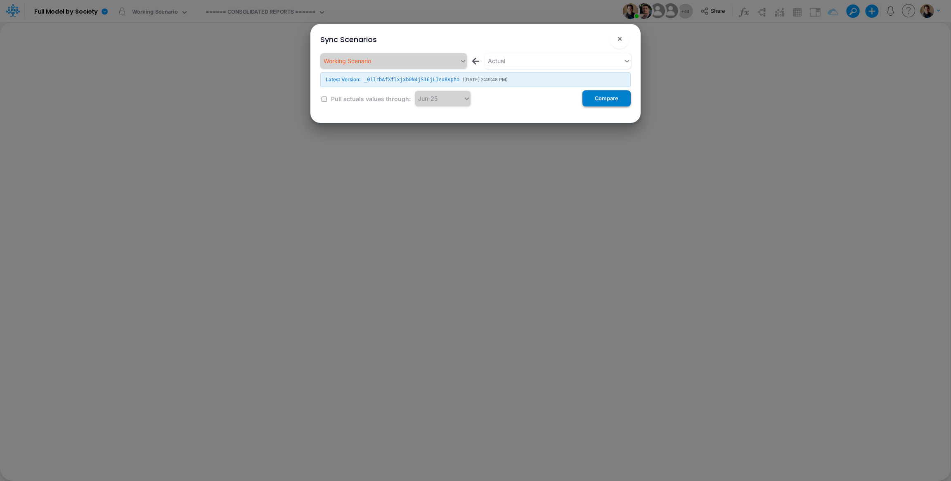
click at [613, 102] on button "Compare" at bounding box center [606, 98] width 48 height 16
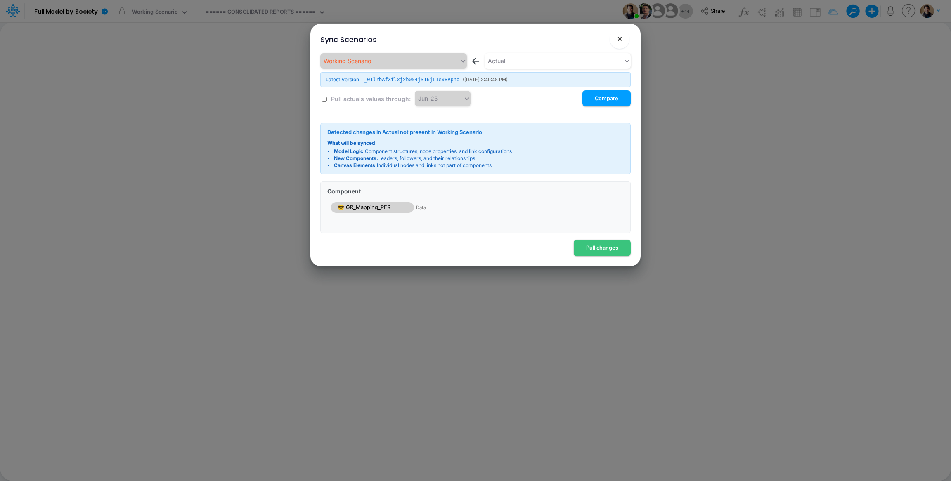
click at [619, 36] on span "×" at bounding box center [619, 38] width 5 height 10
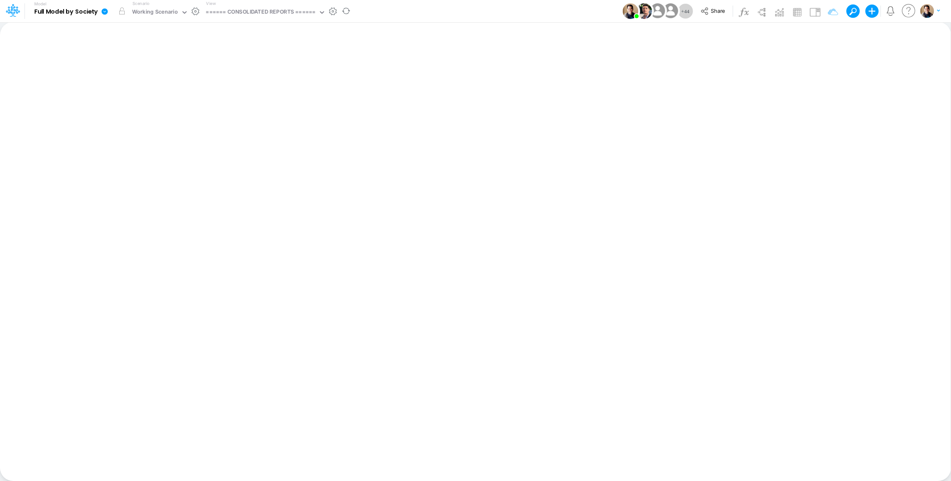
click at [103, 11] on icon at bounding box center [105, 11] width 6 height 6
click at [156, 82] on button "View model info" at bounding box center [146, 85] width 88 height 13
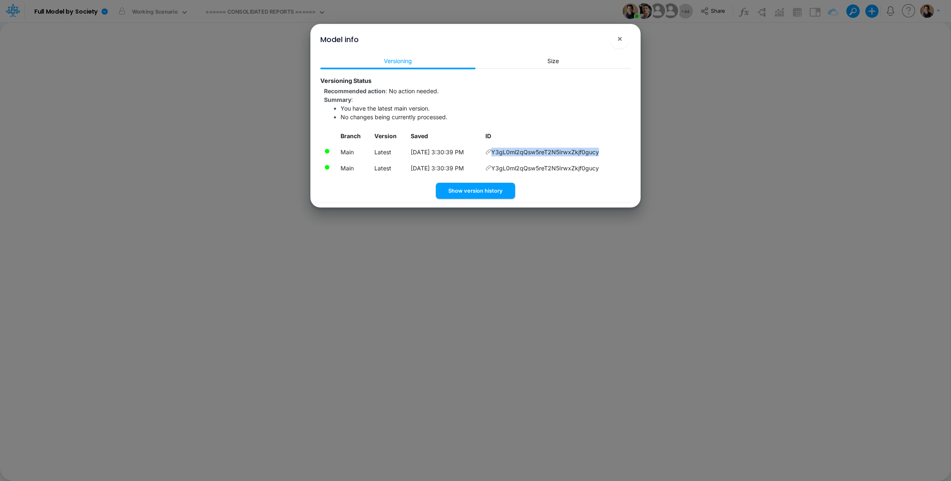
drag, startPoint x: 605, startPoint y: 151, endPoint x: 498, endPoint y: 156, distance: 107.4
click at [498, 156] on td "Y3gL0ml2qQsw5reT2N5IrwxZkjf0gucy" at bounding box center [556, 152] width 149 height 16
copy span "Y3gL0ml2qQsw5reT2N5IrwxZkjf0gucy"
